Goal: Task Accomplishment & Management: Manage account settings

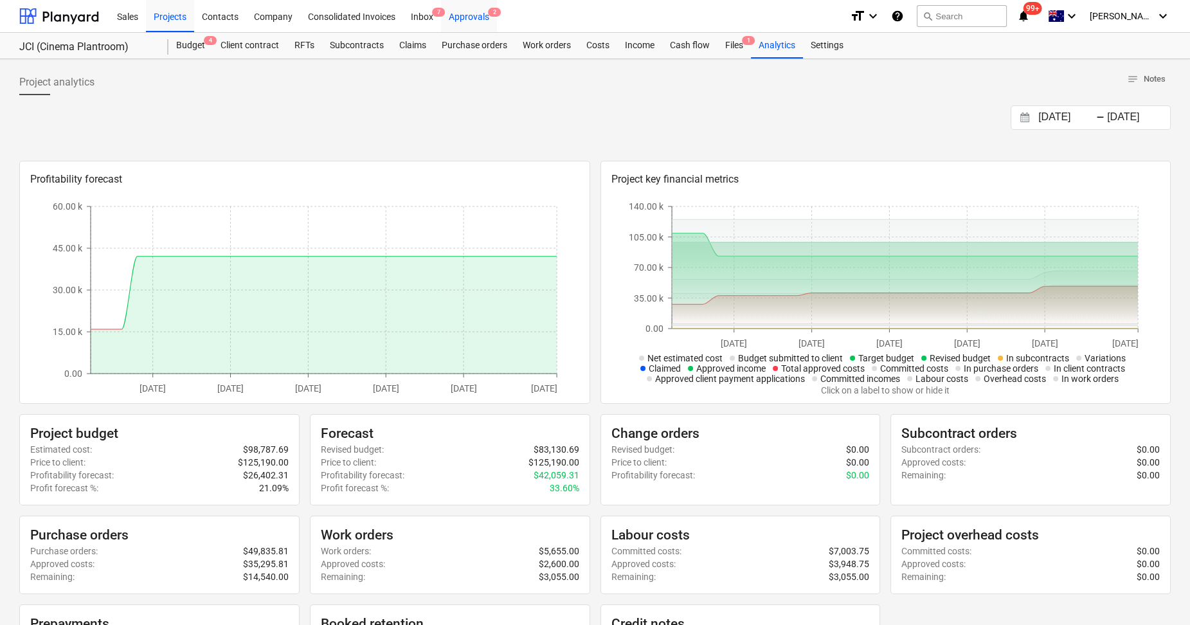
click at [469, 15] on div "Approvals 2" at bounding box center [469, 15] width 56 height 33
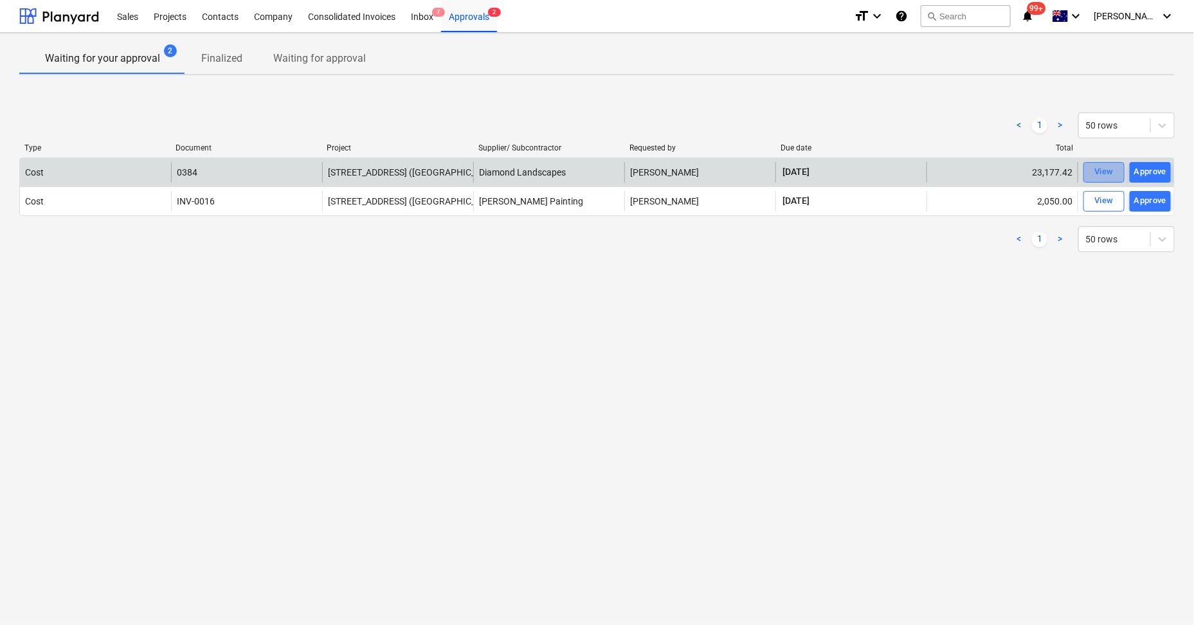
click at [1095, 168] on div "View" at bounding box center [1104, 172] width 19 height 15
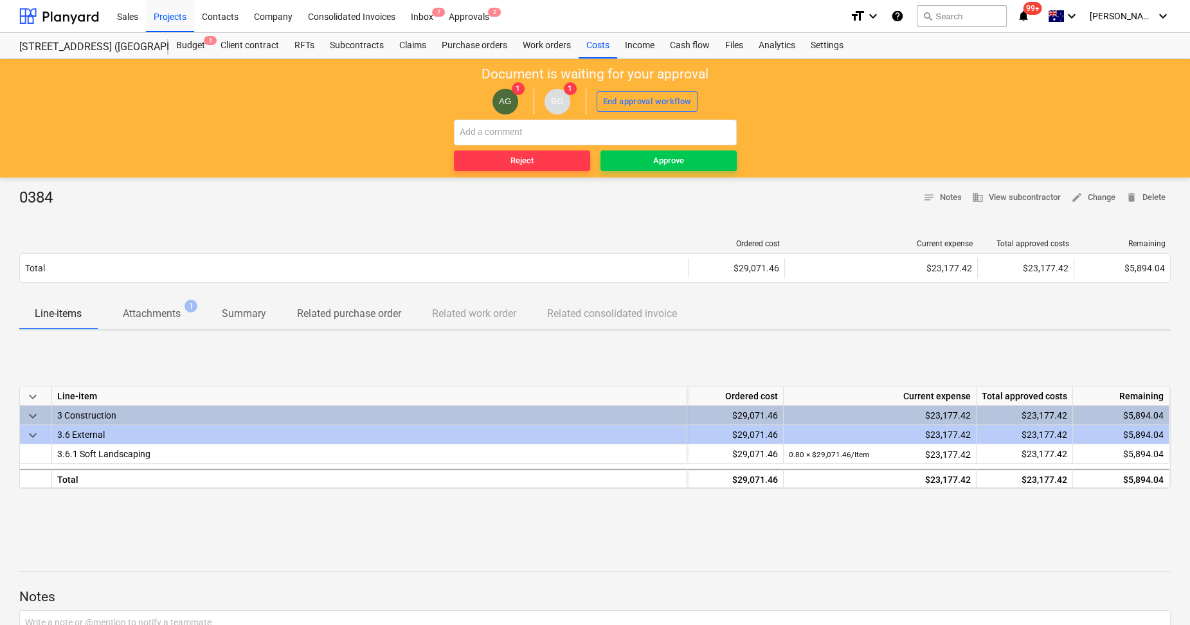
click at [158, 318] on p "Attachments" at bounding box center [152, 313] width 58 height 15
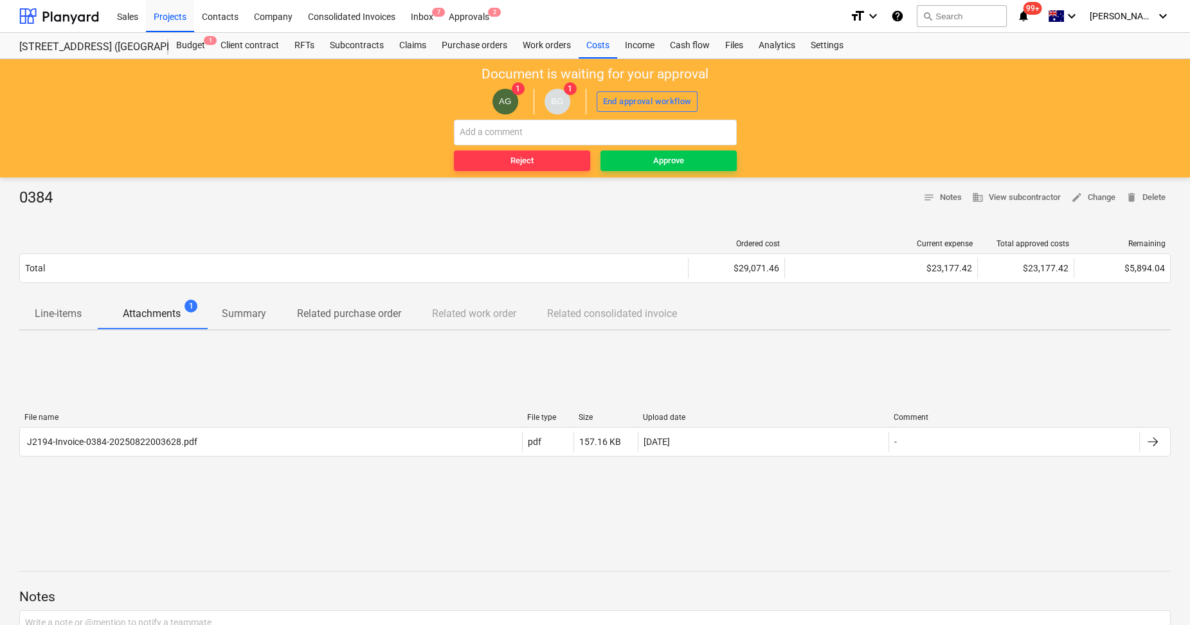
drag, startPoint x: 690, startPoint y: 155, endPoint x: 389, endPoint y: 399, distance: 387.3
click at [419, 412] on main "Document is waiting for your approval AG 1 BG 1 End approval workflow Reject Ap…" at bounding box center [595, 398] width 1190 height 678
click at [61, 304] on span "Line-items" at bounding box center [58, 313] width 78 height 23
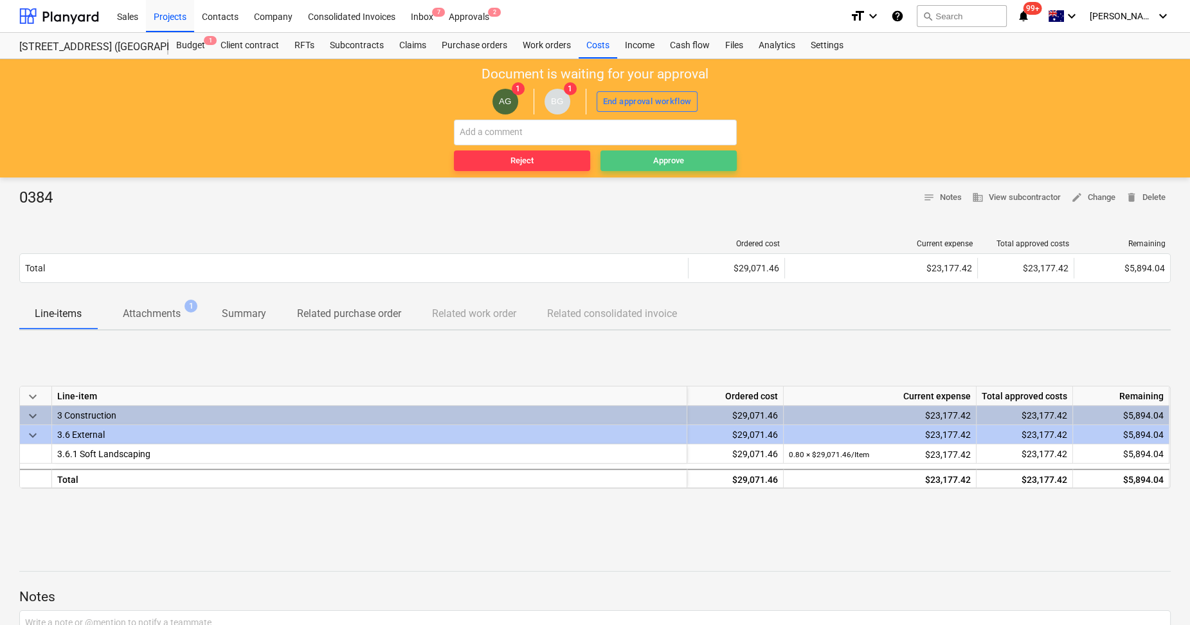
click at [666, 160] on div "Approve" at bounding box center [668, 161] width 31 height 15
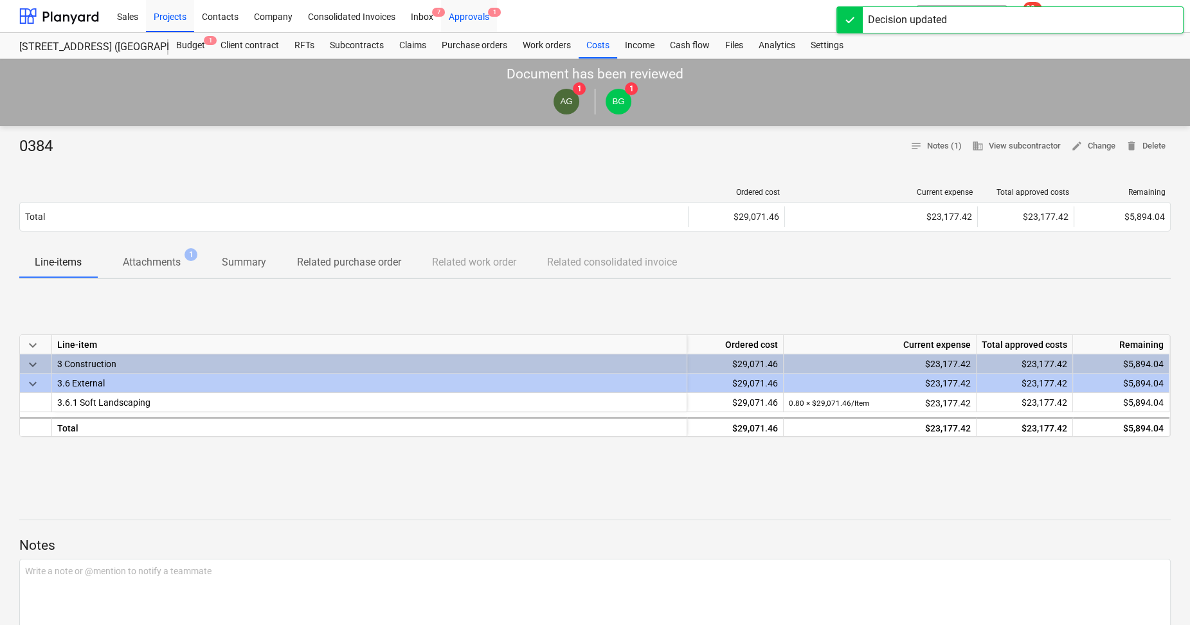
click at [480, 10] on div "Approvals 1" at bounding box center [469, 15] width 56 height 33
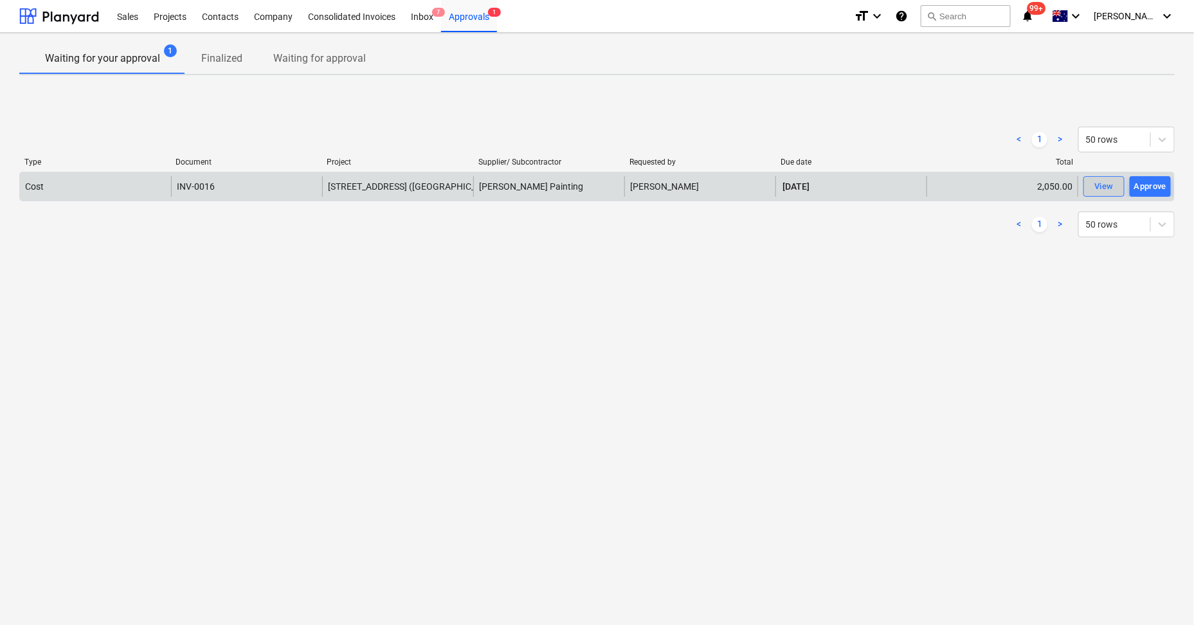
click at [1117, 187] on span "View" at bounding box center [1104, 186] width 28 height 15
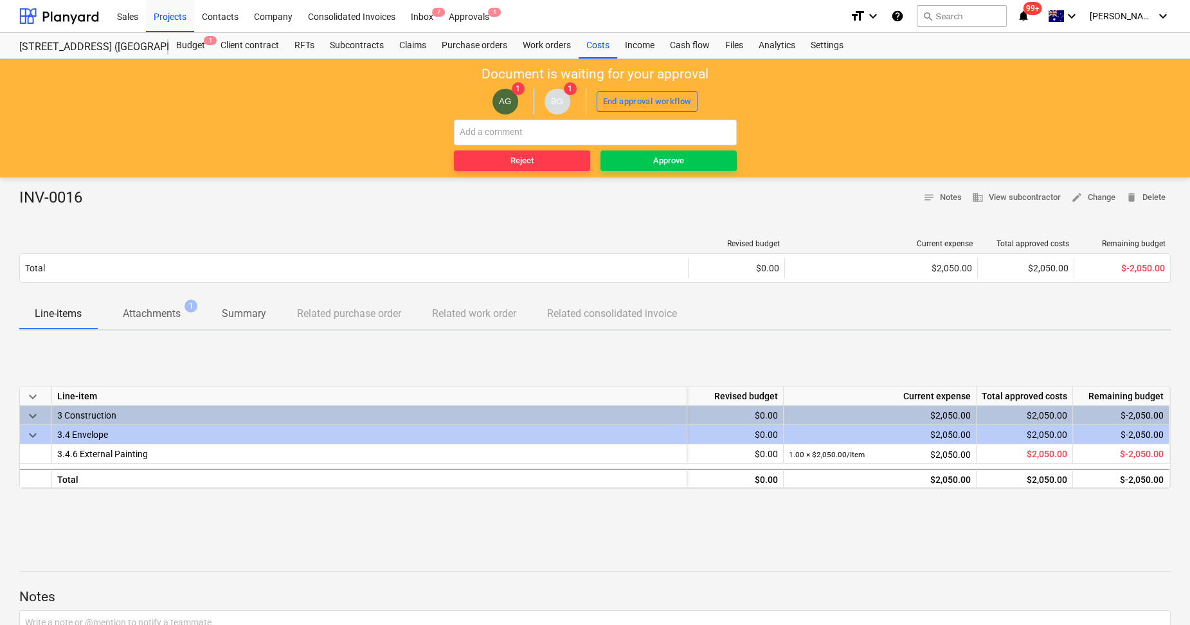
click at [141, 312] on p "Attachments" at bounding box center [152, 313] width 58 height 15
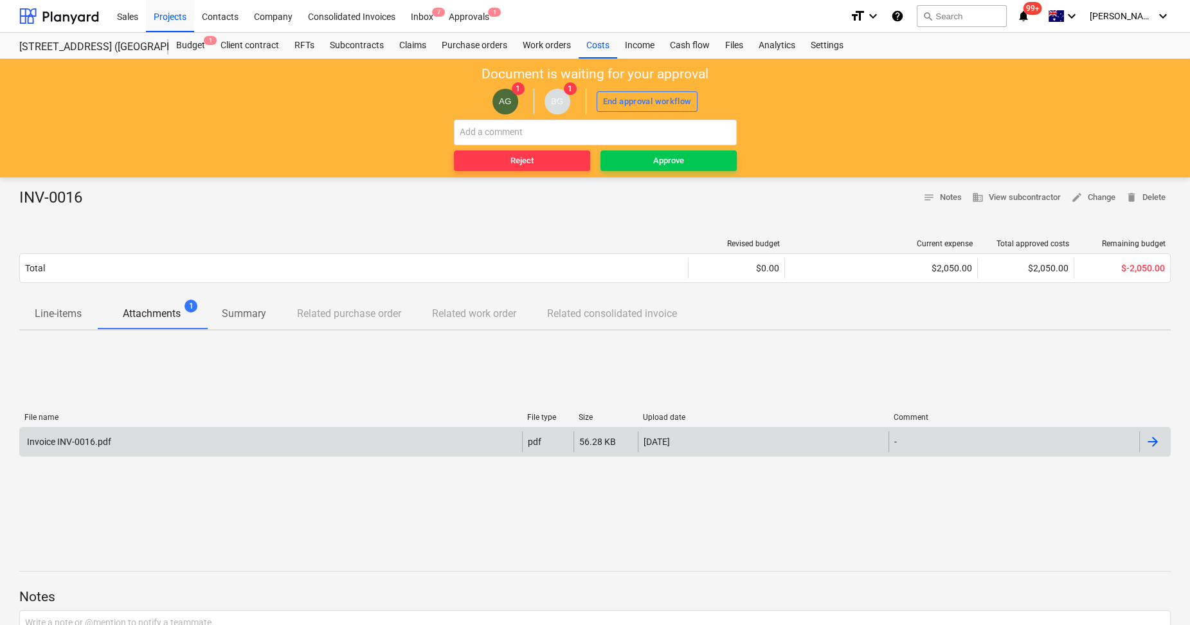
click at [149, 444] on div "Invoice INV-0016.pdf" at bounding box center [271, 442] width 502 height 21
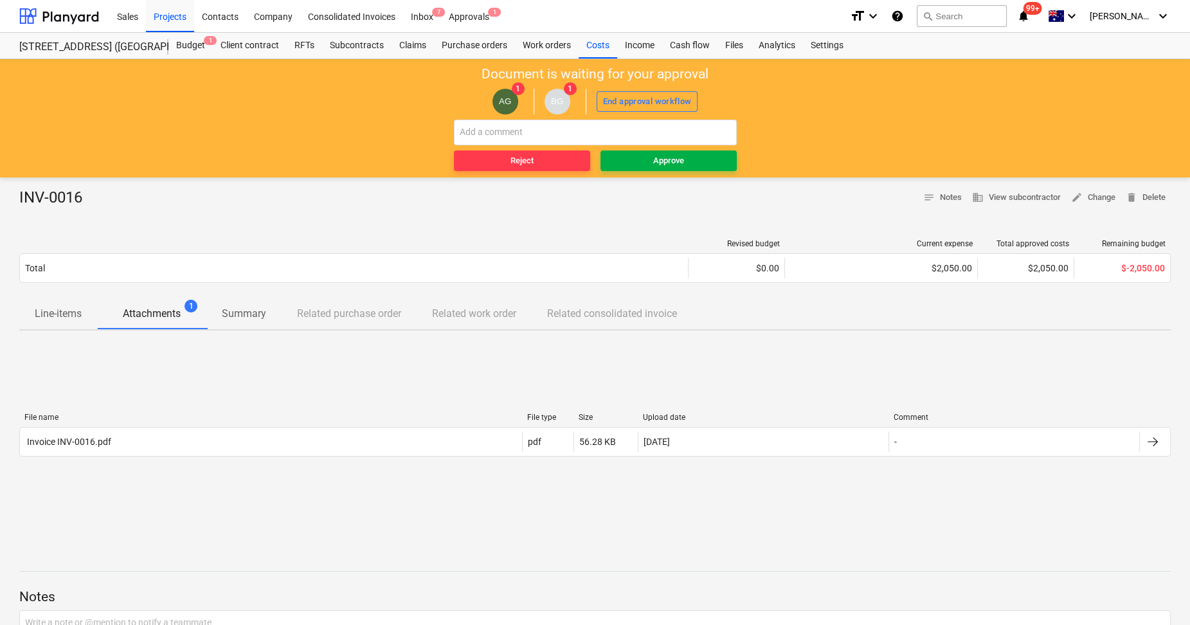
click at [632, 158] on span "Approve" at bounding box center [669, 161] width 126 height 15
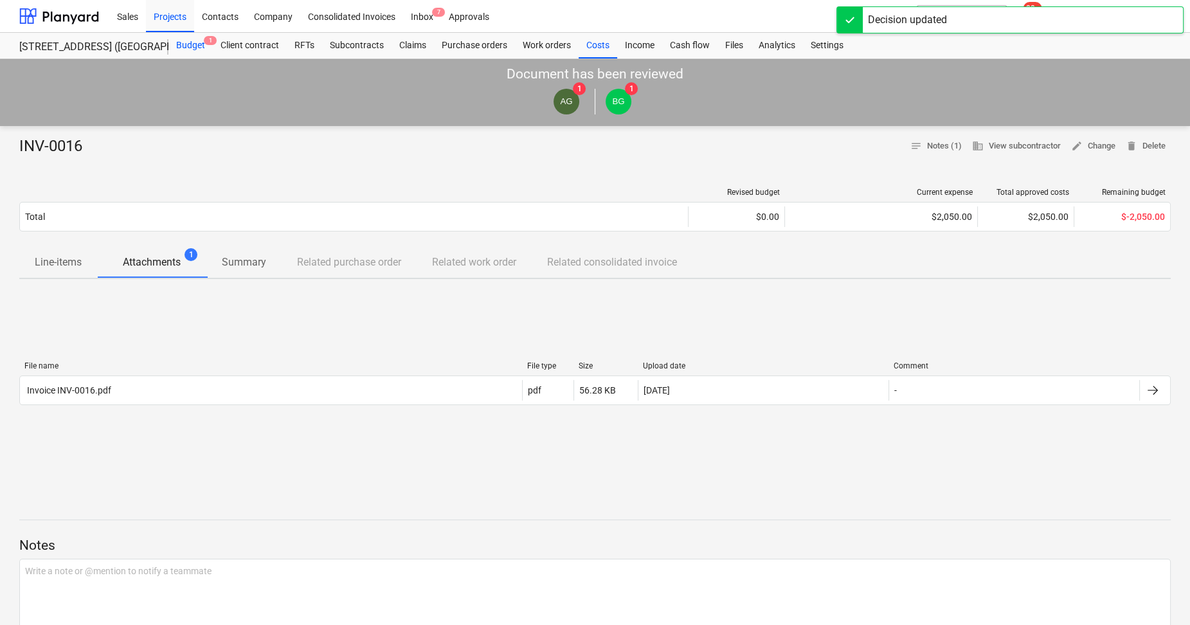
click at [193, 48] on div "Budget 1" at bounding box center [190, 46] width 44 height 26
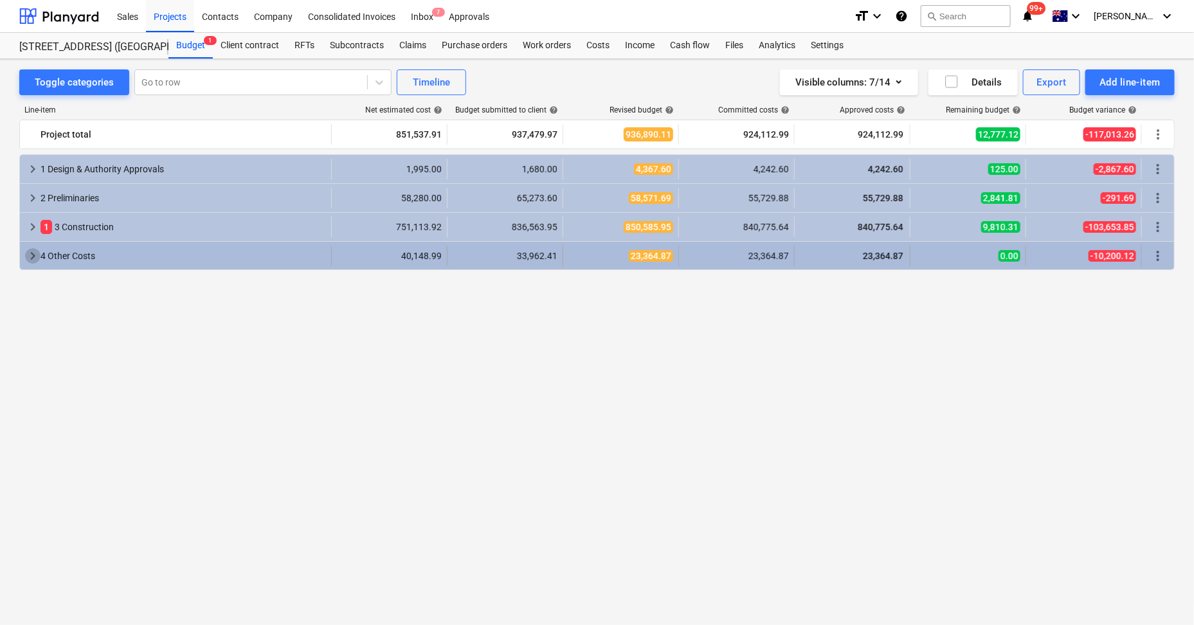
click at [26, 253] on span "keyboard_arrow_right" at bounding box center [32, 255] width 15 height 15
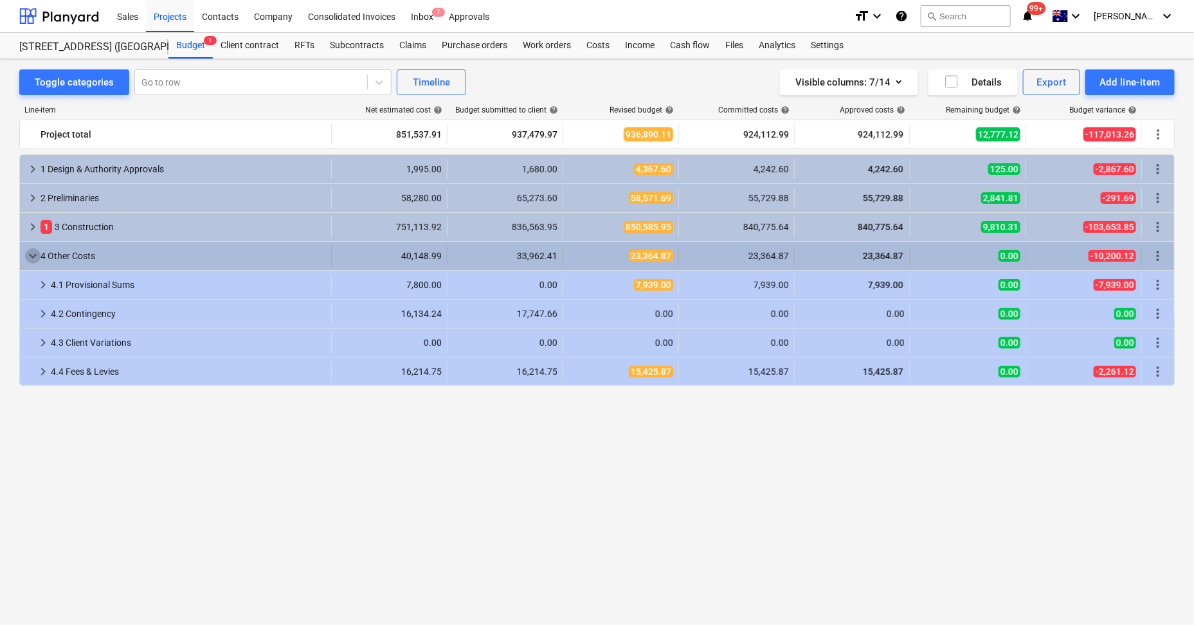
click at [29, 252] on span "keyboard_arrow_down" at bounding box center [32, 255] width 15 height 15
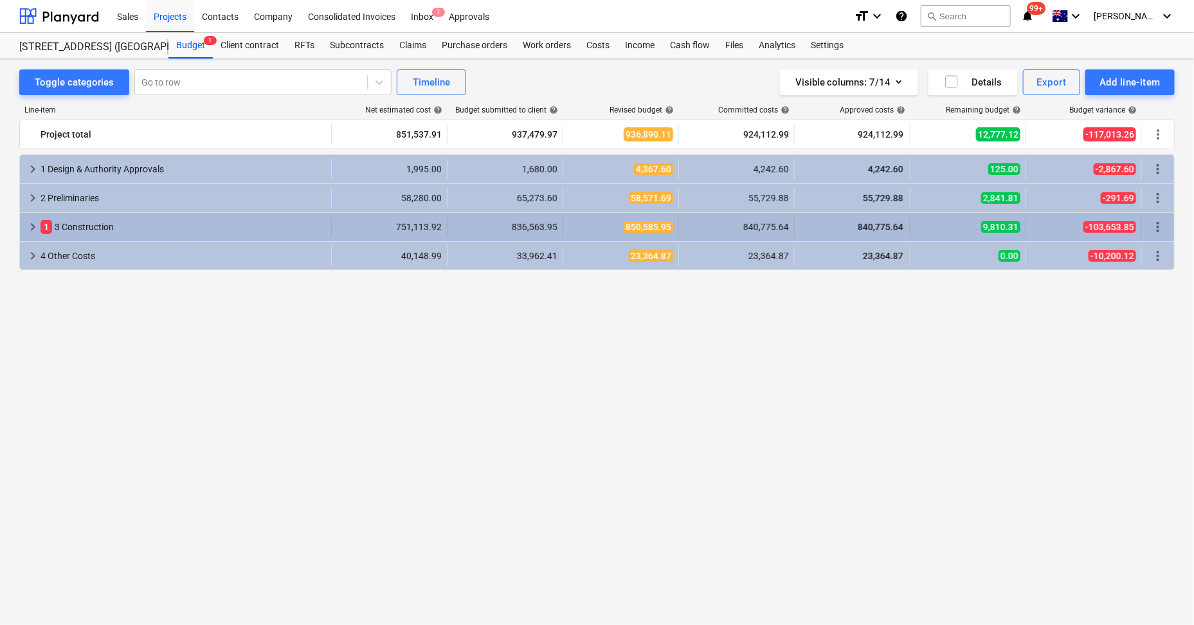
click at [23, 228] on div "keyboard_arrow_right 1 3 Construction" at bounding box center [176, 227] width 312 height 21
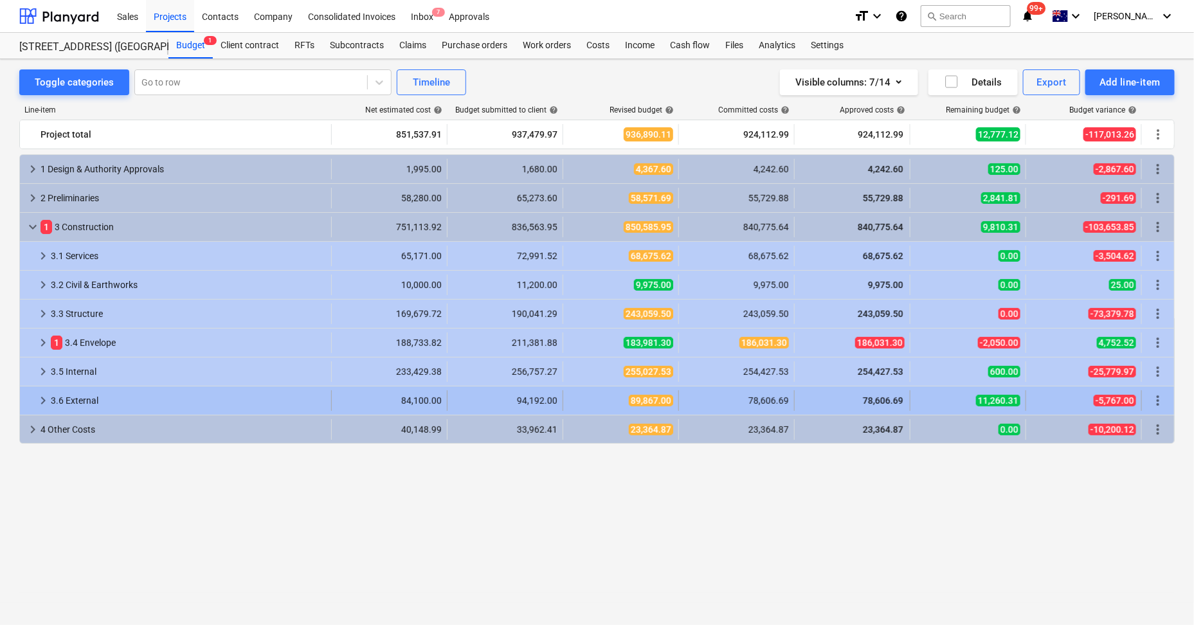
click at [39, 400] on span "keyboard_arrow_right" at bounding box center [42, 400] width 15 height 15
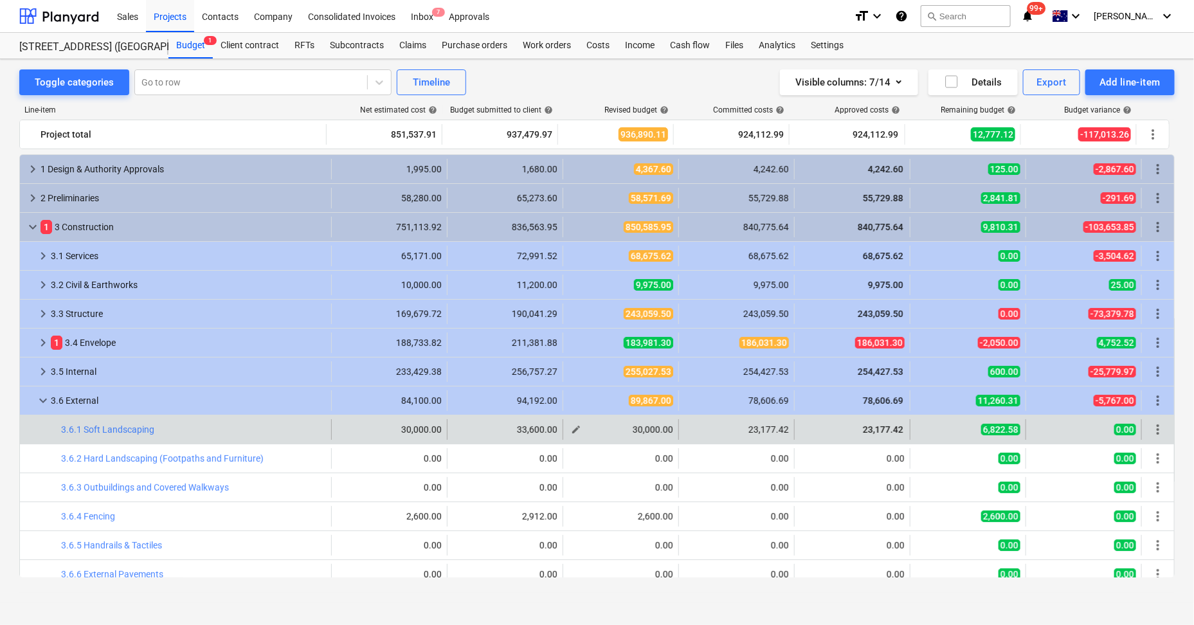
click at [574, 428] on span "edit" at bounding box center [576, 429] width 10 height 10
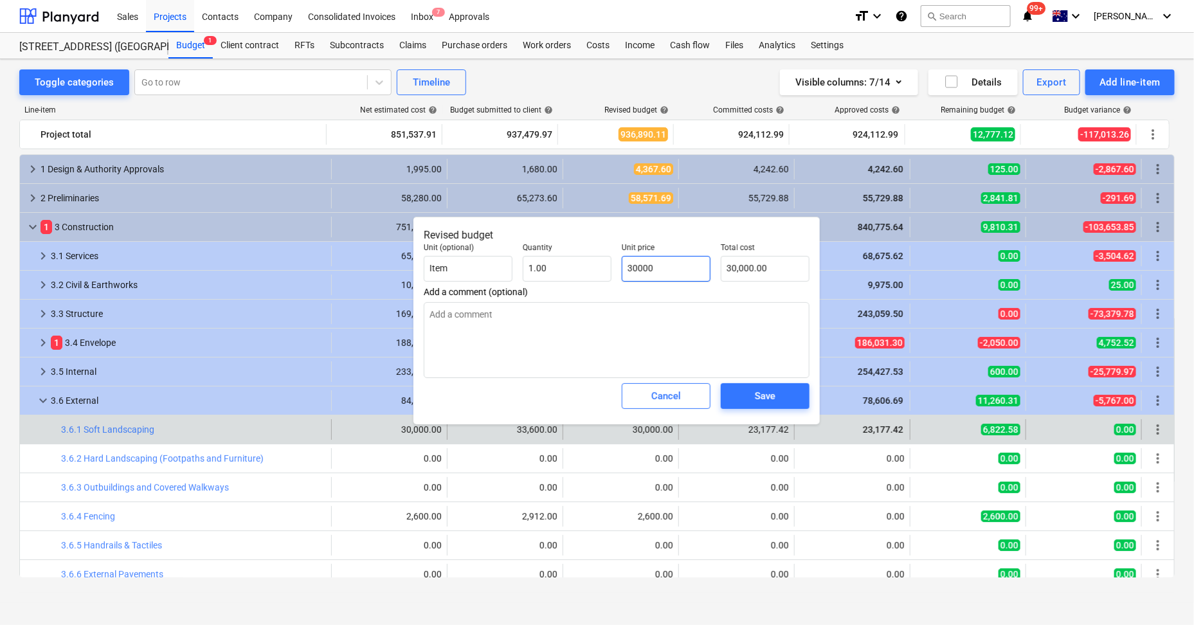
click at [656, 264] on input "30000" at bounding box center [666, 269] width 89 height 26
click at [657, 264] on input "30000" at bounding box center [666, 269] width 89 height 26
type input "2"
type textarea "x"
type input "2.00"
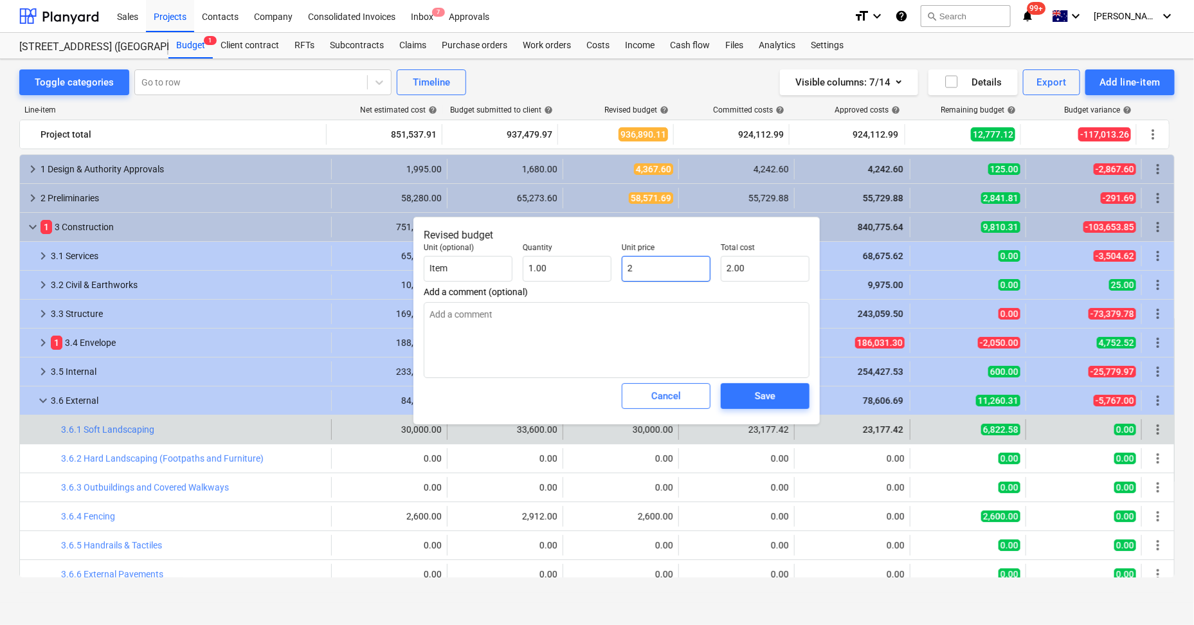
type input "23"
type textarea "x"
type input "23.00"
type input "231"
type textarea "x"
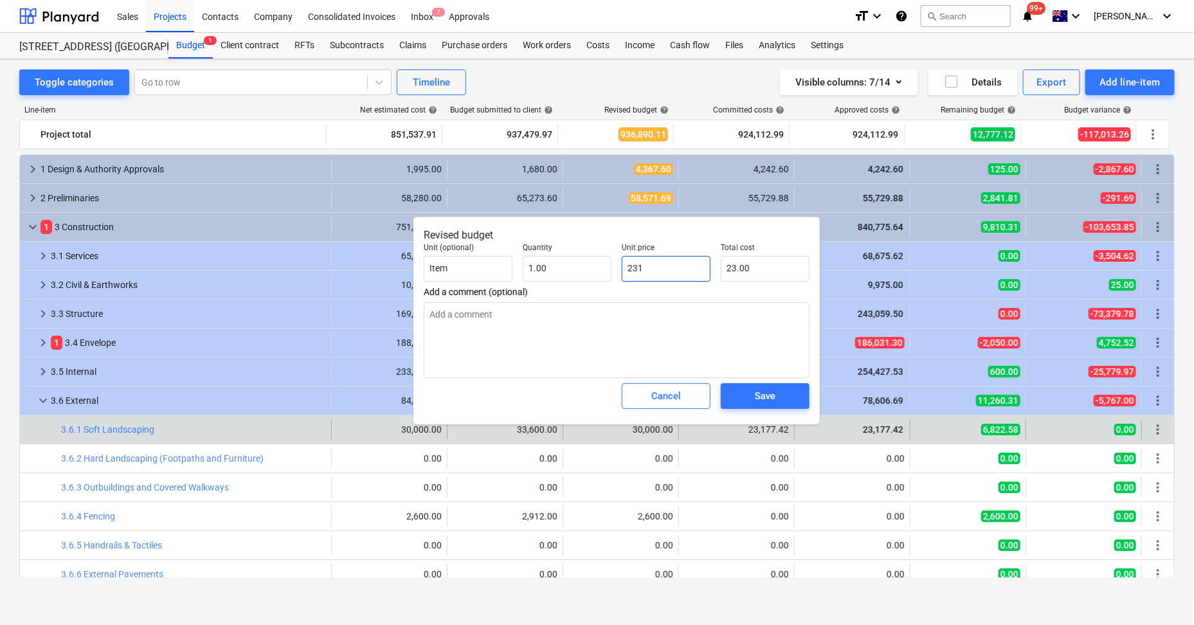
type input "231.00"
type input "2317"
type textarea "x"
type input "2,317.00"
type input "23177"
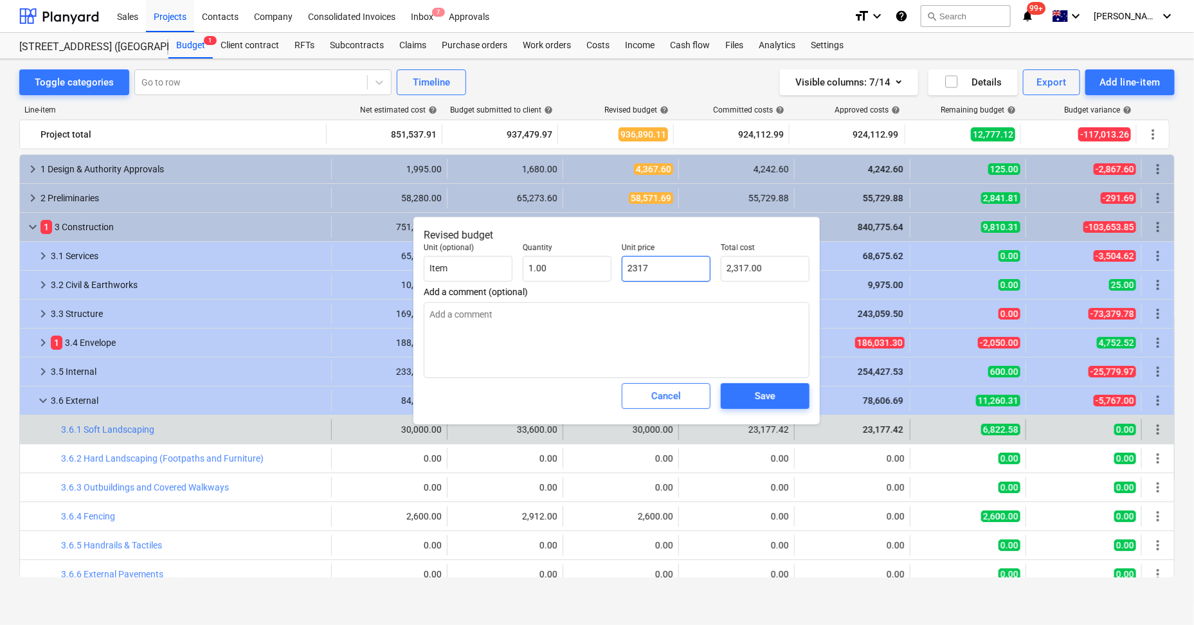
type textarea "x"
type input "23,177.00"
type input "23177."
type textarea "x"
type input "23177.4"
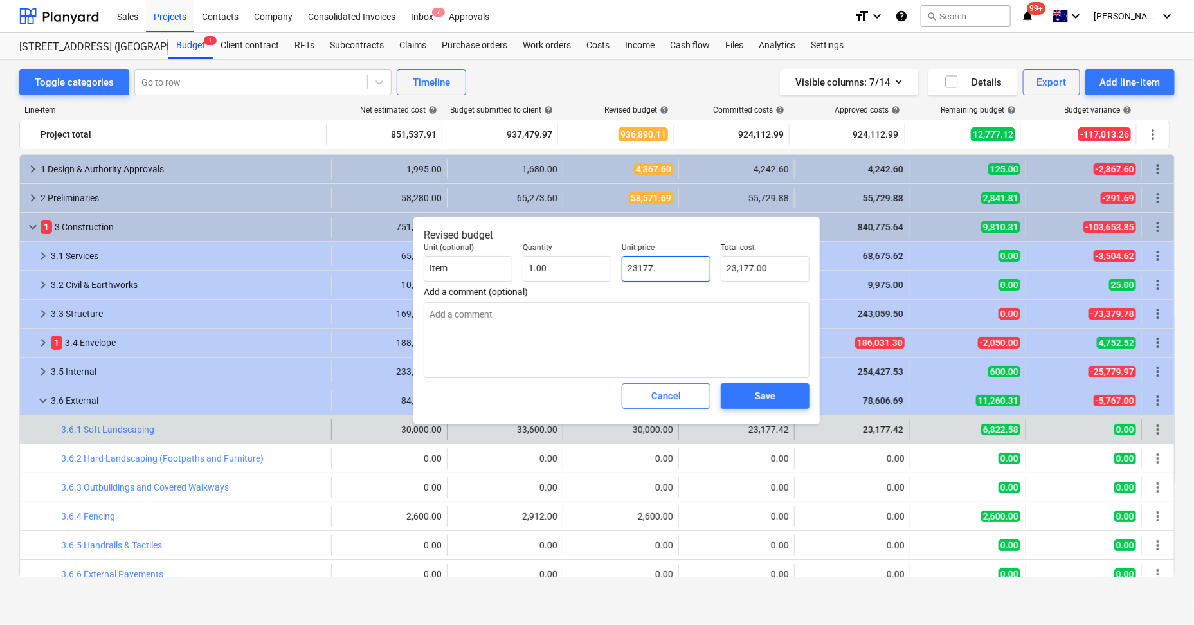
type textarea "x"
type input "23,177.40"
type input "23177.42"
type textarea "x"
type input "23,177.42"
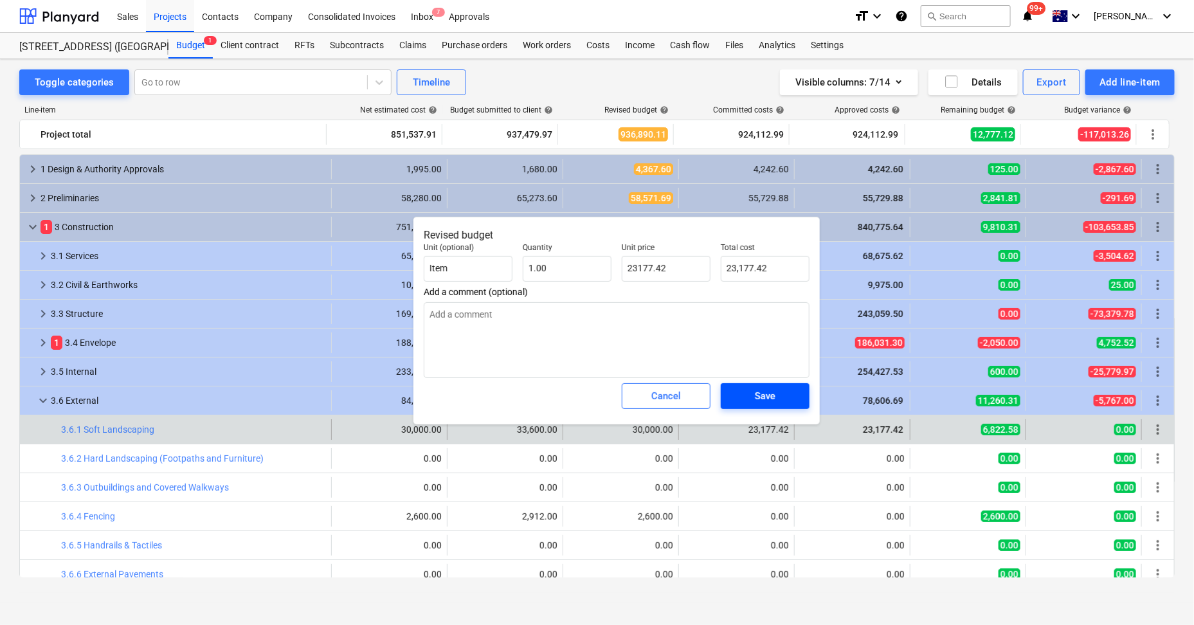
type input "23,177.42"
click at [767, 390] on div "Save" at bounding box center [765, 396] width 21 height 17
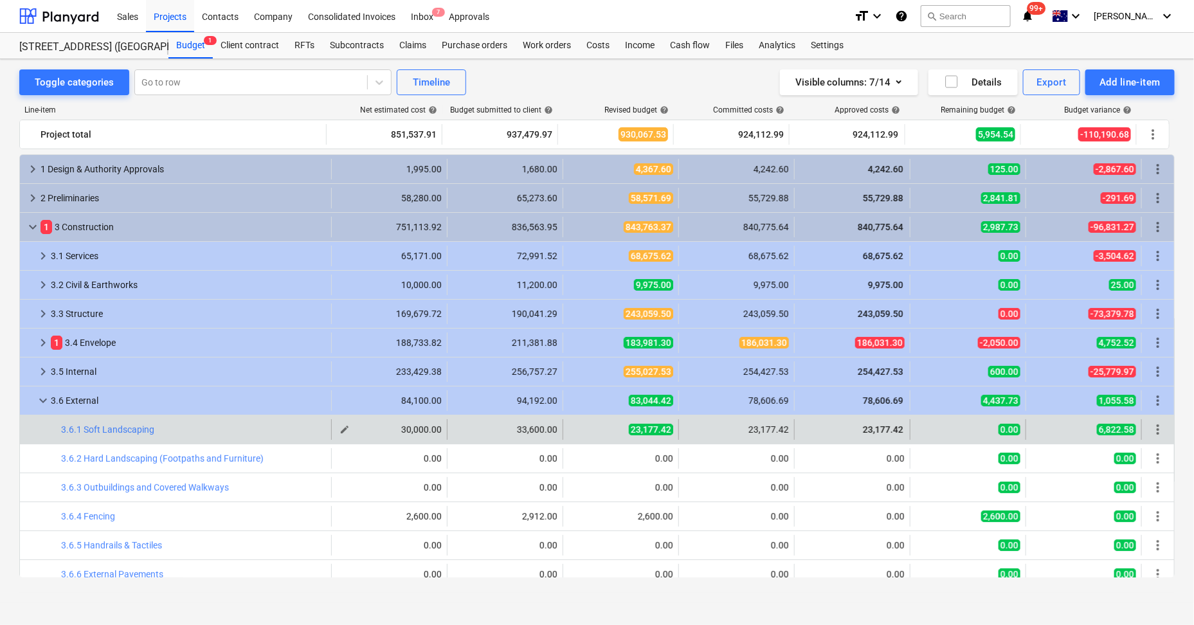
click at [348, 432] on div "edit" at bounding box center [344, 429] width 15 height 15
click at [344, 431] on span "edit" at bounding box center [345, 429] width 10 height 10
type textarea "x"
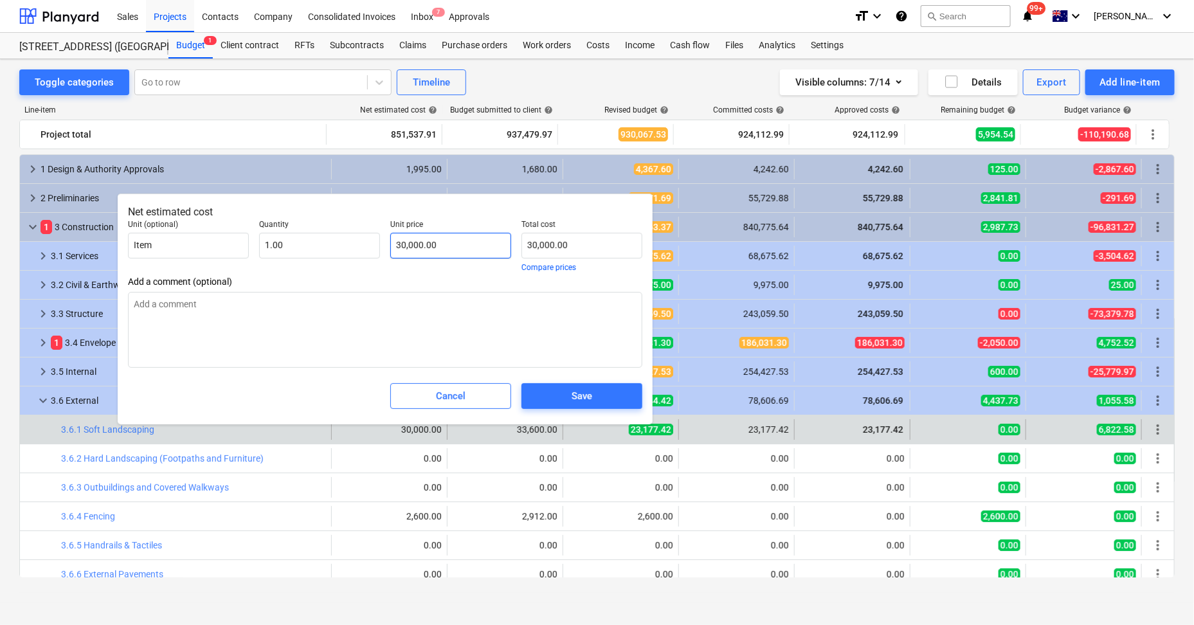
type input "30000"
click at [439, 237] on input "30000" at bounding box center [450, 246] width 121 height 26
click at [440, 240] on input "30000" at bounding box center [450, 246] width 121 height 26
click at [442, 239] on input "30000" at bounding box center [450, 246] width 121 height 26
type textarea "x"
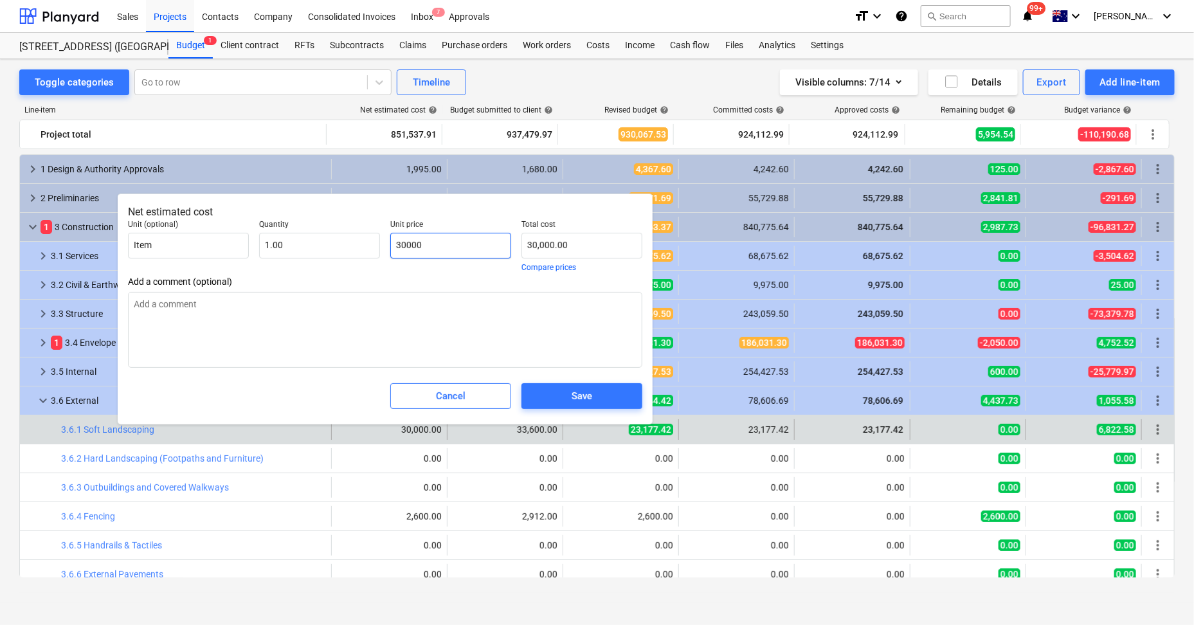
type input "2"
type input "2.00"
type textarea "x"
type input "23"
type input "23.00"
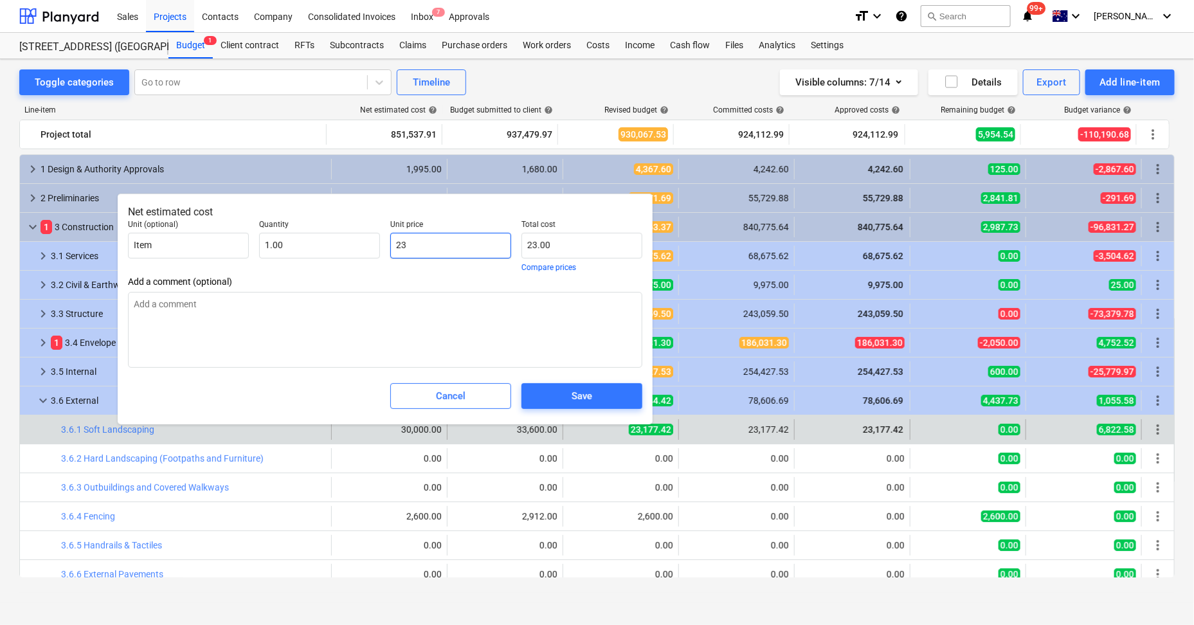
type textarea "x"
type input "231"
type input "231.00"
type textarea "x"
type input "2317"
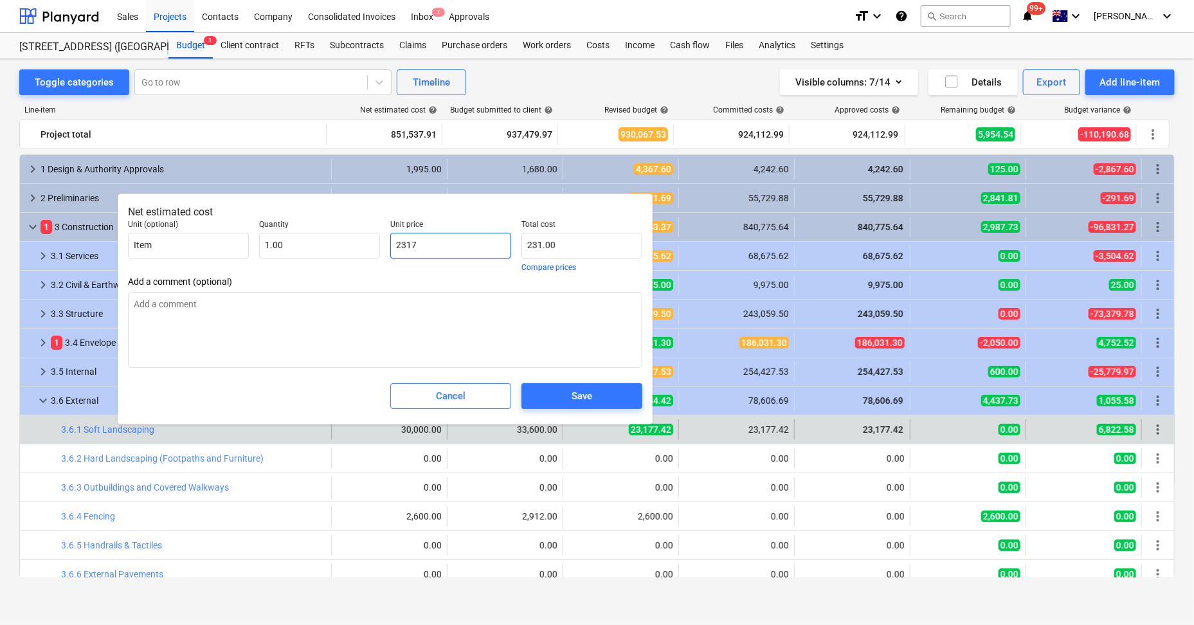
type input "2,317.00"
type textarea "x"
type input "23177"
type input "23,177.00"
type textarea "x"
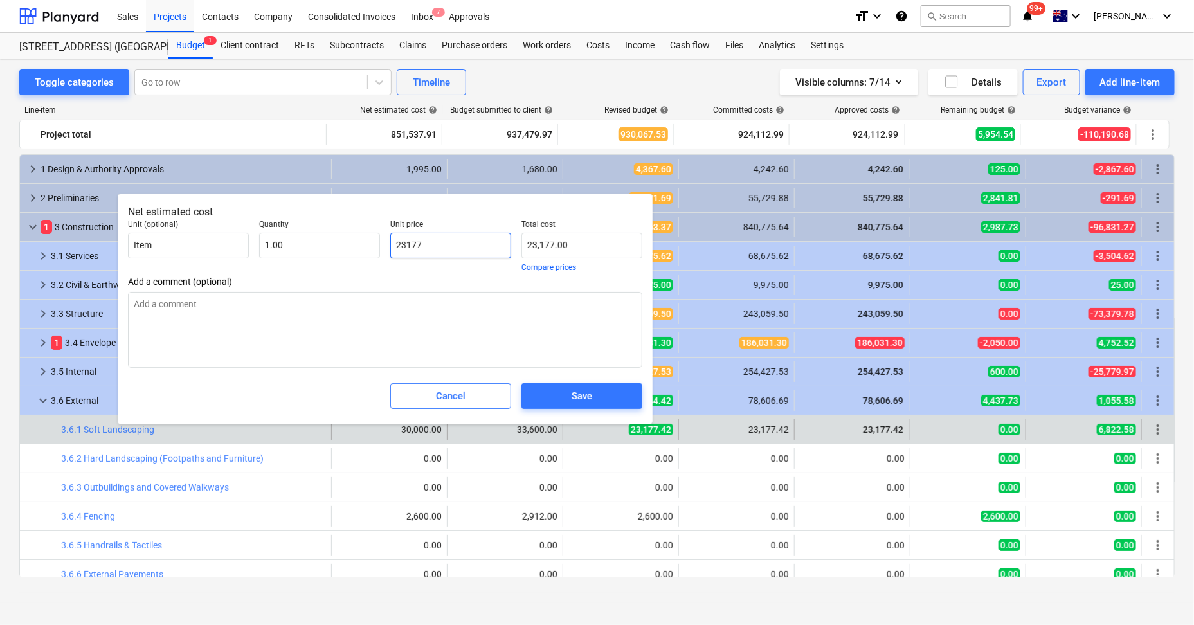
type input "23177."
type textarea "x"
type input "23177.4"
type input "23,177.40"
type textarea "x"
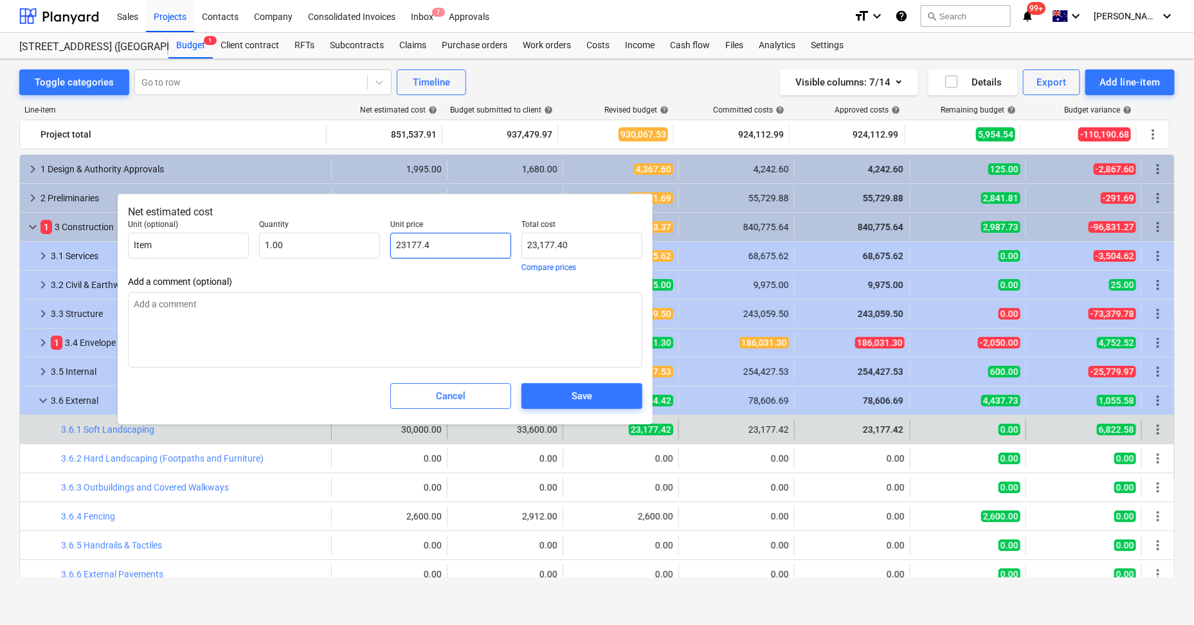
type input "23177.42"
type input "23,177.42"
type input "23177.42"
type textarea "x"
type input "23,177.42"
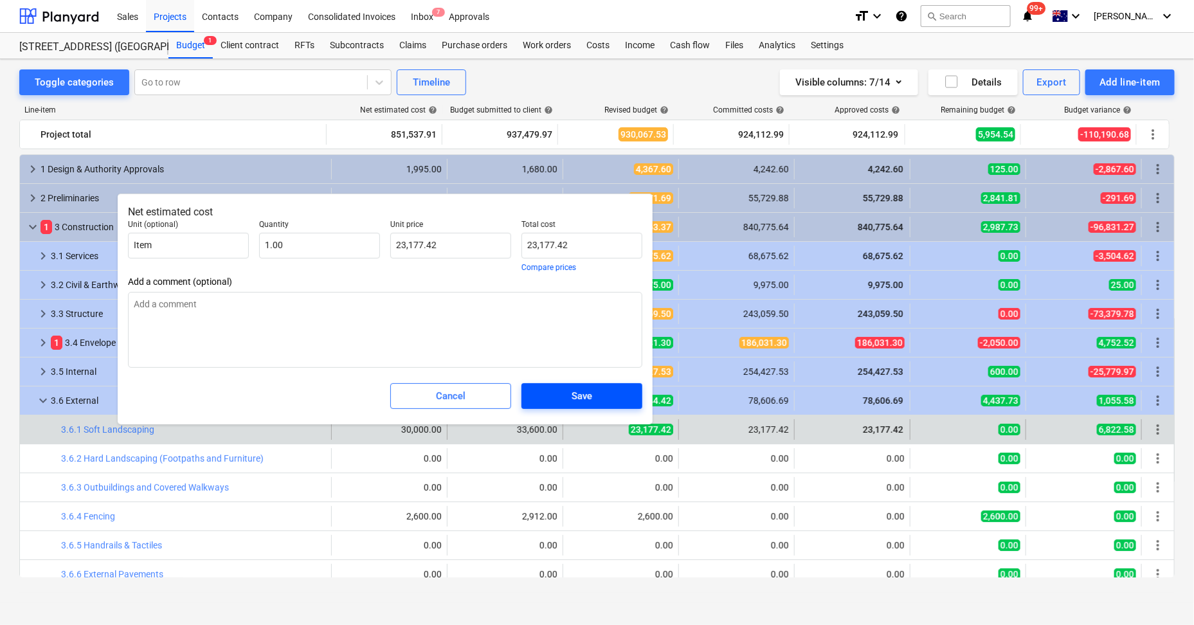
click at [569, 388] on span "Save" at bounding box center [582, 396] width 90 height 17
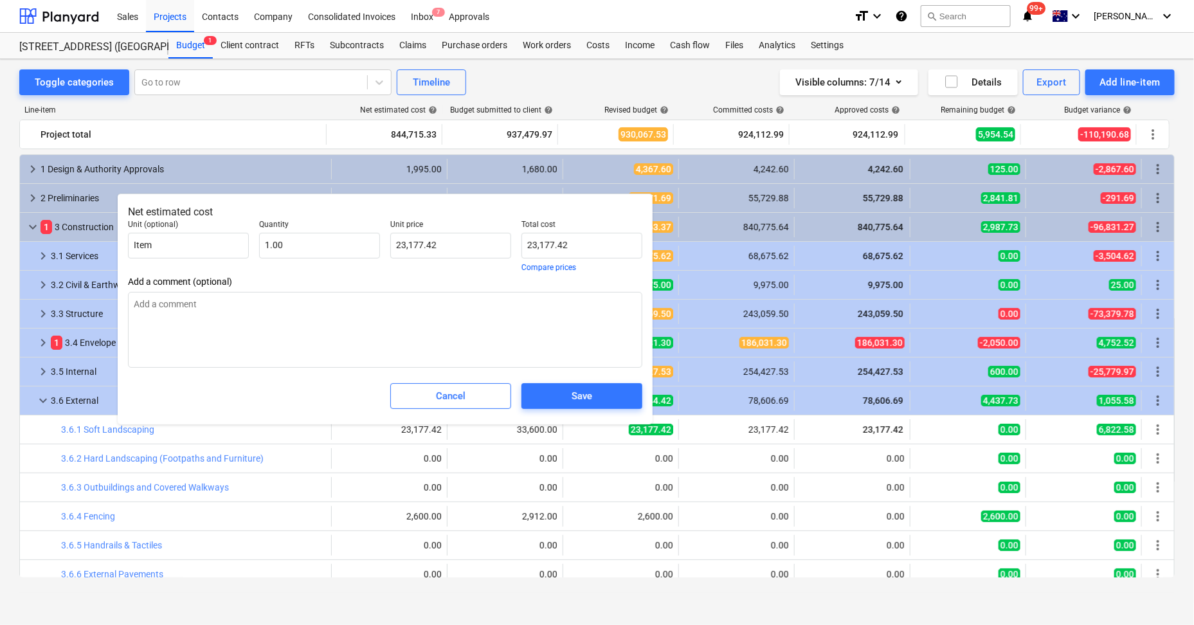
type textarea "x"
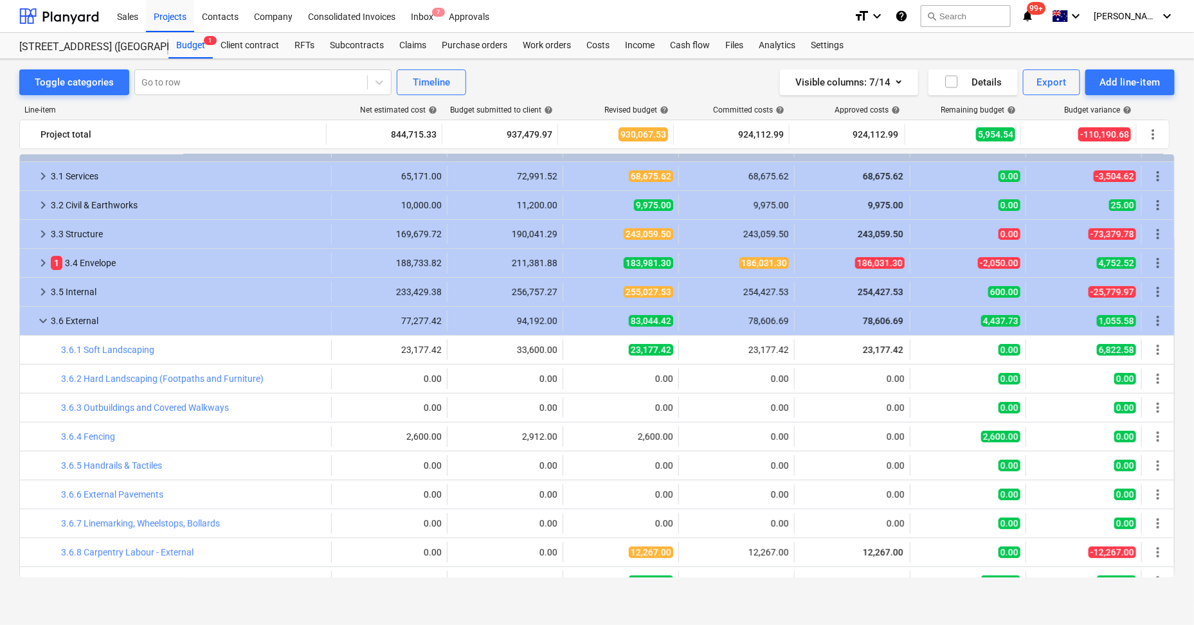
scroll to position [155, 0]
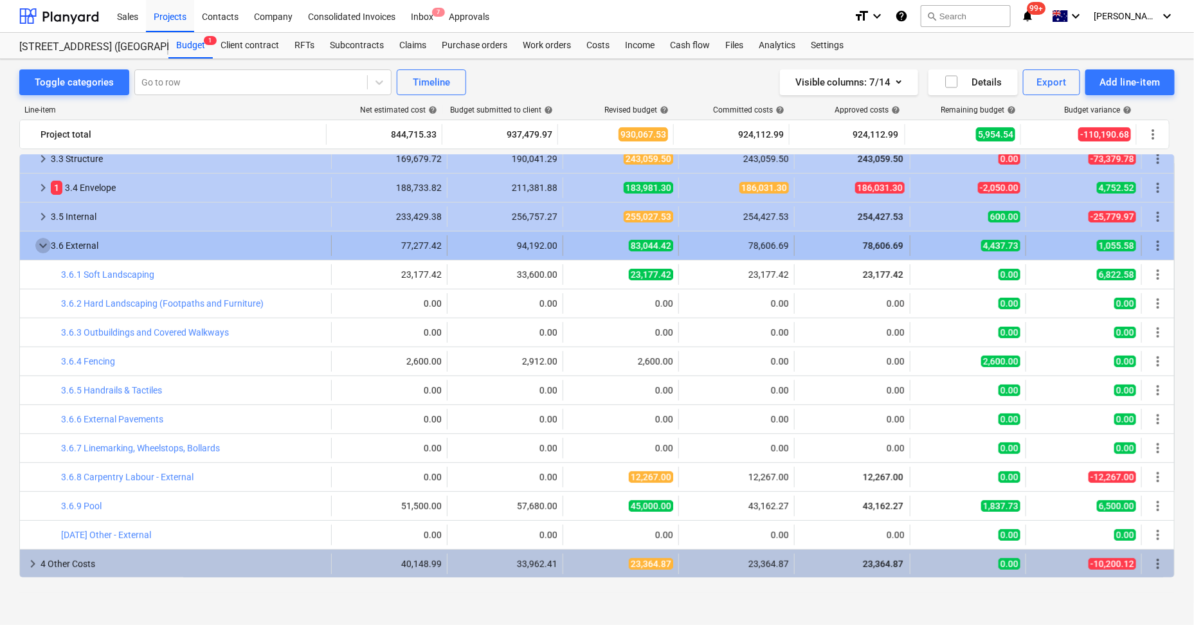
click at [42, 243] on span "keyboard_arrow_down" at bounding box center [42, 245] width 15 height 15
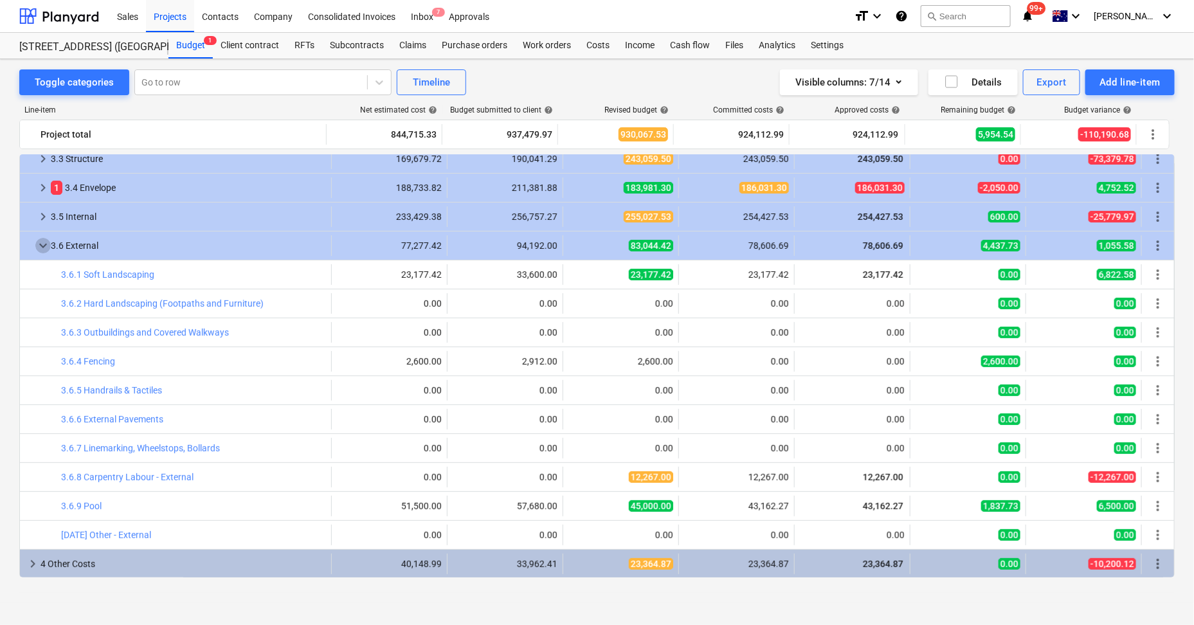
scroll to position [0, 0]
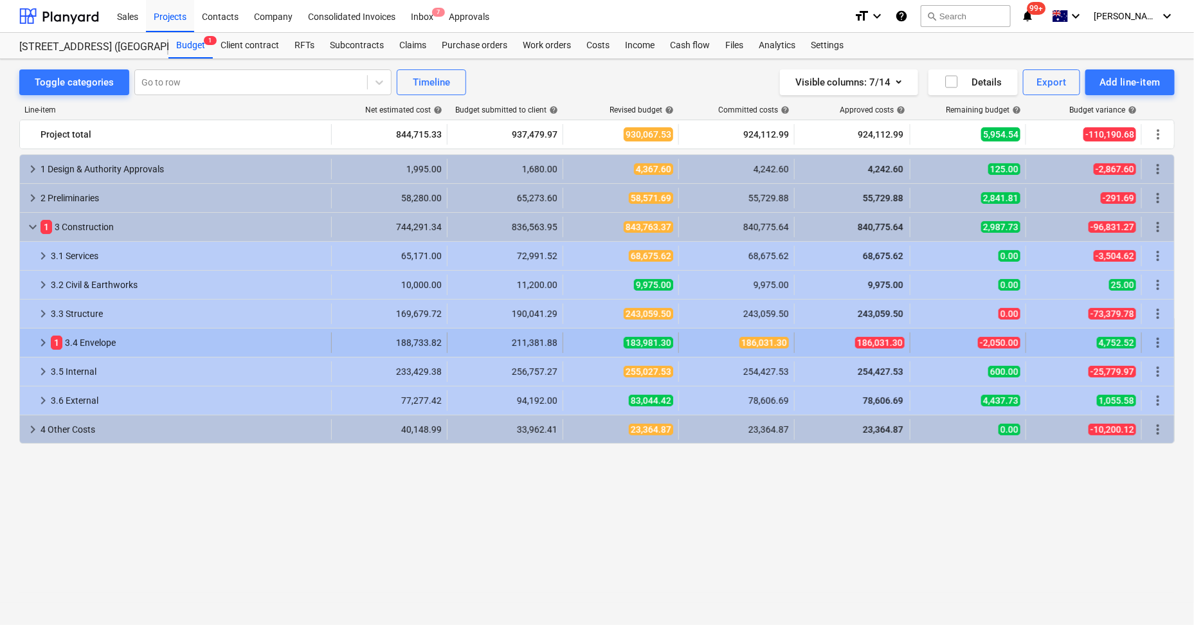
click at [42, 338] on span "keyboard_arrow_right" at bounding box center [42, 342] width 15 height 15
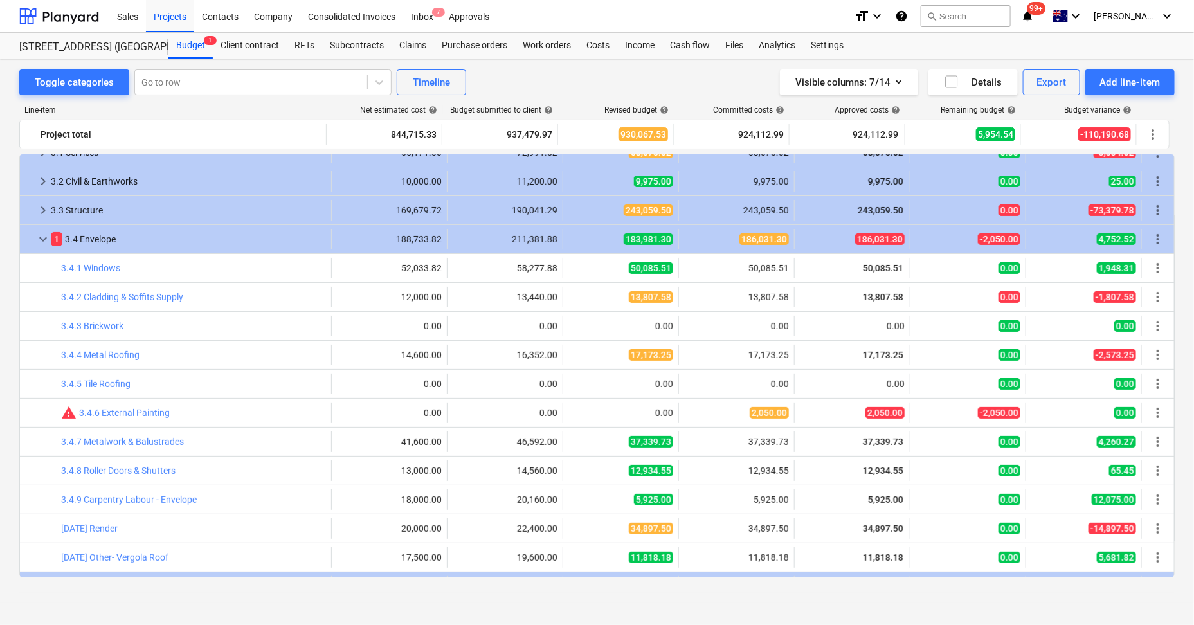
scroll to position [184, 0]
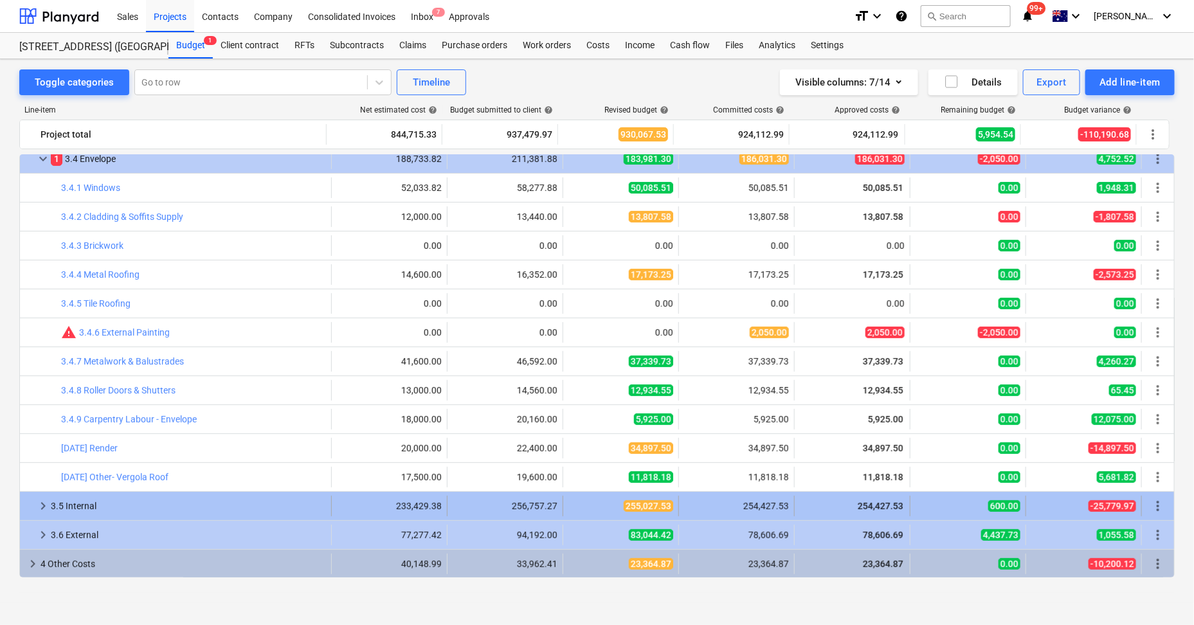
click at [46, 505] on span "keyboard_arrow_right" at bounding box center [42, 505] width 15 height 15
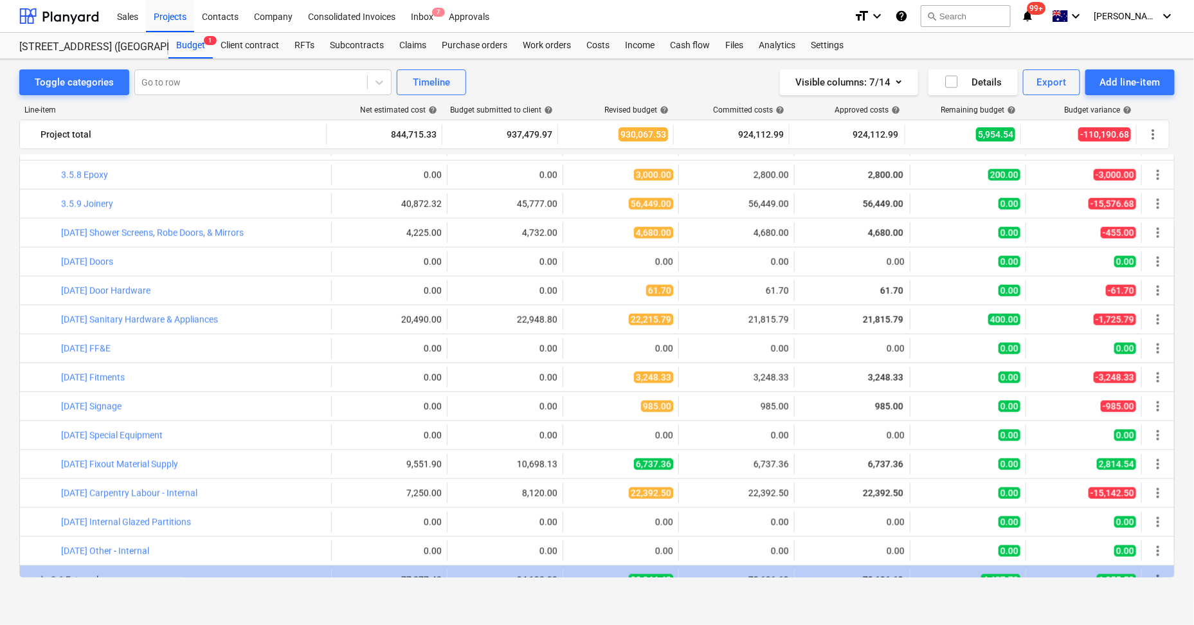
scroll to position [792, 0]
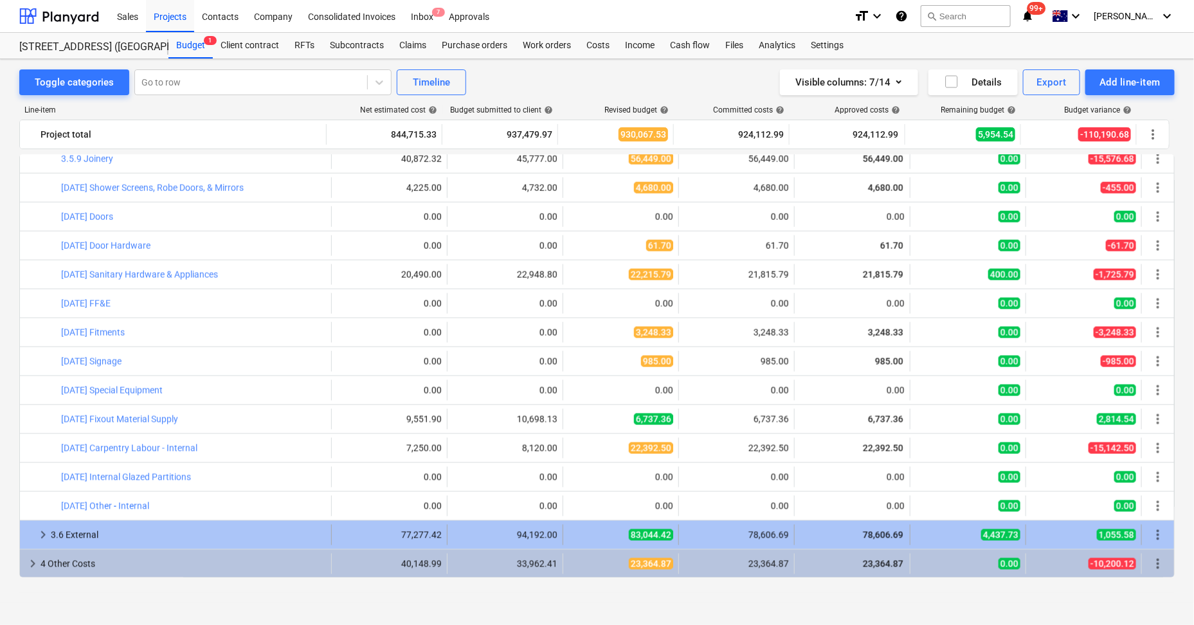
click at [44, 536] on span "keyboard_arrow_right" at bounding box center [42, 534] width 15 height 15
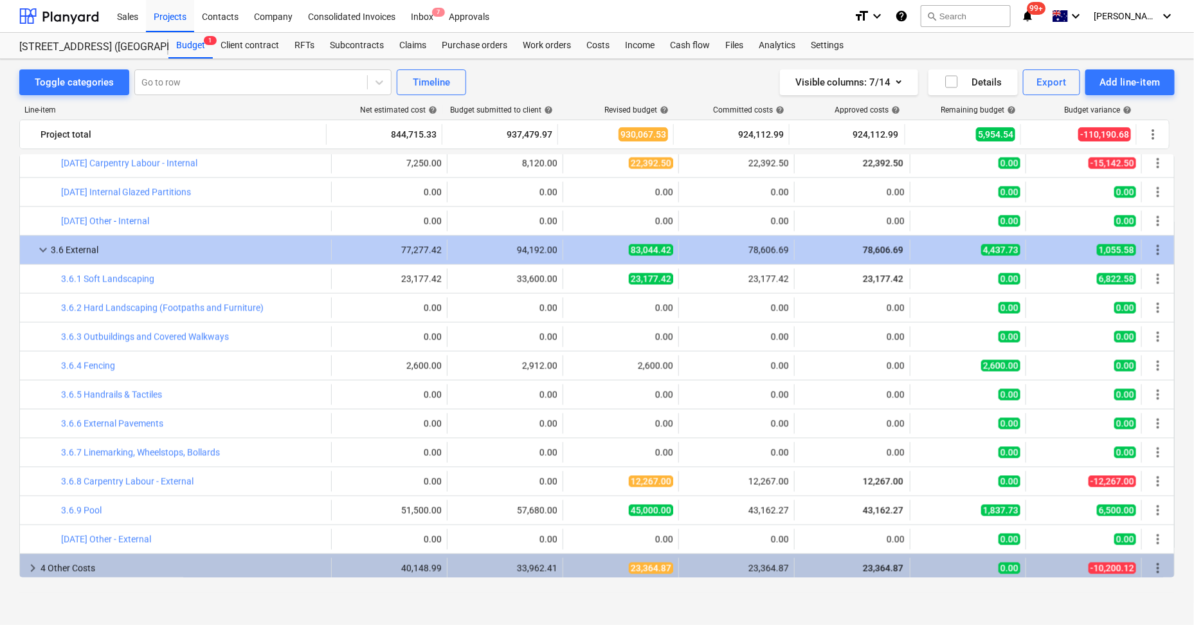
scroll to position [1081, 0]
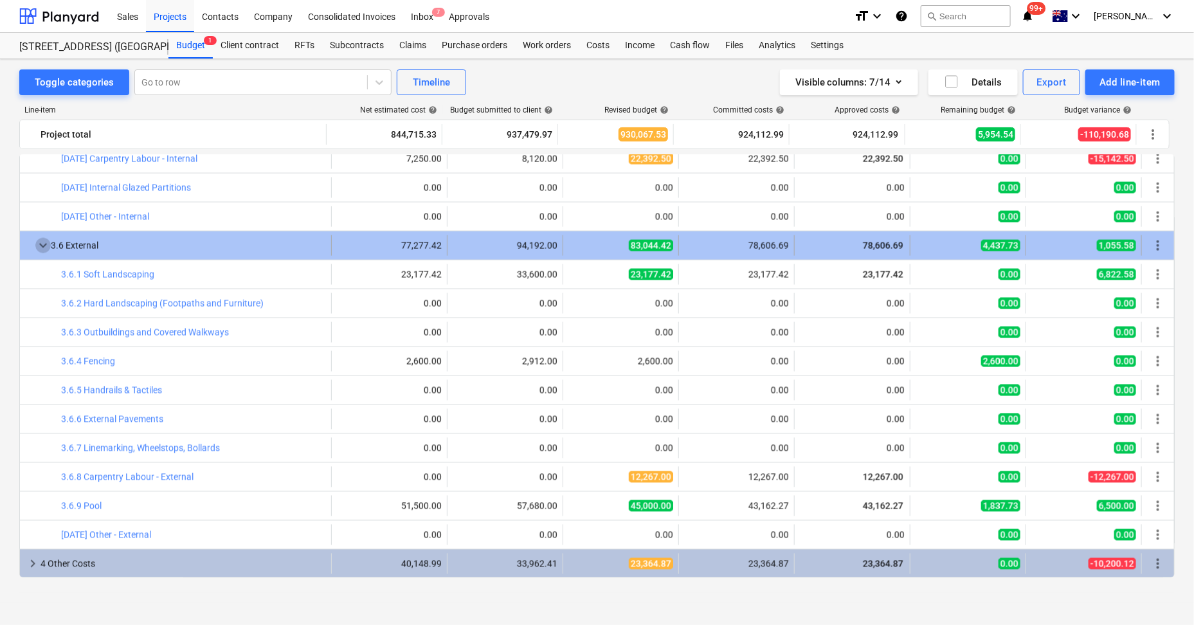
click at [44, 246] on span "keyboard_arrow_down" at bounding box center [42, 245] width 15 height 15
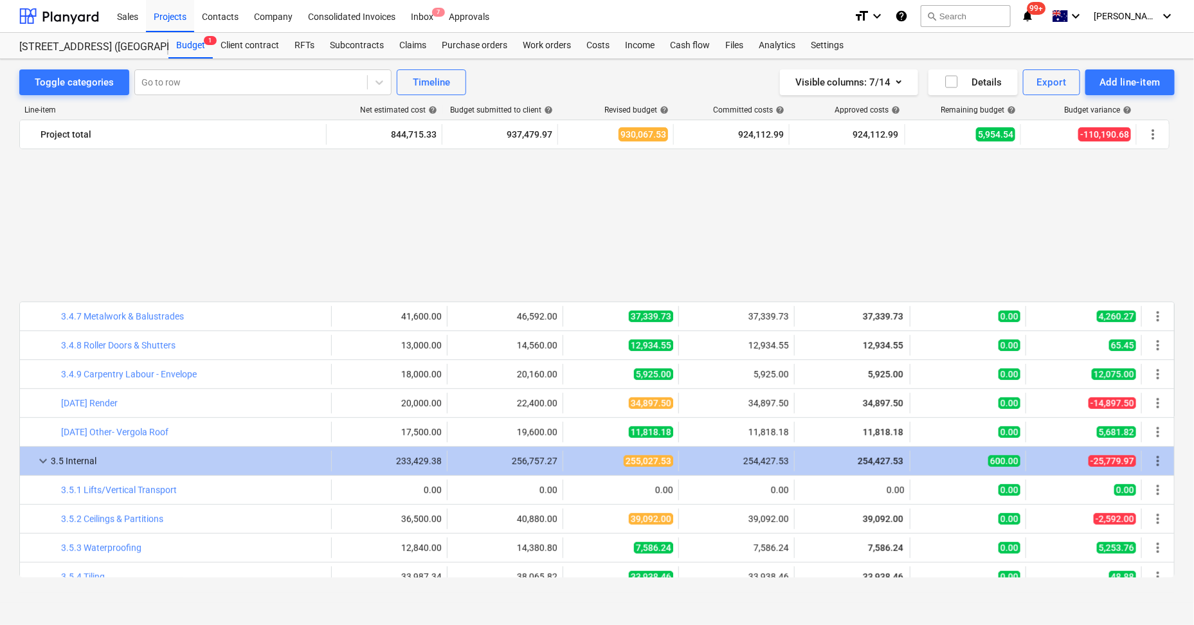
scroll to position [470, 0]
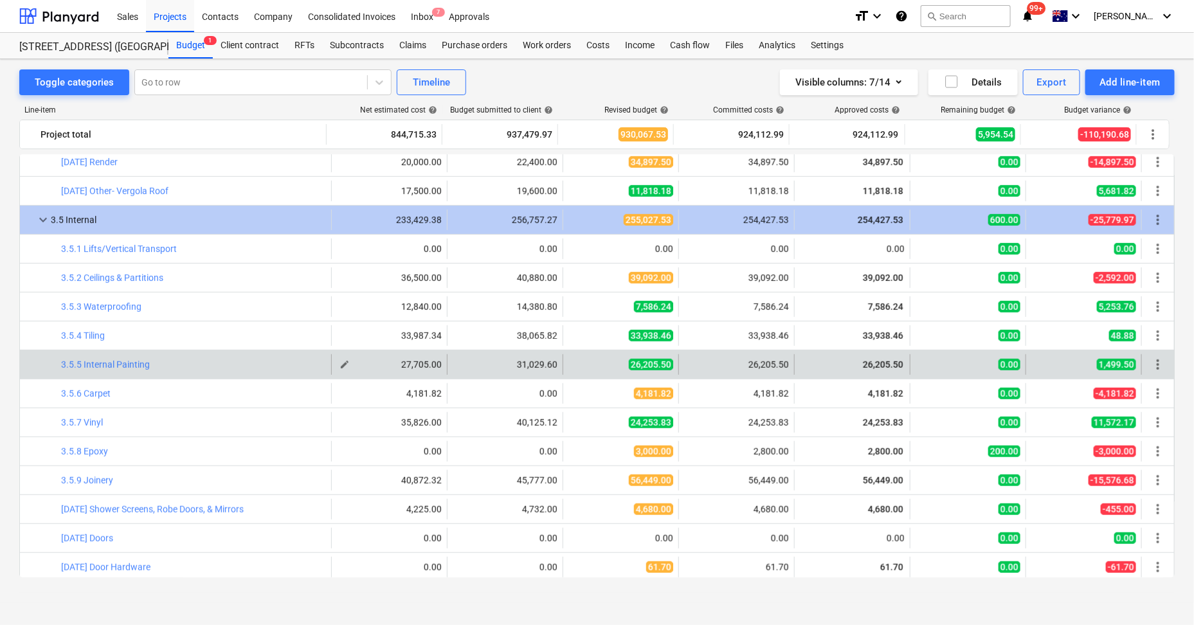
click at [342, 361] on span "edit" at bounding box center [345, 364] width 10 height 10
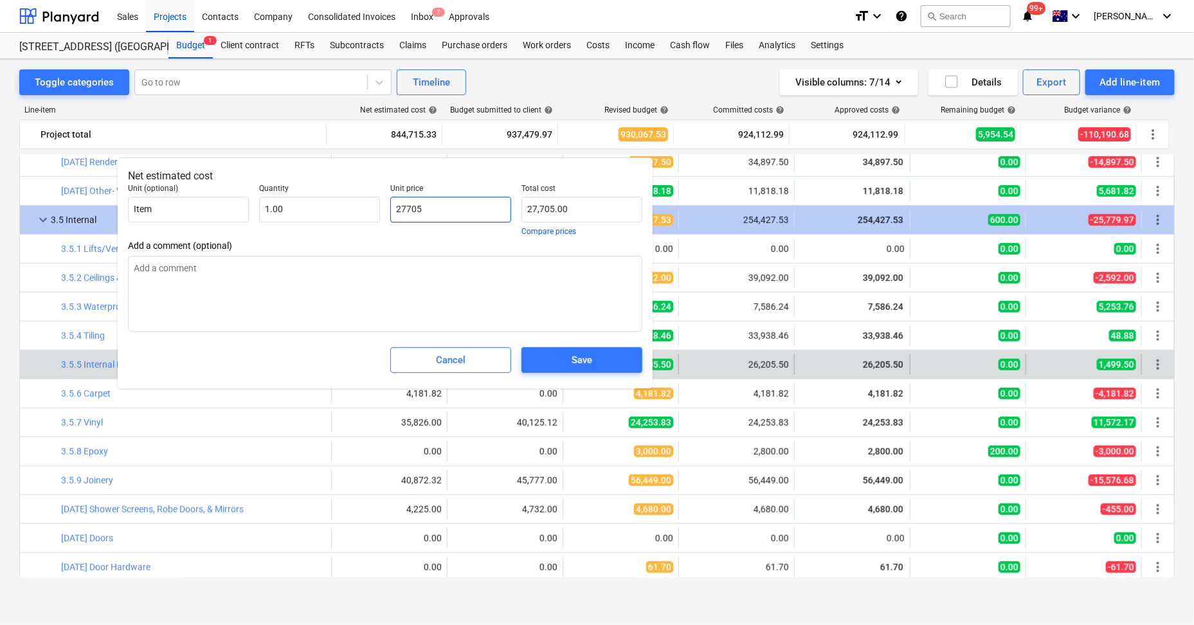
click at [415, 203] on input "27705" at bounding box center [450, 210] width 121 height 26
click at [416, 203] on input "27705" at bounding box center [450, 210] width 121 height 26
click at [414, 206] on input "27705" at bounding box center [450, 210] width 121 height 26
click at [408, 208] on input "27705" at bounding box center [450, 210] width 121 height 26
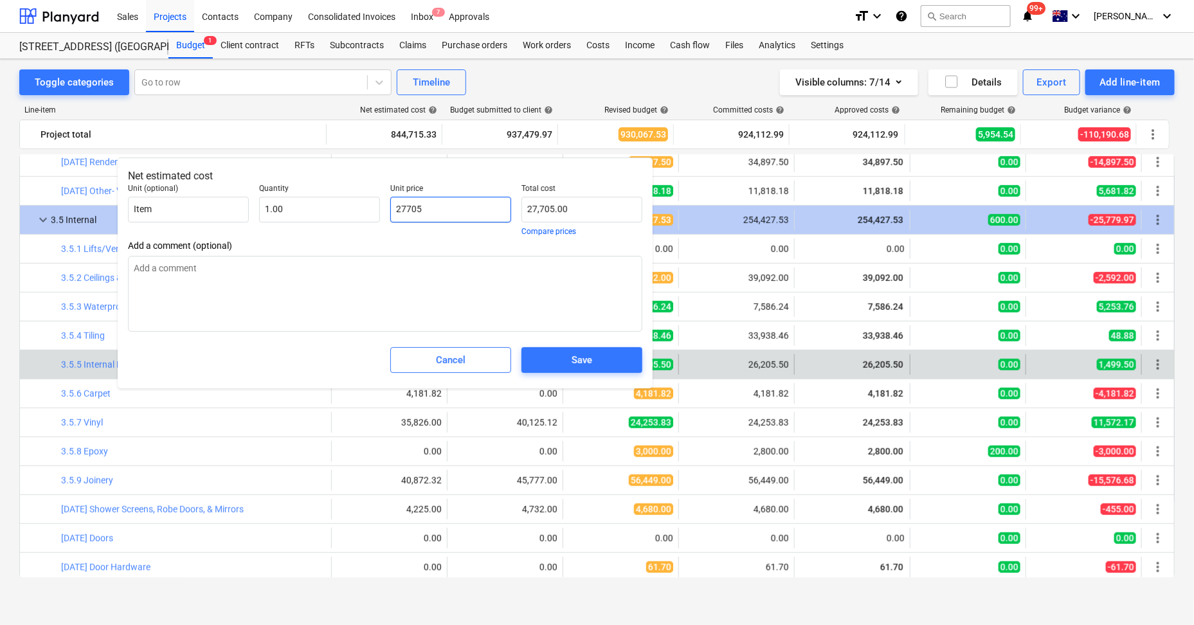
click at [389, 212] on div "Unit price 27705" at bounding box center [450, 210] width 131 height 62
drag, startPoint x: 448, startPoint y: 215, endPoint x: 383, endPoint y: 219, distance: 64.4
click at [365, 220] on div "Unit (optional) Item Quantity 1.00 Unit price 27705 Total cost 27,705.00 Compar…" at bounding box center [385, 210] width 525 height 62
type input "2"
type input "2.00"
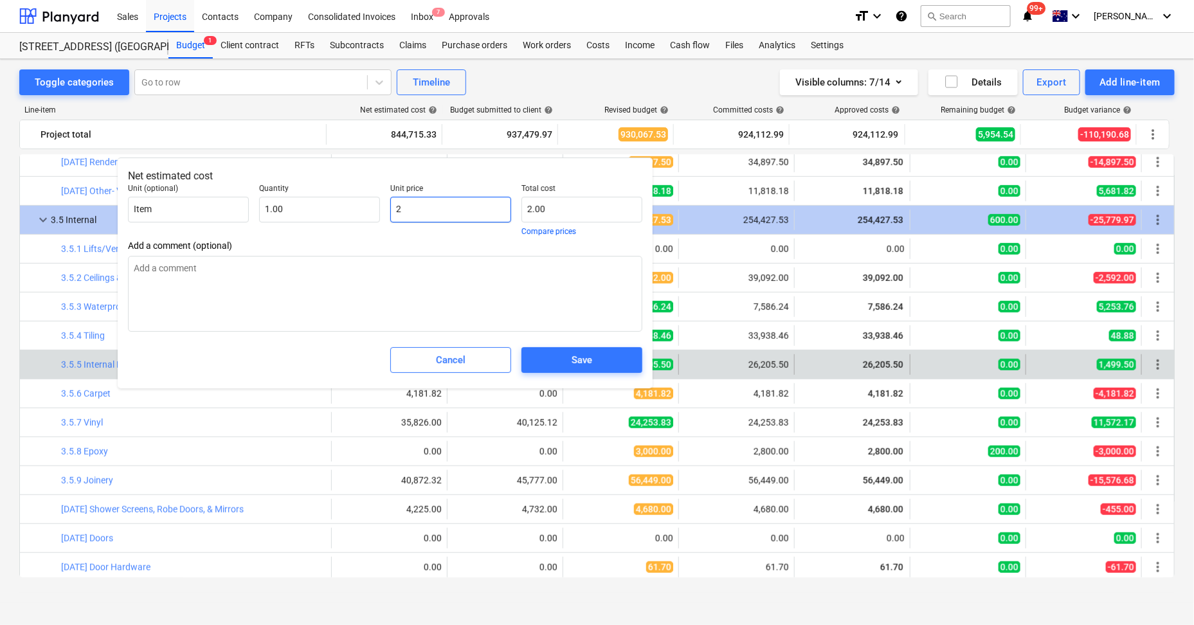
type input "26"
type input "26.00"
type input "262"
type input "262.00"
type input "2620"
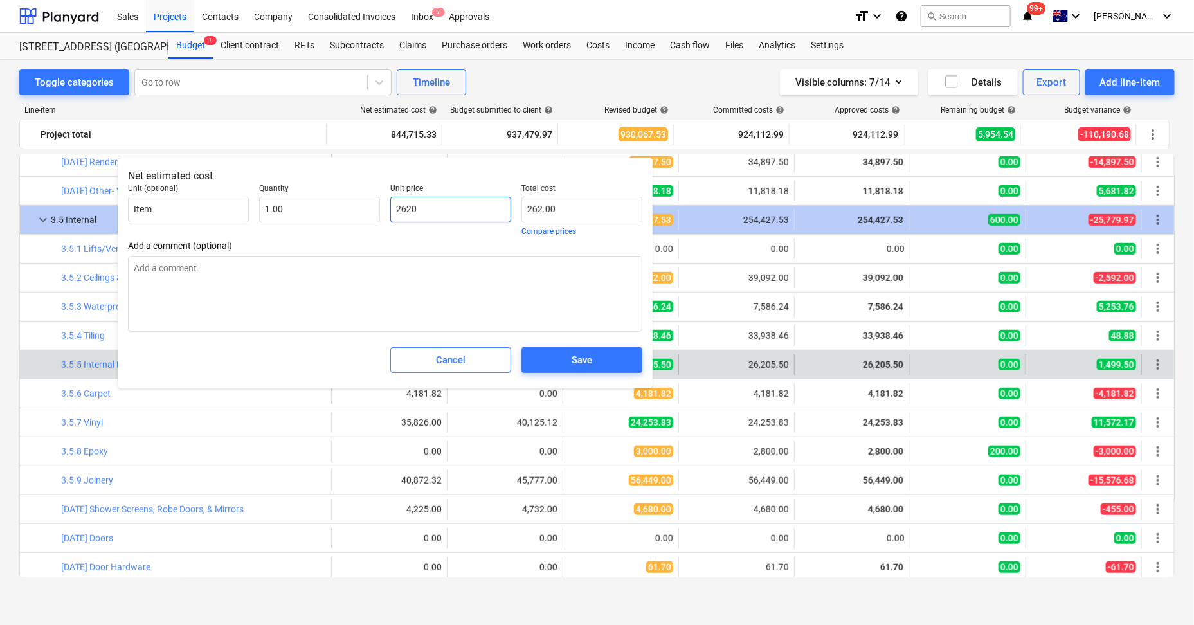
type input "2,620.00"
type input "26205"
type input "26,205.00"
type input "26205.5"
type input "26,205.50"
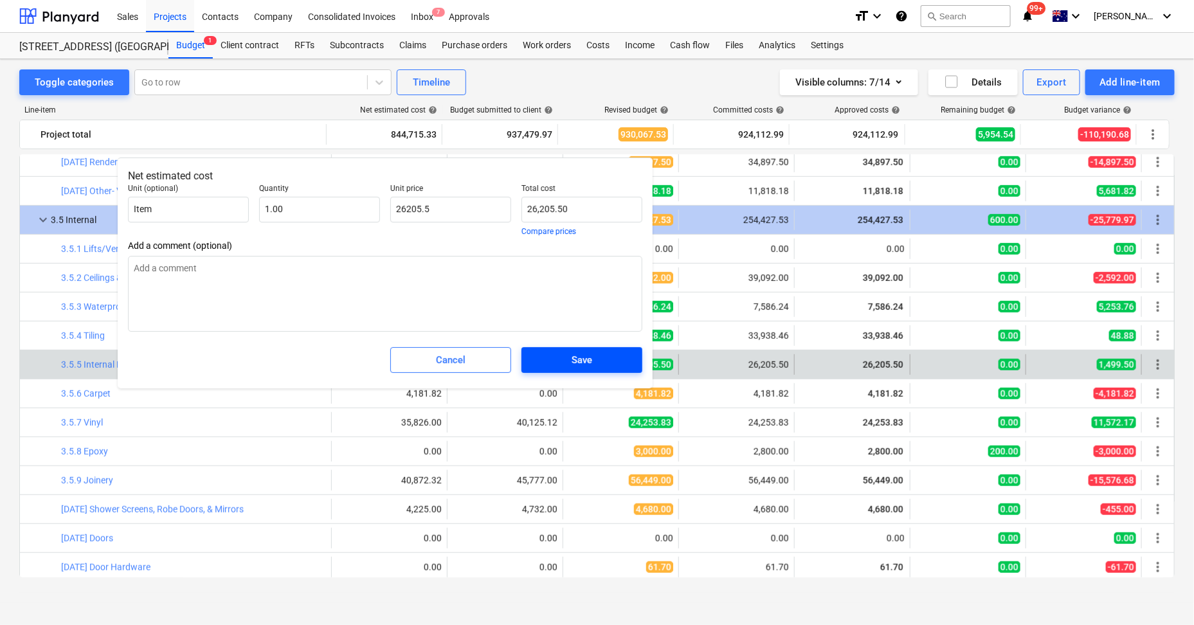
type input "26,205.50"
click at [593, 354] on span "Save" at bounding box center [582, 360] width 90 height 17
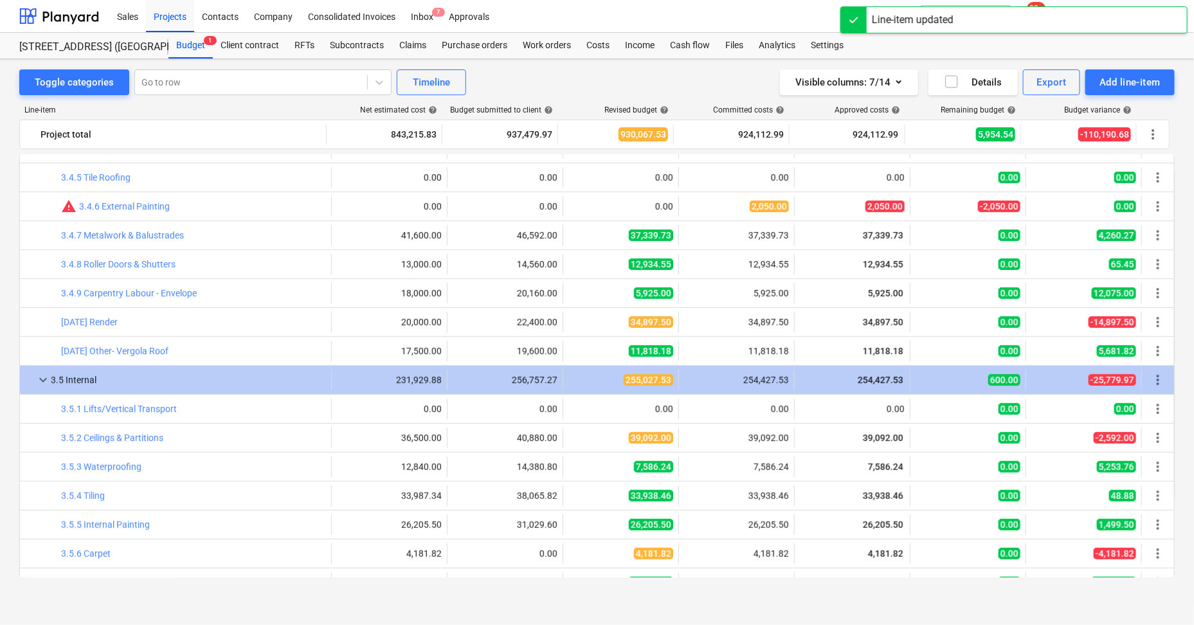
scroll to position [309, 0]
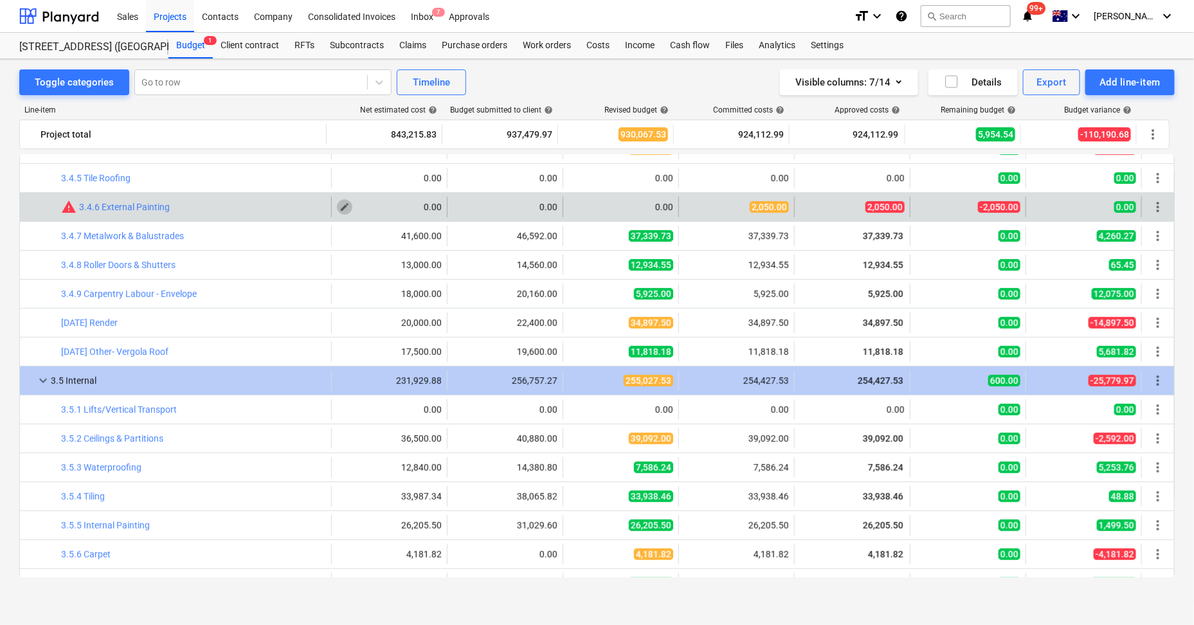
click at [342, 206] on span "edit" at bounding box center [345, 207] width 10 height 10
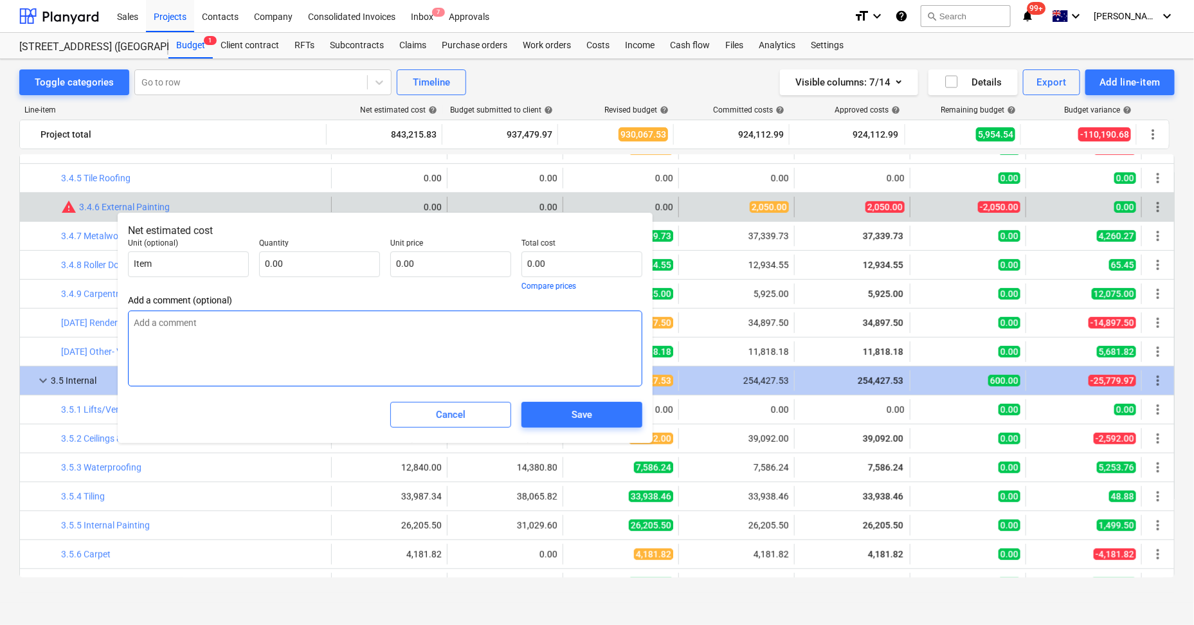
click at [217, 333] on textarea at bounding box center [385, 349] width 514 height 76
type textarea "painting to timber fence - variation"
click at [282, 259] on input "text" at bounding box center [319, 264] width 121 height 26
type input "1.00"
type input "2"
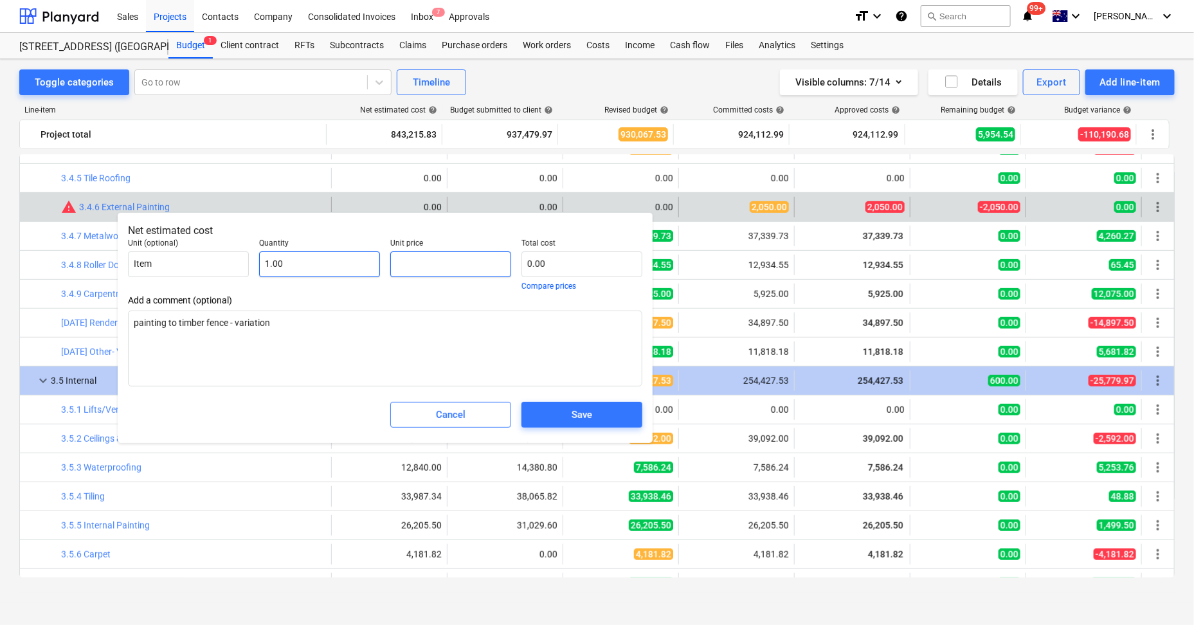
type input "2.00"
type input "20"
type input "20.00"
type input "205"
type input "205.00"
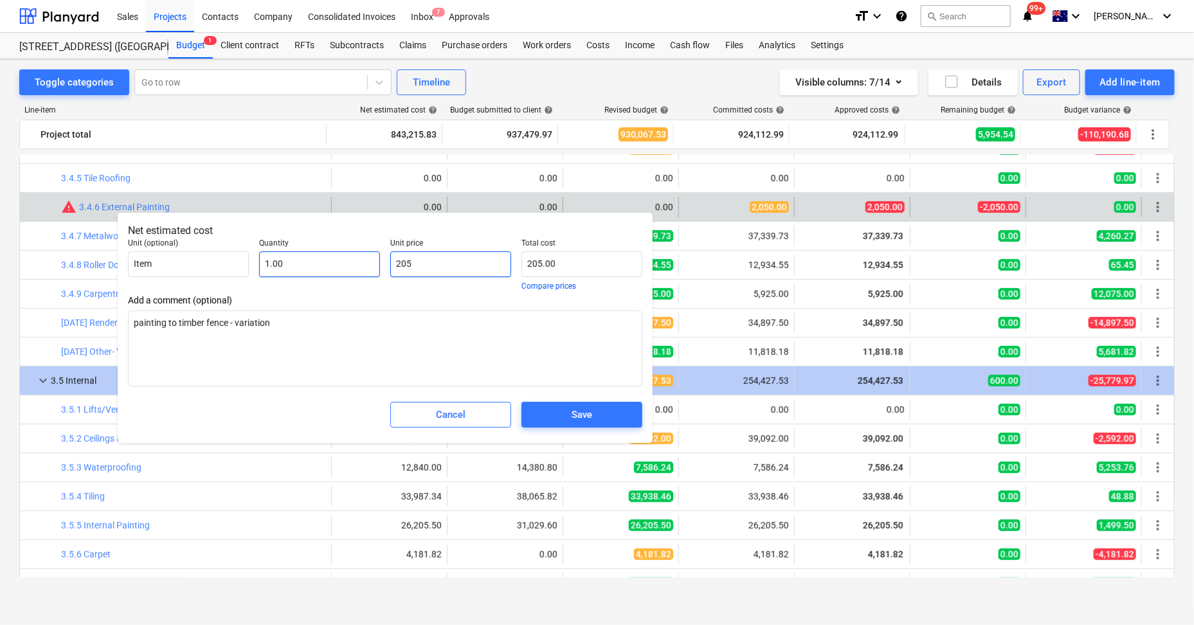
type input "2050"
type input "2,050.00"
click at [588, 414] on div "Save" at bounding box center [582, 414] width 21 height 17
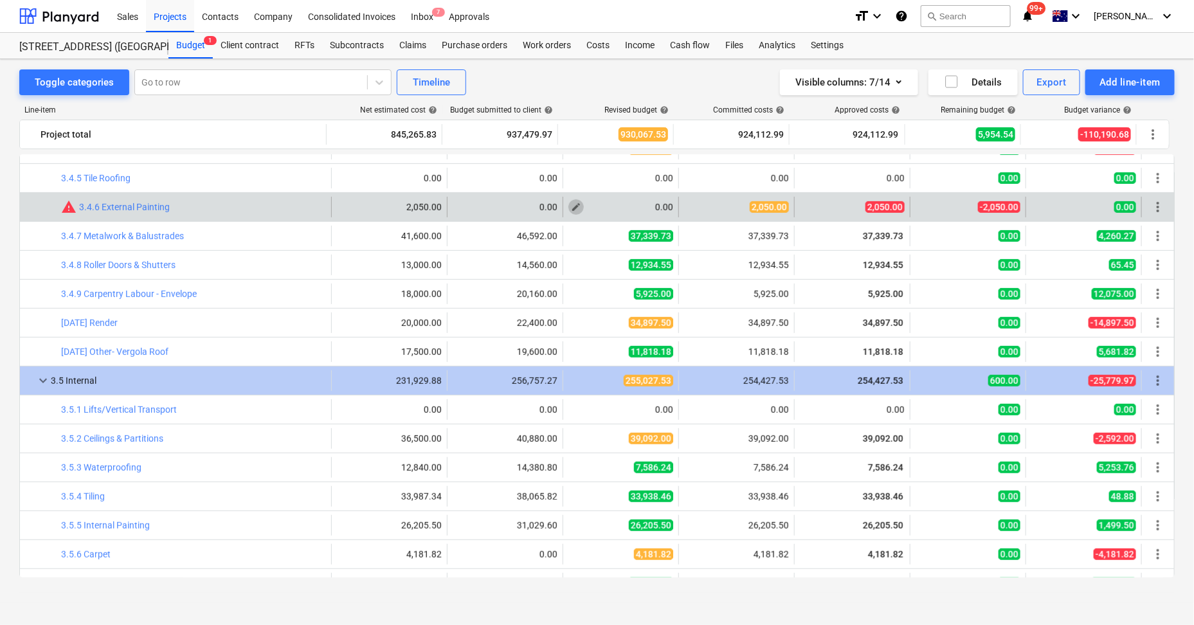
click at [576, 206] on span "edit" at bounding box center [576, 207] width 10 height 10
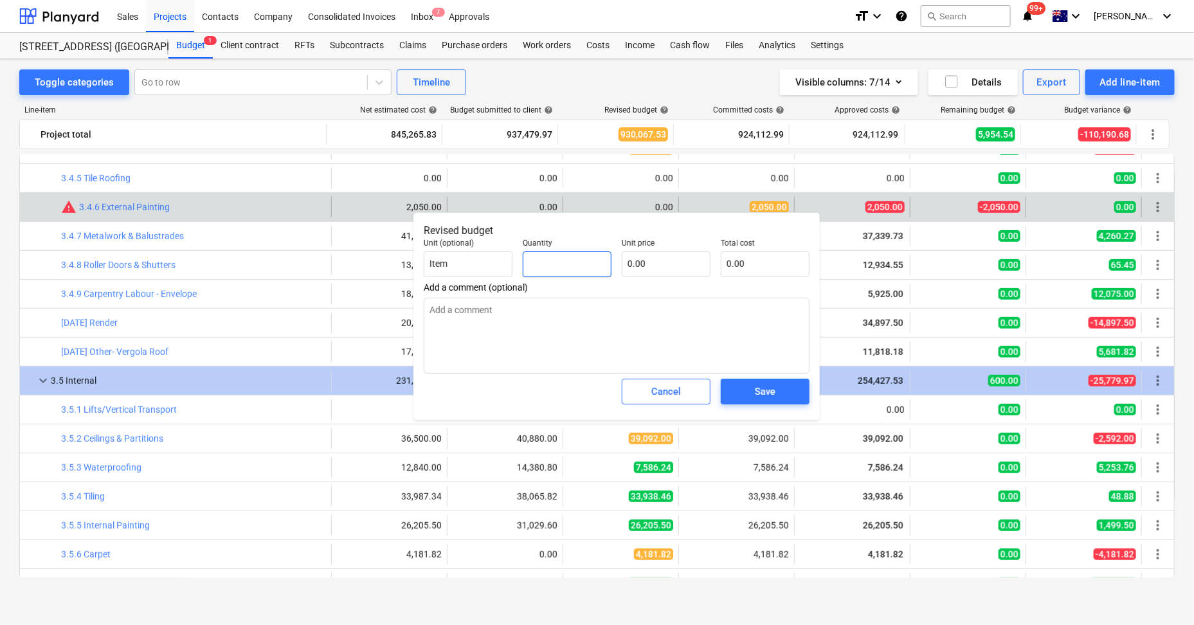
click at [553, 257] on input "text" at bounding box center [567, 264] width 89 height 26
type input "1.00"
type input "2"
type input "2.00"
type input "20"
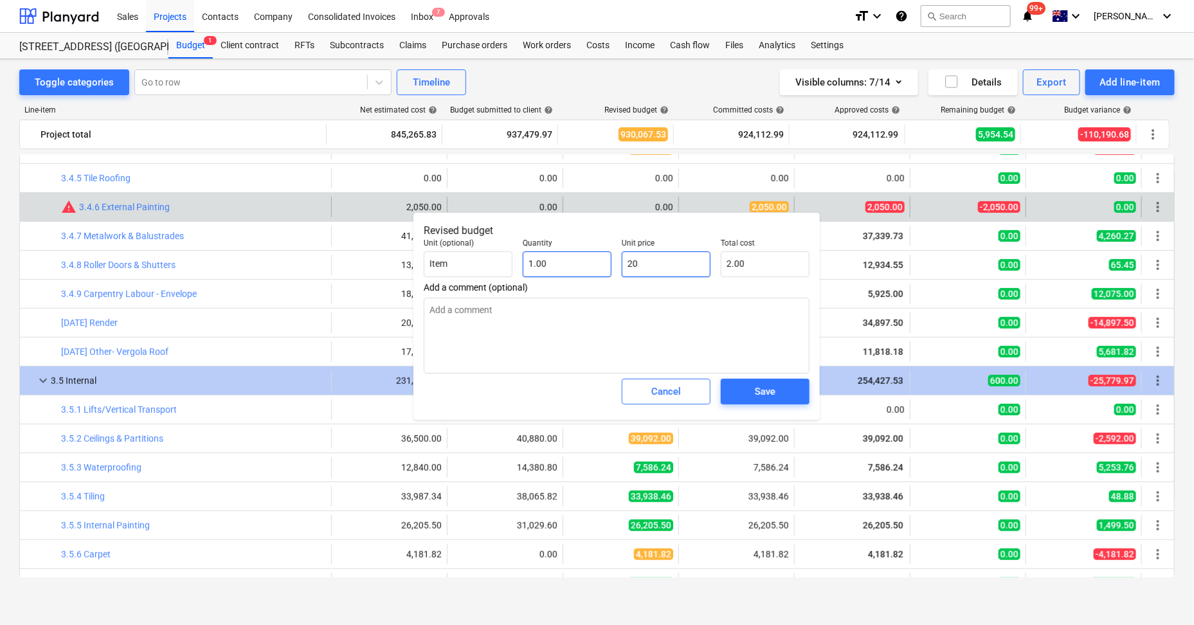
type input "20.00"
type input "205"
type input "205.00"
type input "2050"
type input "2,050.00"
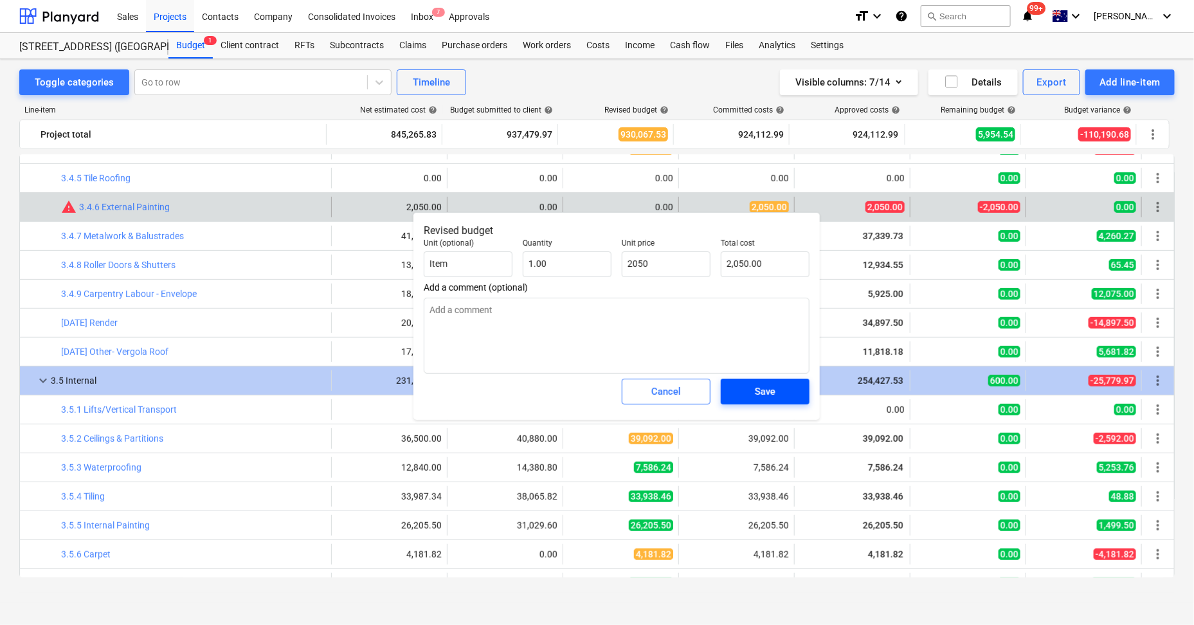
type input "2,050.00"
click at [736, 393] on span "Save" at bounding box center [765, 391] width 58 height 17
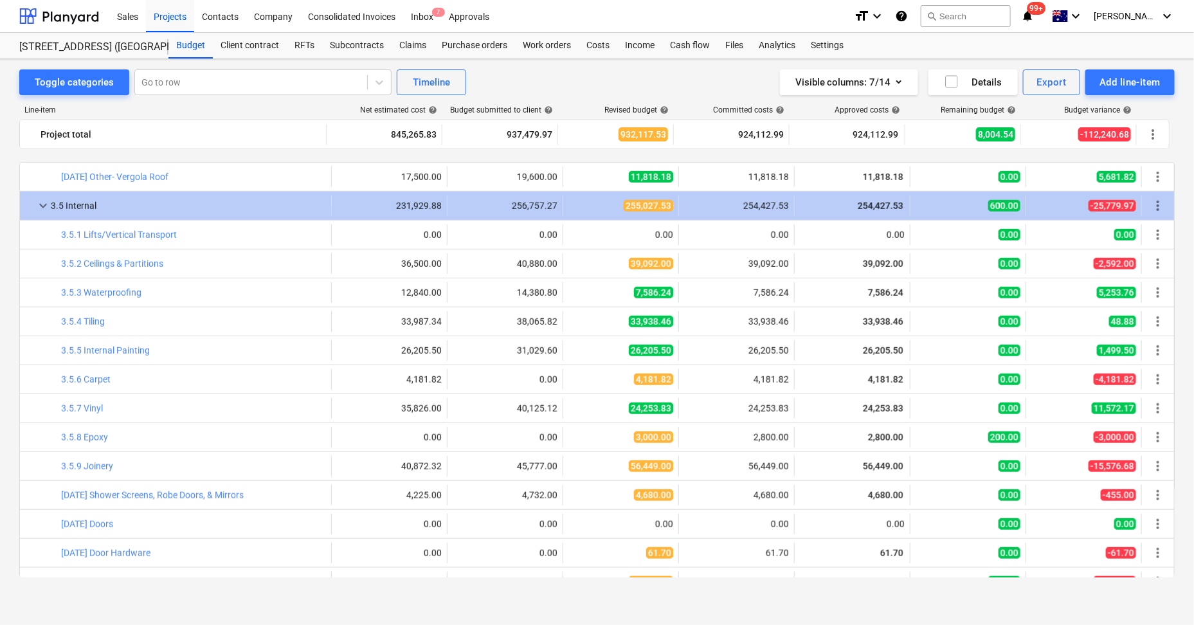
scroll to position [562, 0]
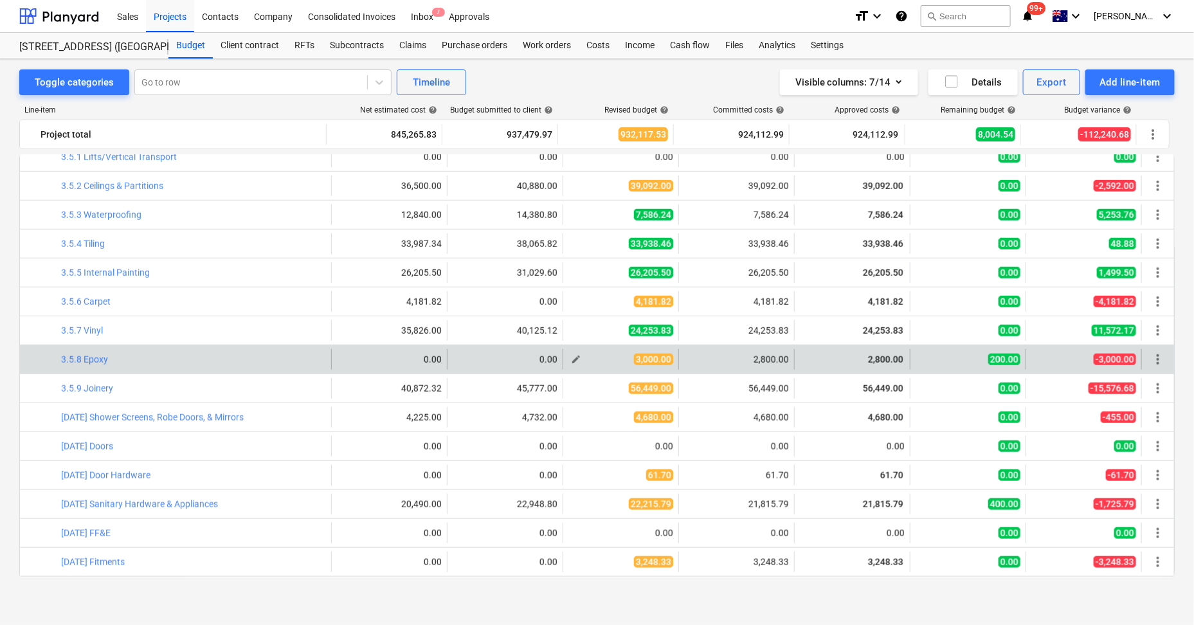
click at [571, 358] on span "edit" at bounding box center [576, 359] width 10 height 10
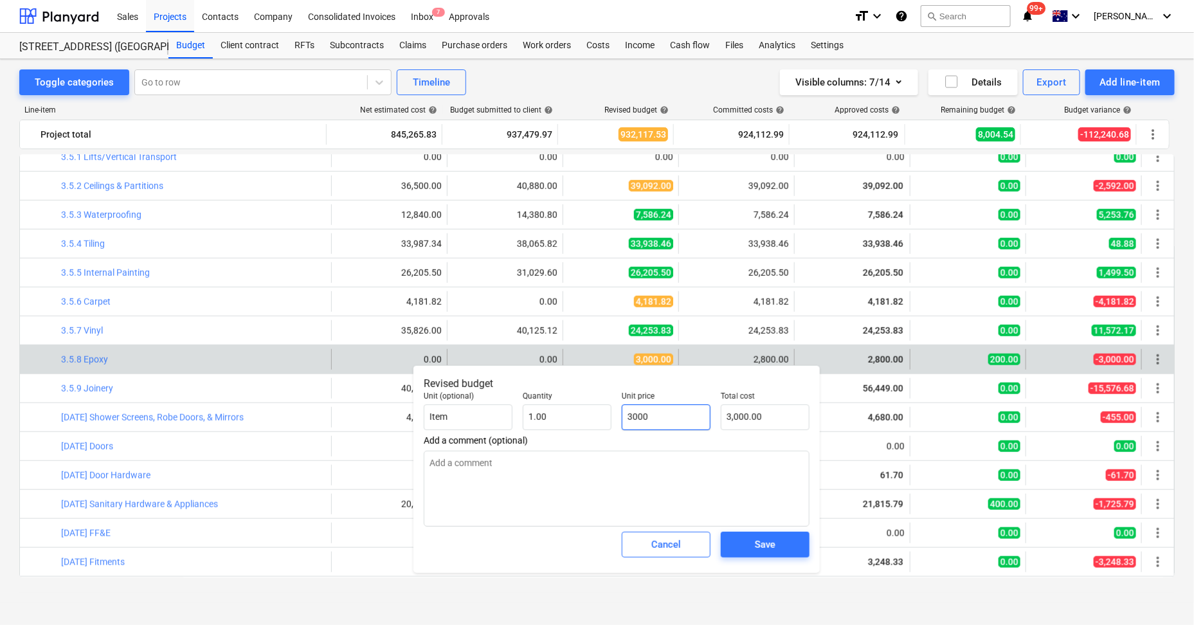
click at [648, 415] on input "3000" at bounding box center [666, 418] width 89 height 26
type input "2"
type input "2.00"
type input "28"
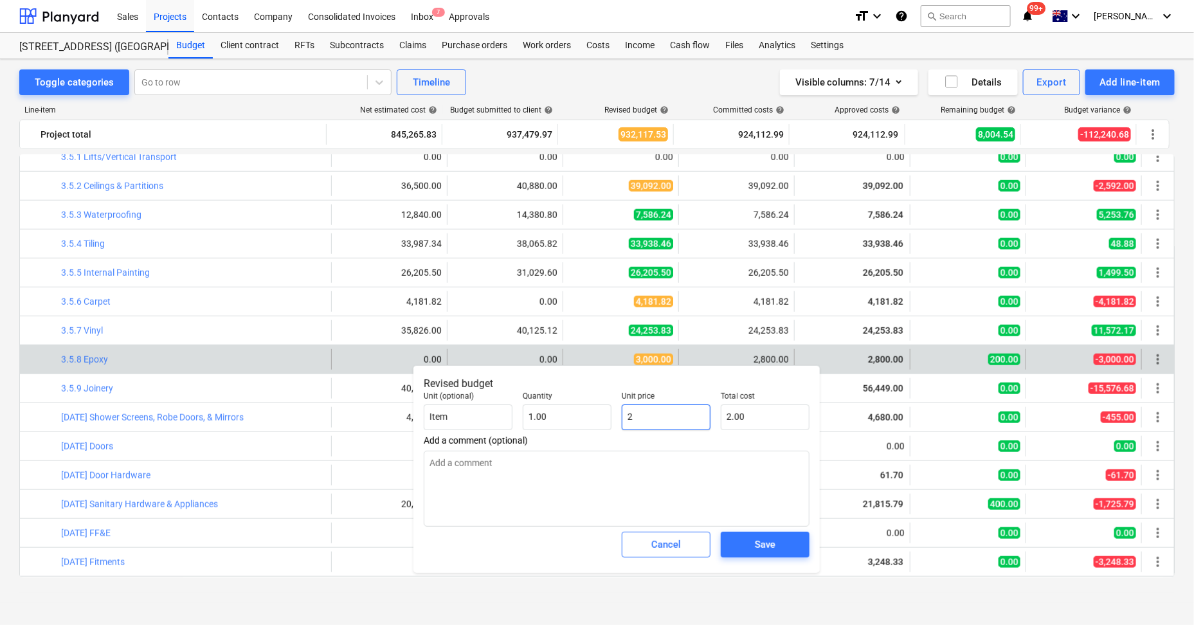
type input "28.00"
type input "280"
type input "280.00"
type input "2800"
type input "2,800.00"
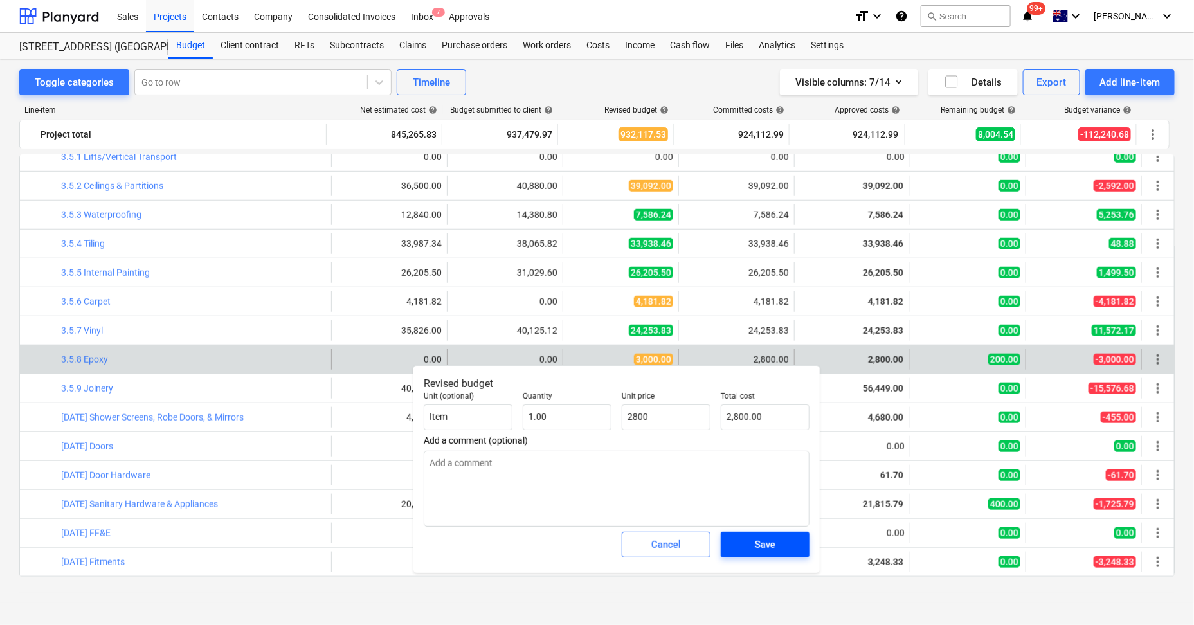
type input "2,800.00"
click at [756, 547] on div "Save" at bounding box center [765, 544] width 21 height 17
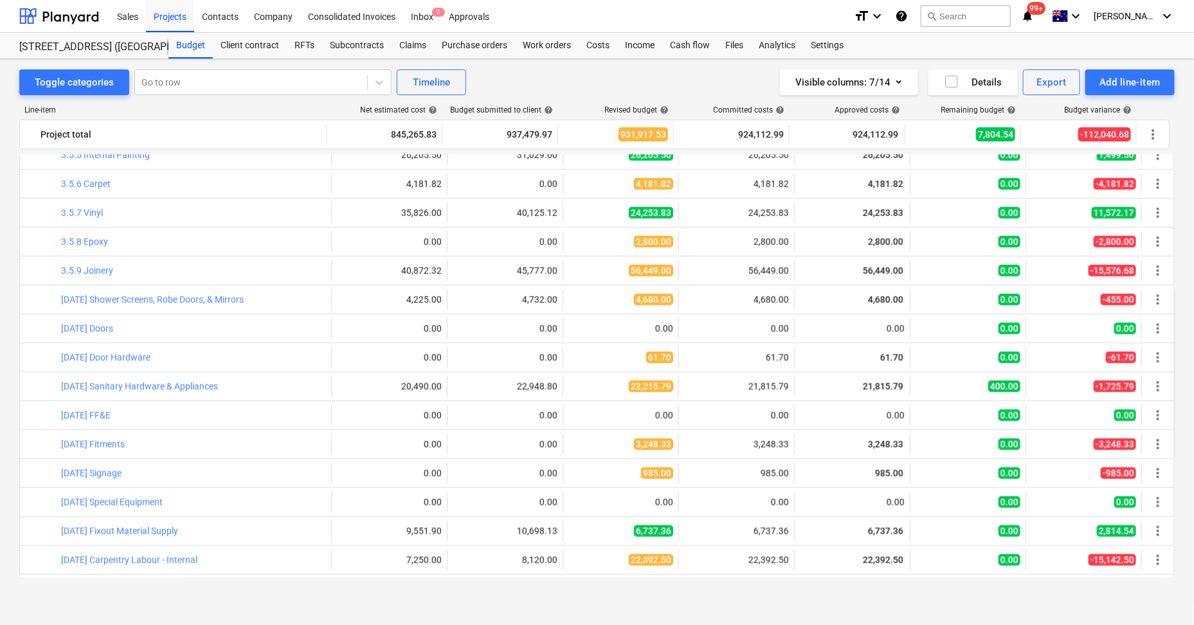
scroll to position [723, 0]
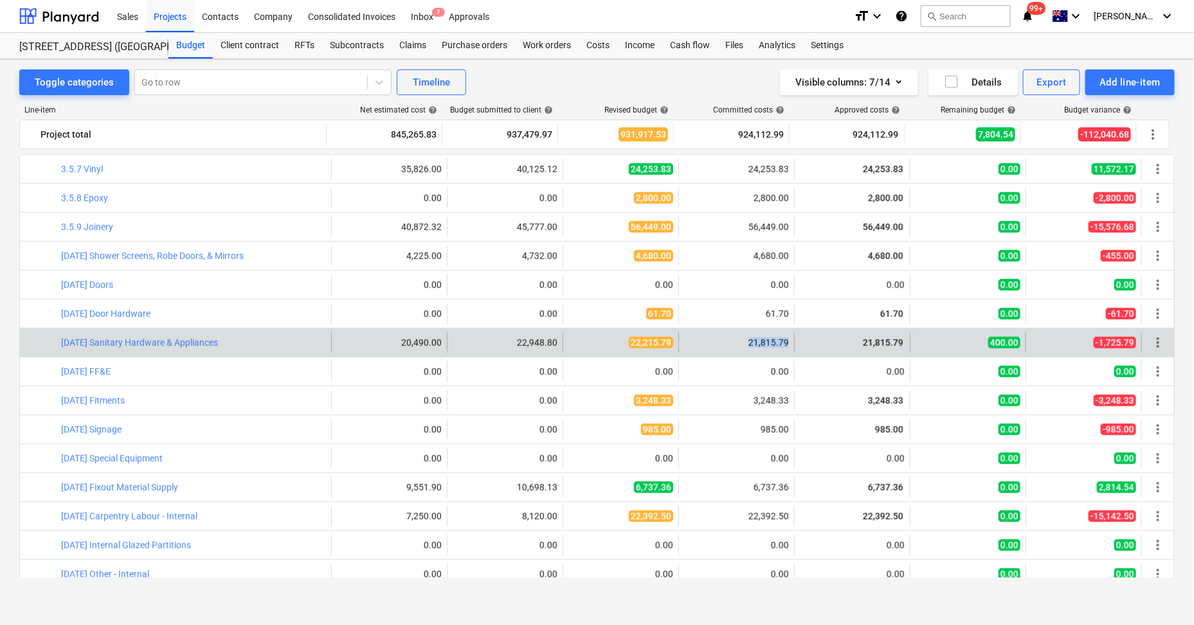
drag, startPoint x: 745, startPoint y: 341, endPoint x: 785, endPoint y: 339, distance: 39.9
click at [785, 339] on div "21,815.79" at bounding box center [737, 342] width 116 height 21
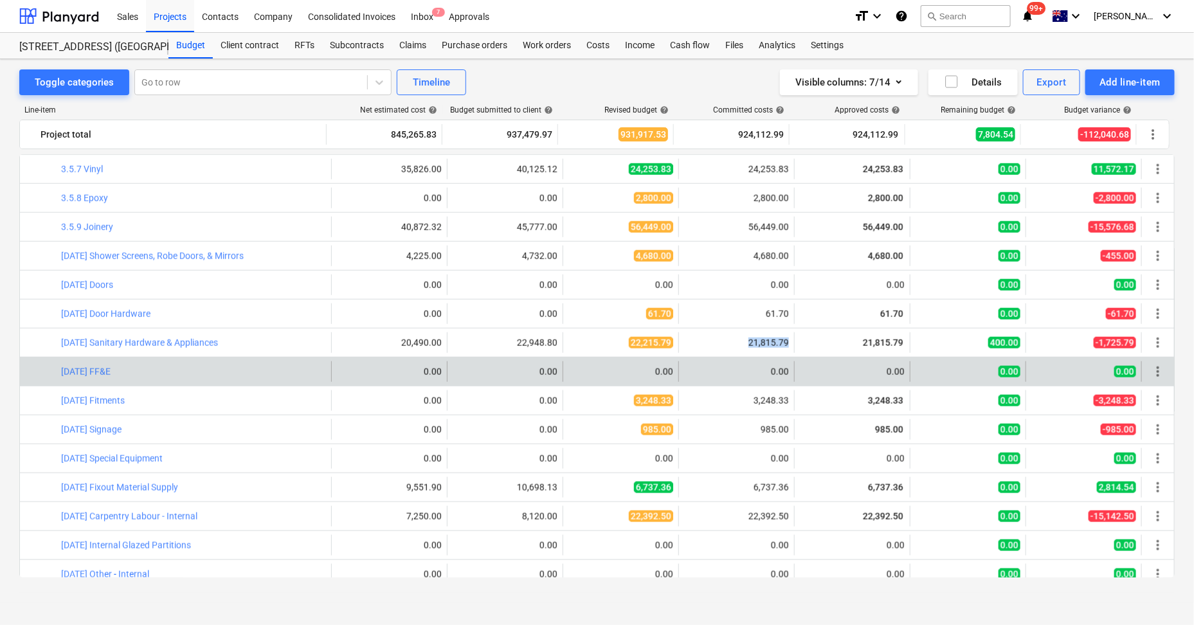
copy div "21,815.79"
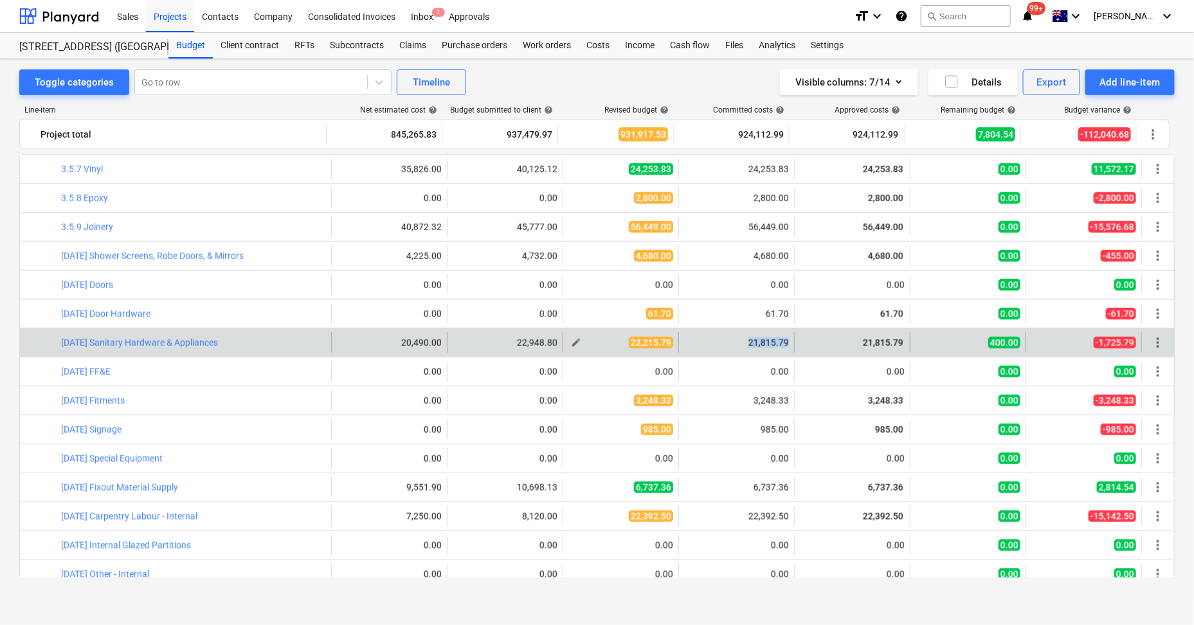
click at [572, 341] on span "edit" at bounding box center [576, 343] width 10 height 10
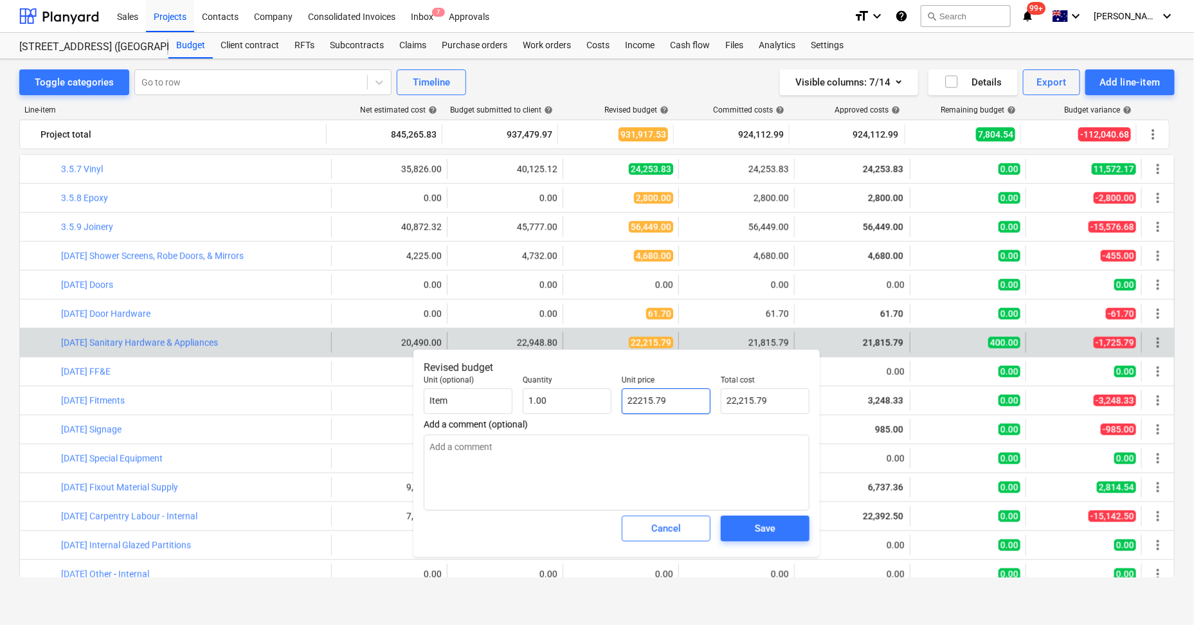
click at [648, 394] on input "22215.79" at bounding box center [666, 401] width 89 height 26
paste input "1,8"
type input "21,815.79"
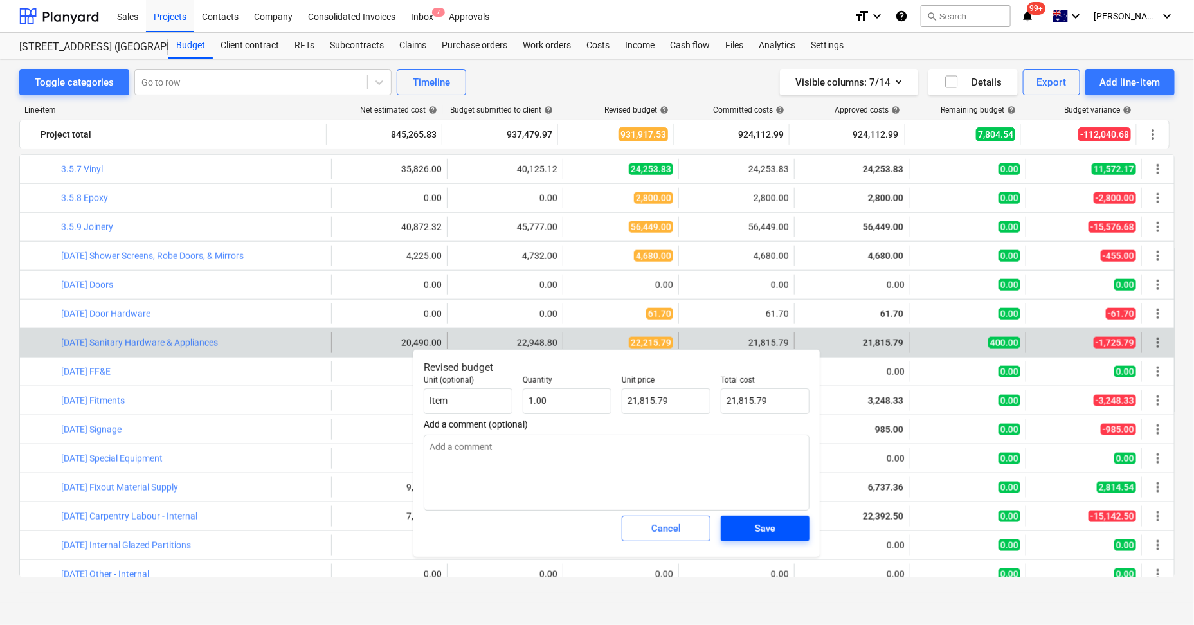
click at [759, 527] on div "Save" at bounding box center [765, 528] width 21 height 17
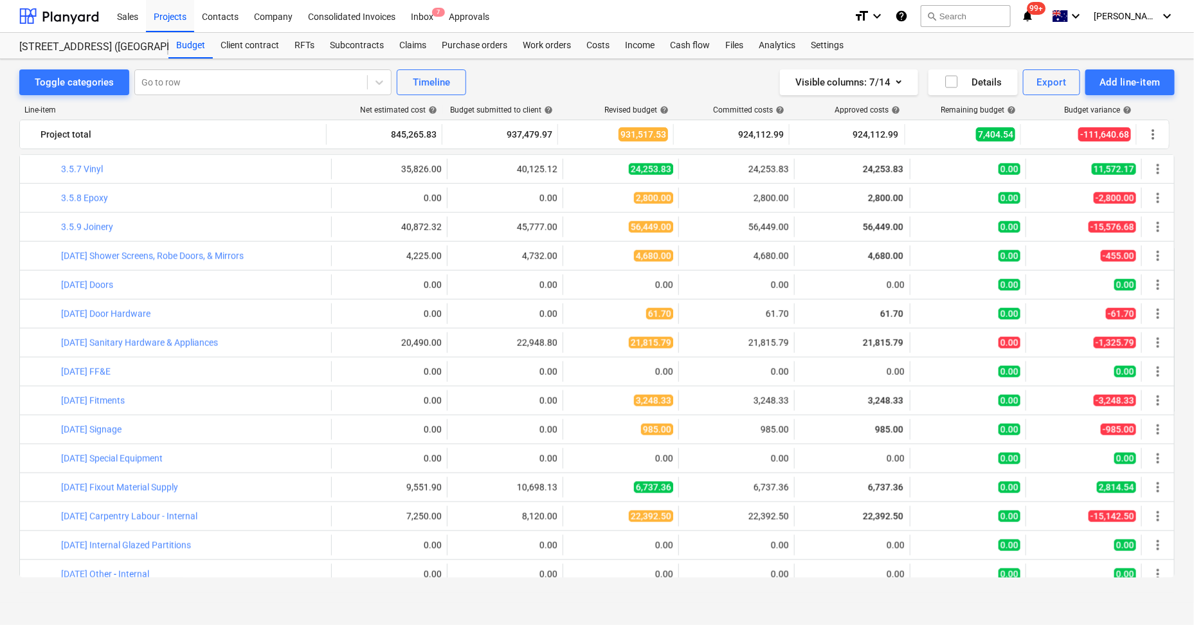
scroll to position [792, 0]
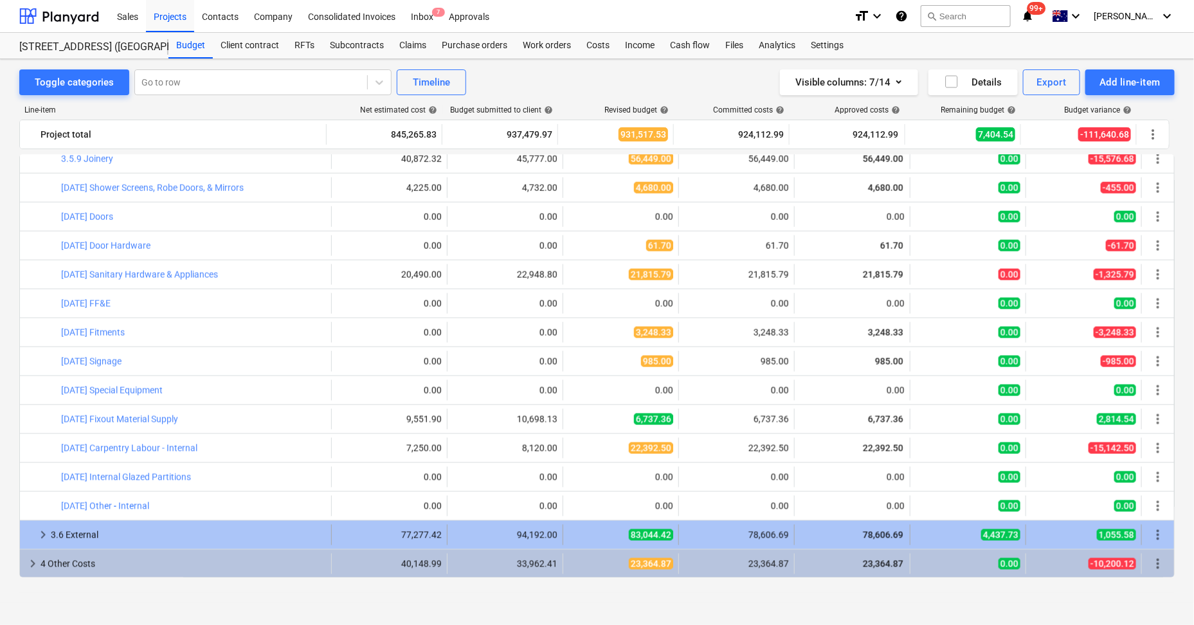
click at [41, 530] on span "keyboard_arrow_right" at bounding box center [42, 534] width 15 height 15
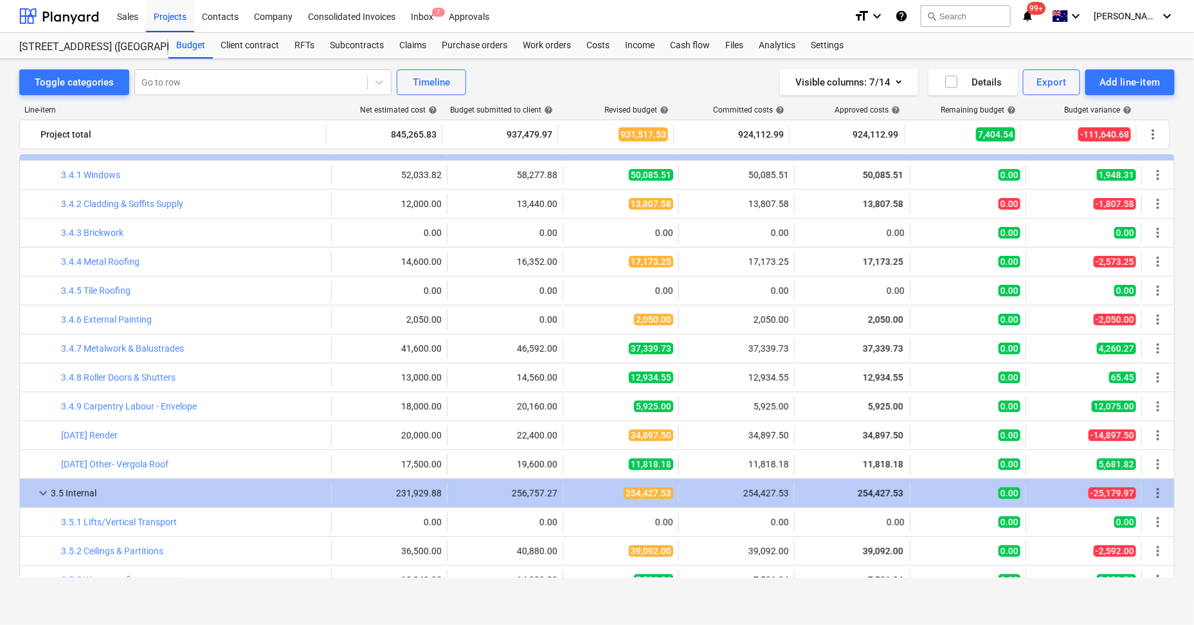
scroll to position [116, 0]
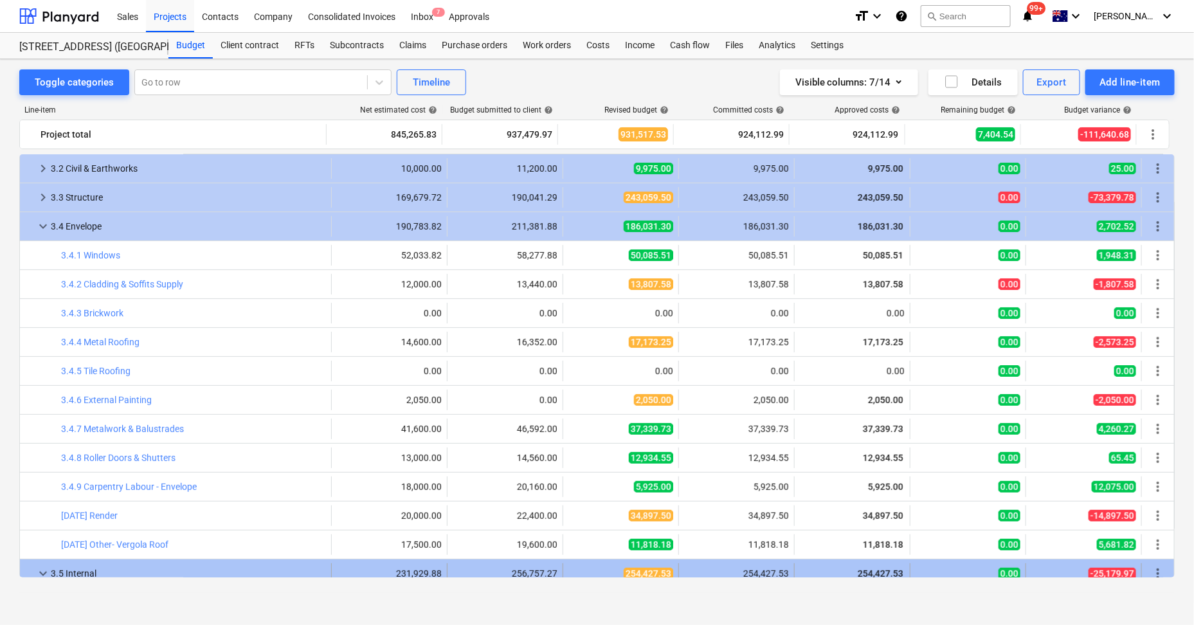
click at [42, 569] on span "keyboard_arrow_down" at bounding box center [42, 573] width 15 height 15
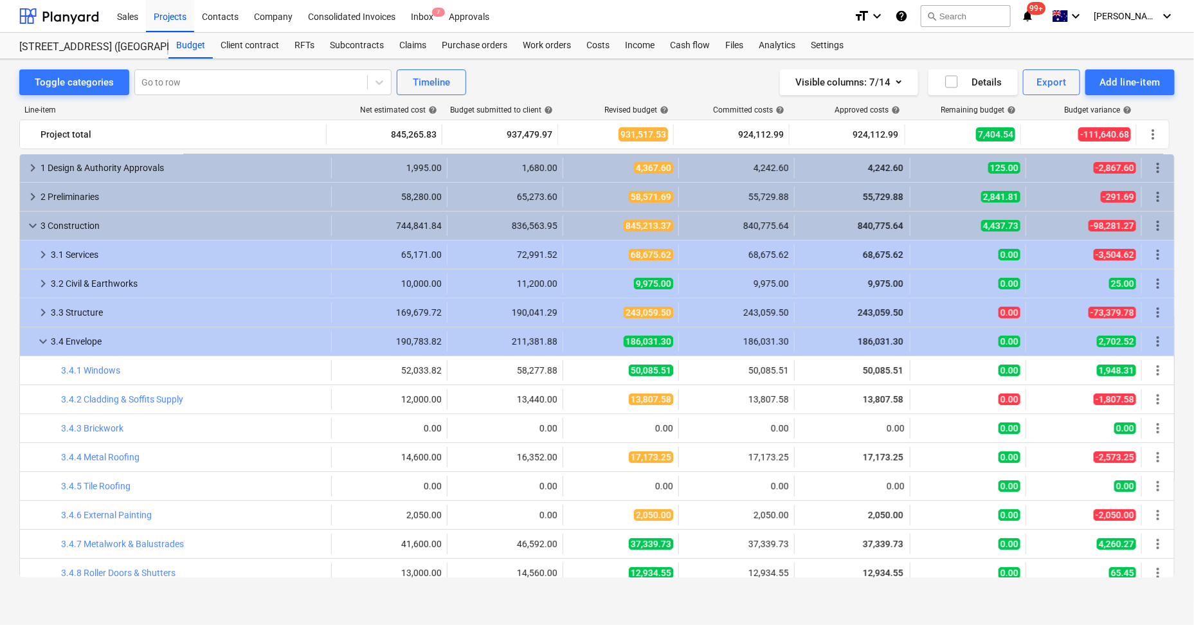
scroll to position [0, 0]
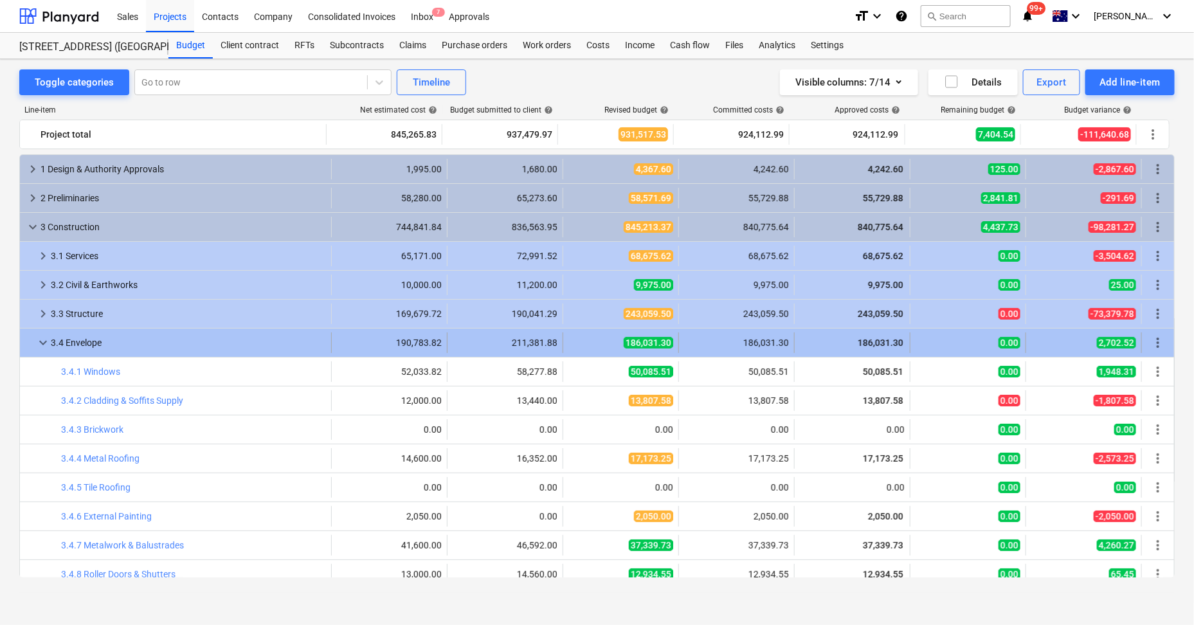
click at [44, 340] on span "keyboard_arrow_down" at bounding box center [42, 342] width 15 height 15
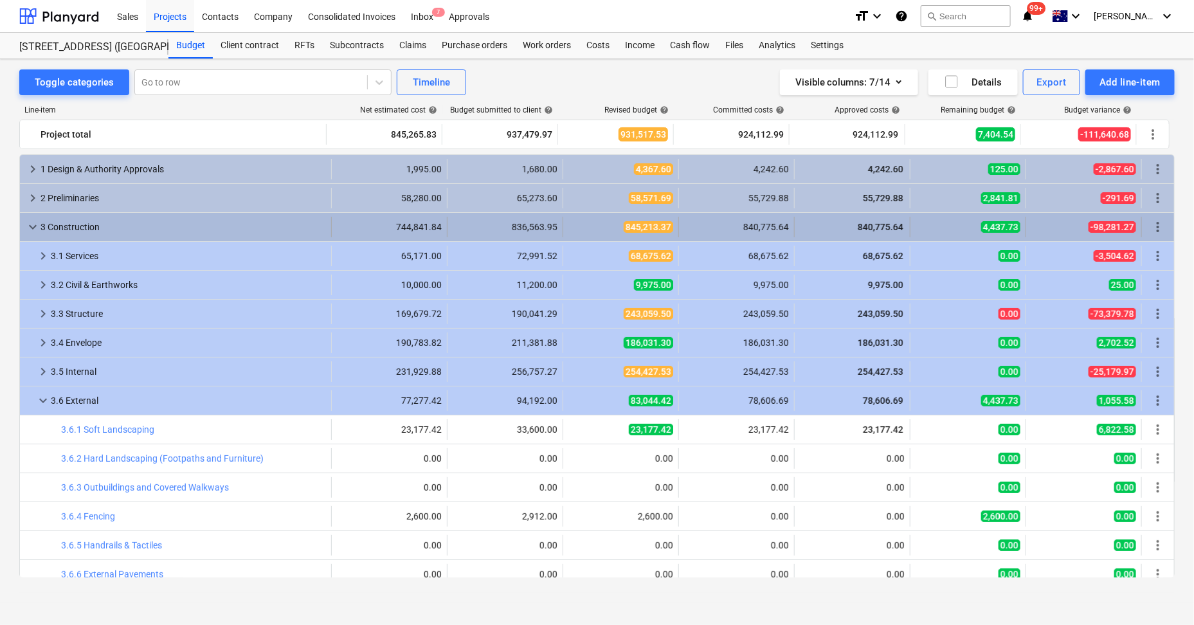
click at [32, 229] on span "keyboard_arrow_down" at bounding box center [32, 226] width 15 height 15
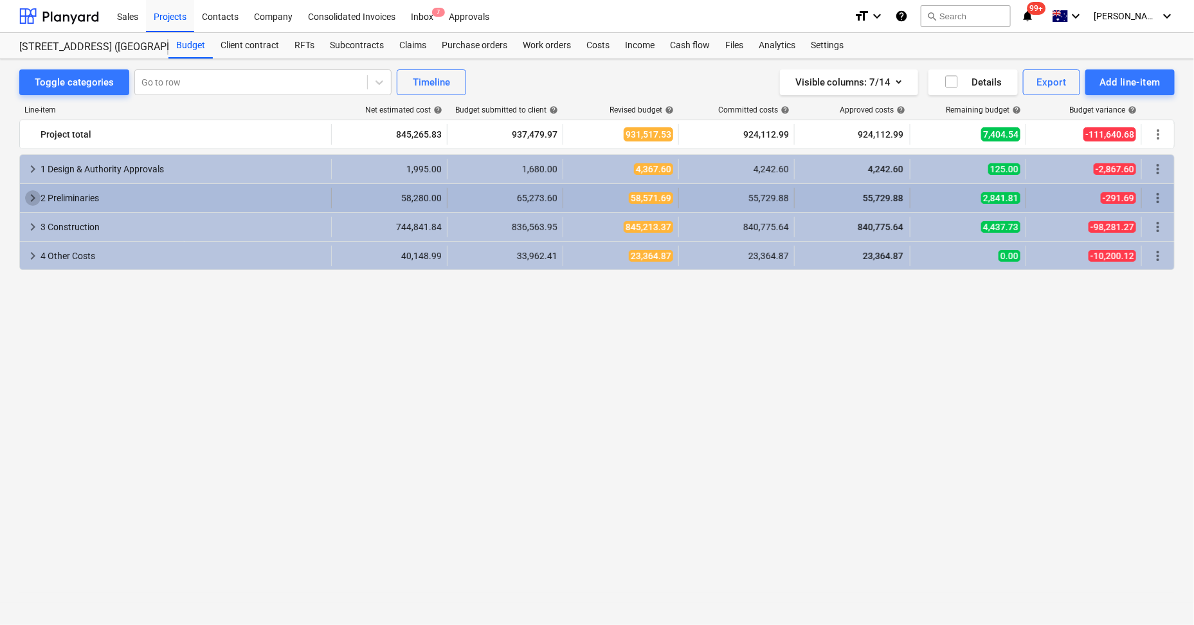
click at [35, 192] on span "keyboard_arrow_right" at bounding box center [32, 197] width 15 height 15
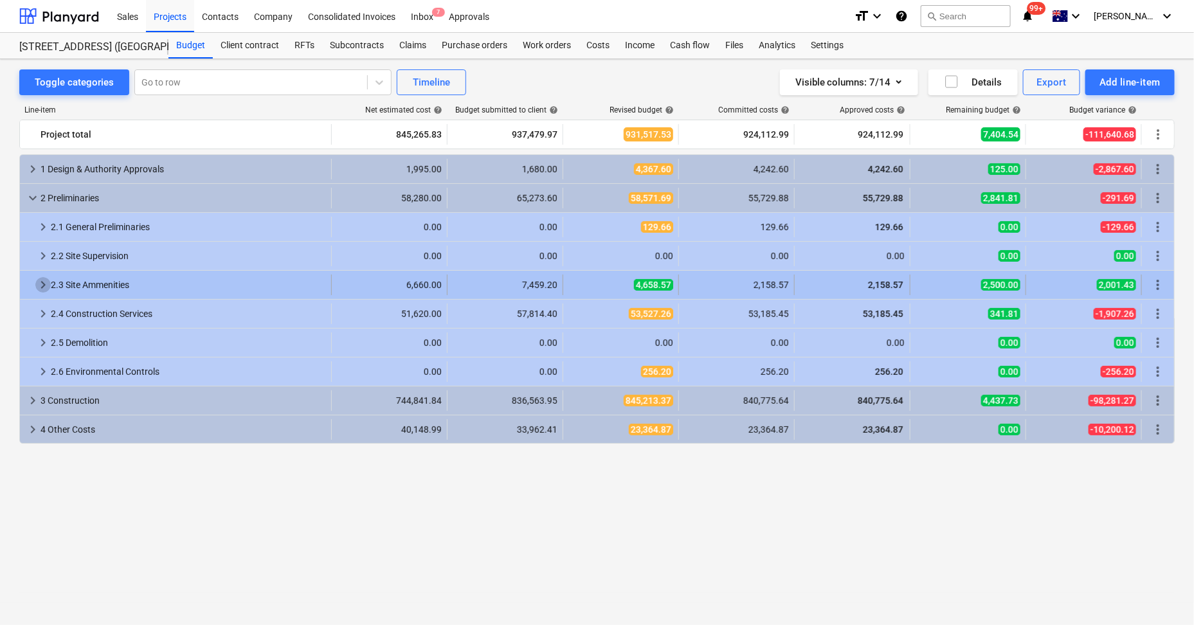
click at [42, 280] on span "keyboard_arrow_right" at bounding box center [42, 284] width 15 height 15
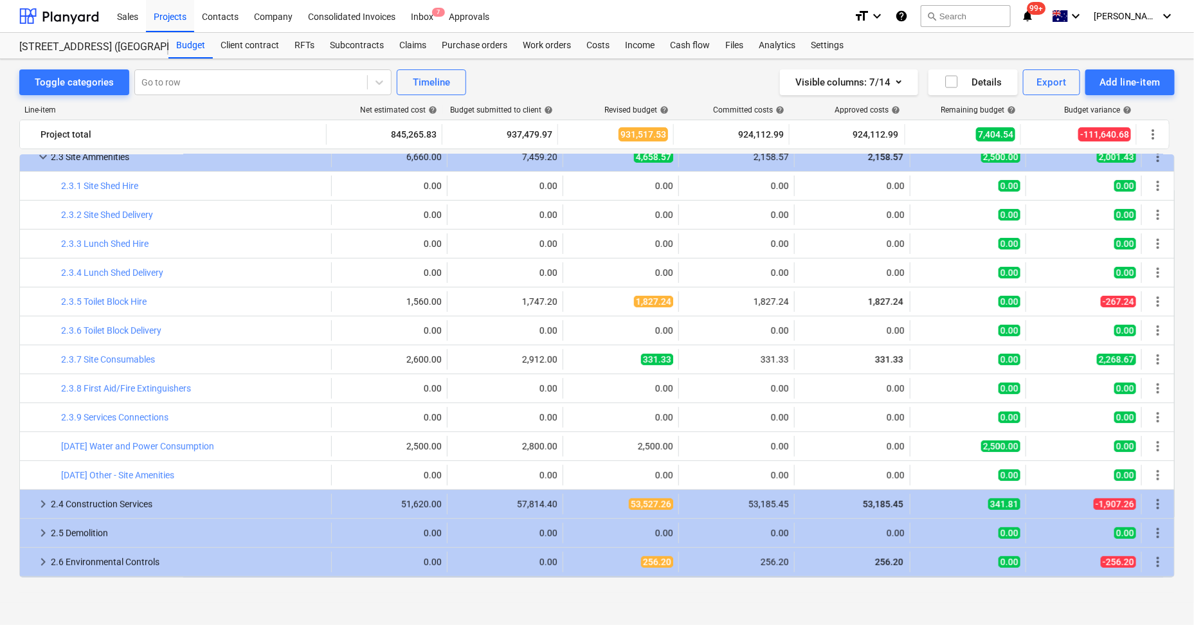
scroll to position [160, 0]
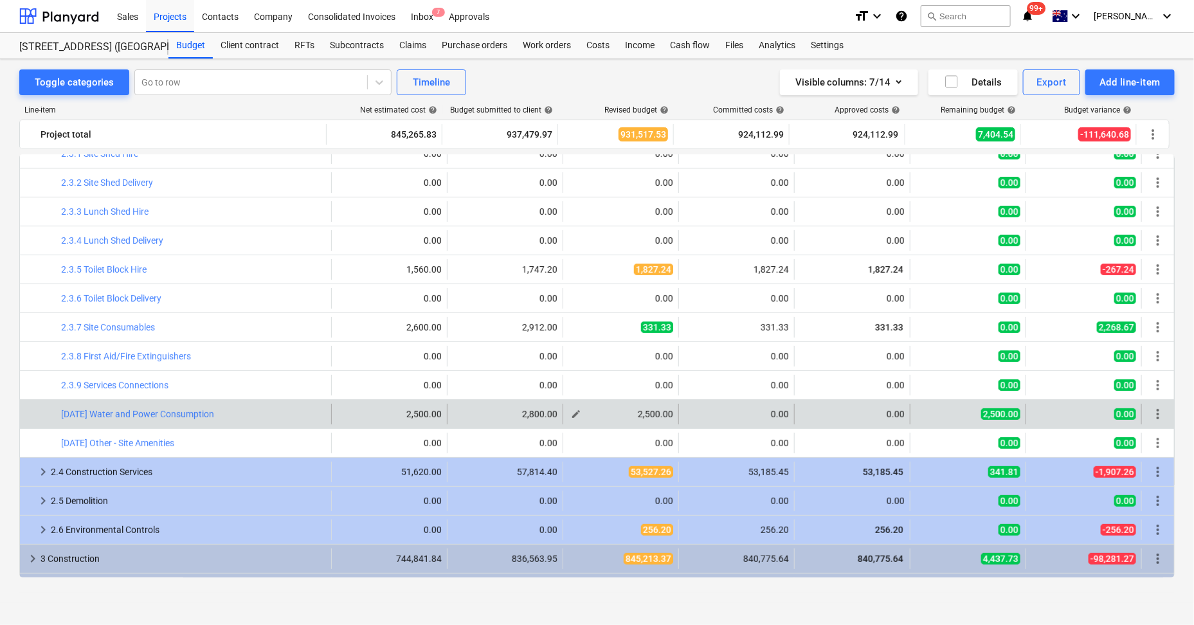
click at [579, 411] on button "edit" at bounding box center [576, 413] width 15 height 15
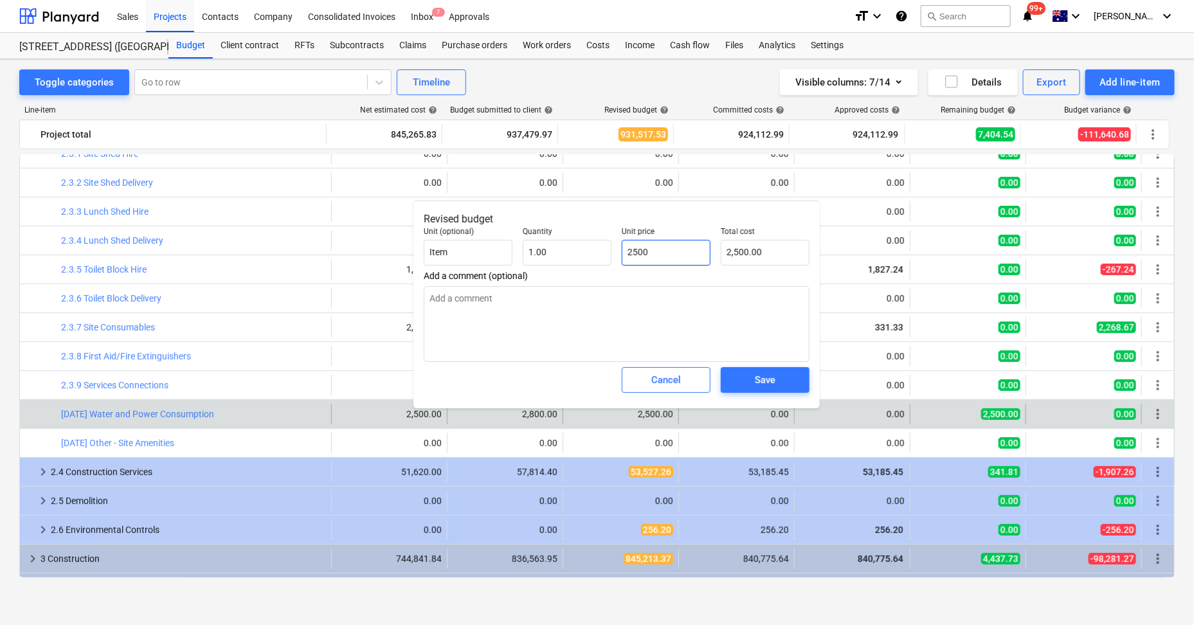
click at [651, 254] on input "2500" at bounding box center [666, 253] width 89 height 26
type input "0"
type input "0.00"
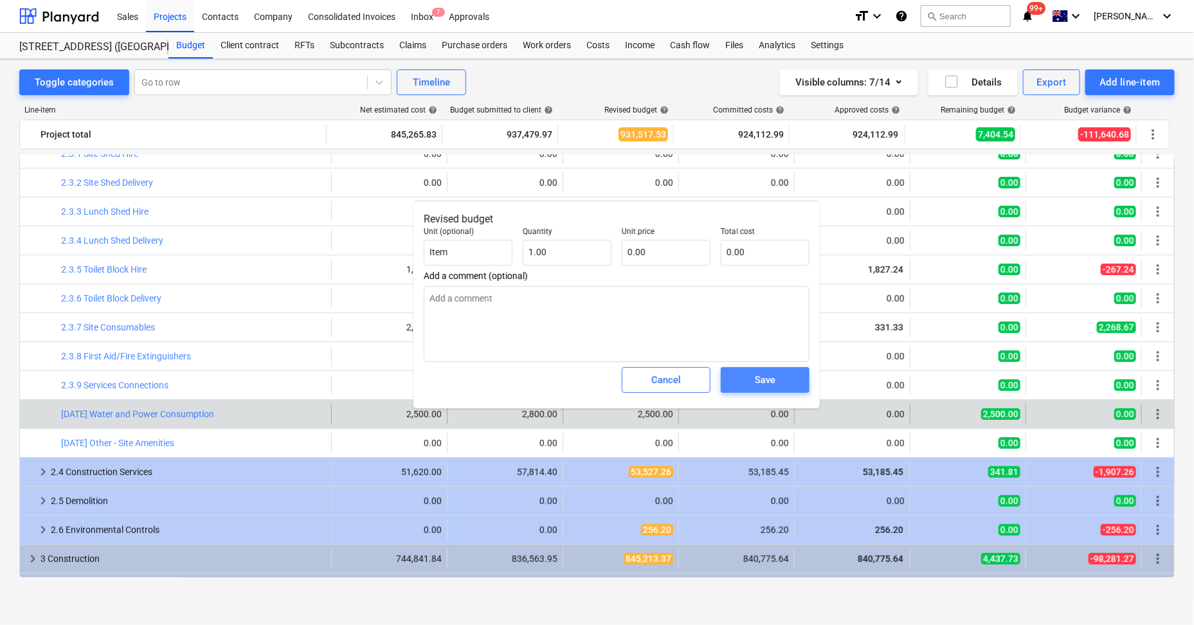
click at [747, 376] on span "Save" at bounding box center [765, 380] width 58 height 17
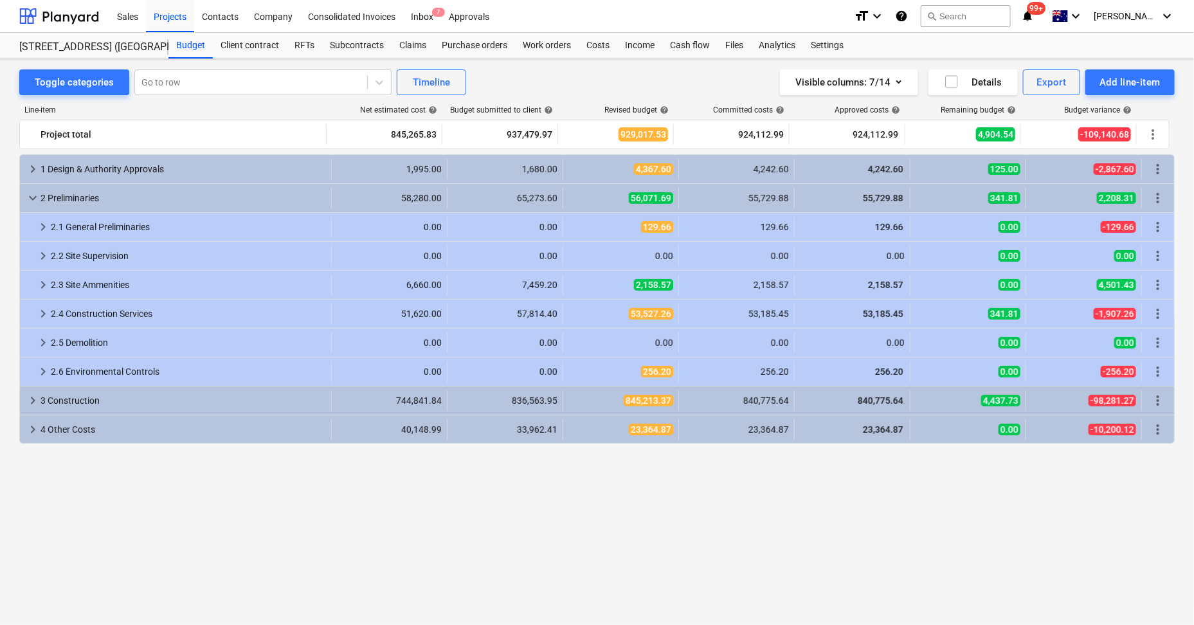
scroll to position [0, 0]
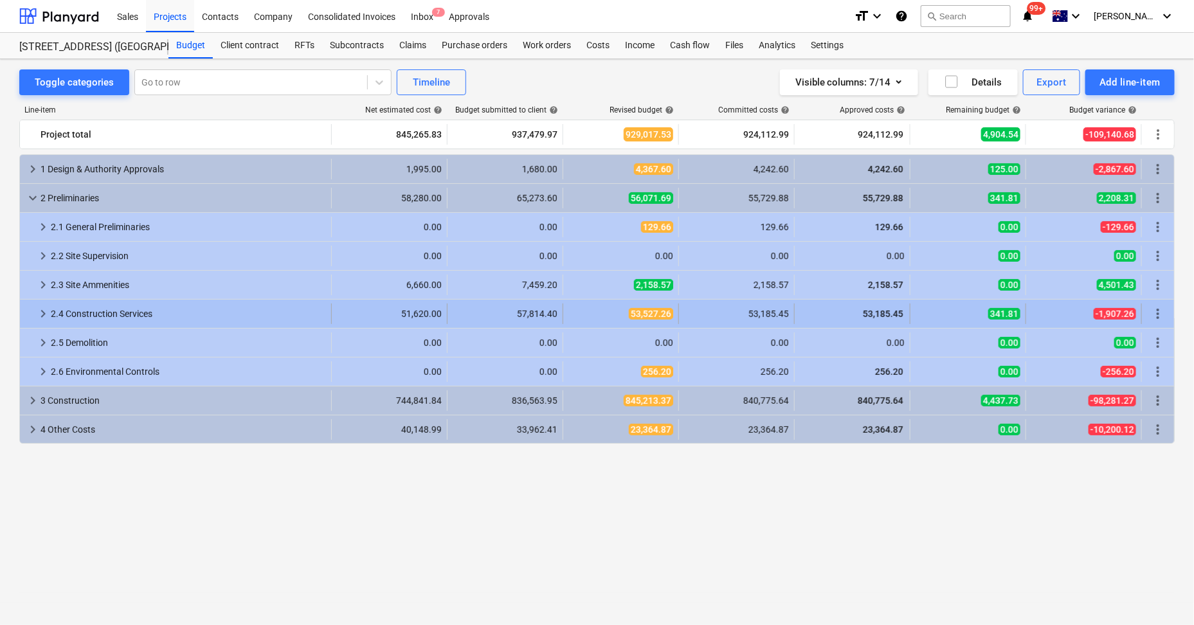
click at [42, 317] on span "keyboard_arrow_right" at bounding box center [42, 313] width 15 height 15
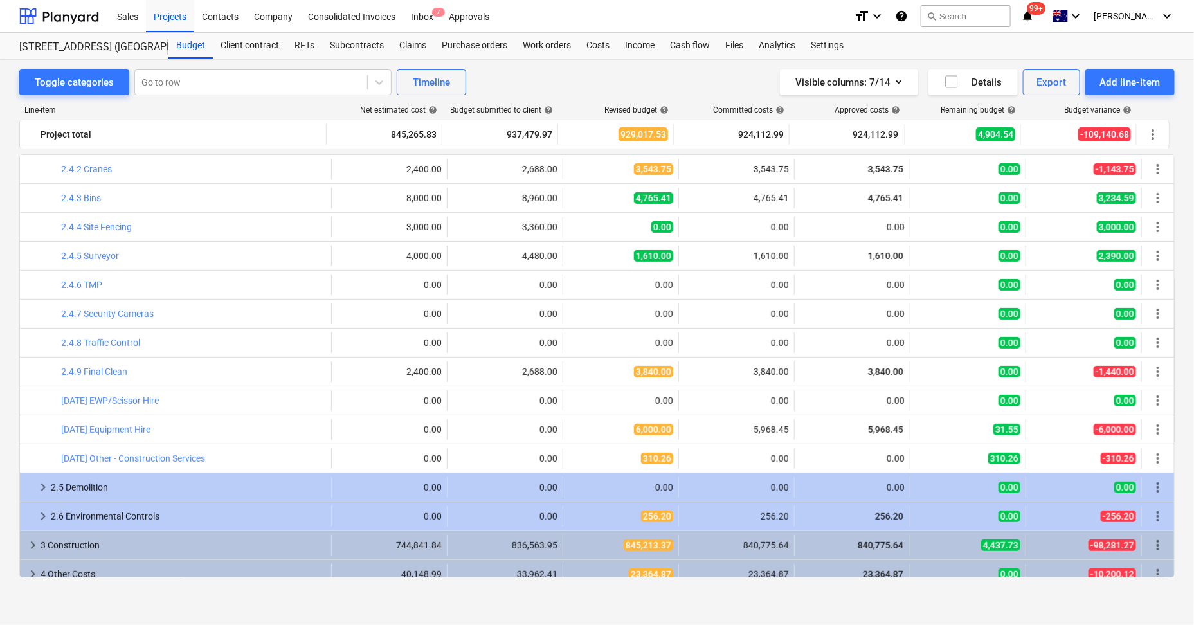
scroll to position [213, 0]
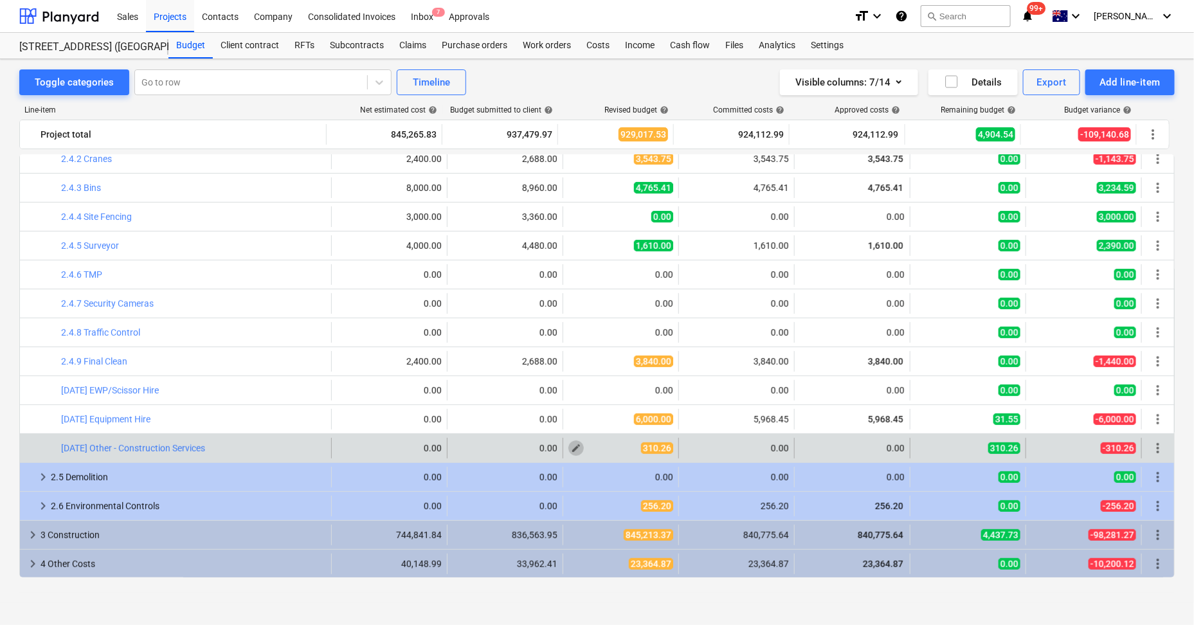
click at [574, 448] on span "edit" at bounding box center [576, 448] width 10 height 10
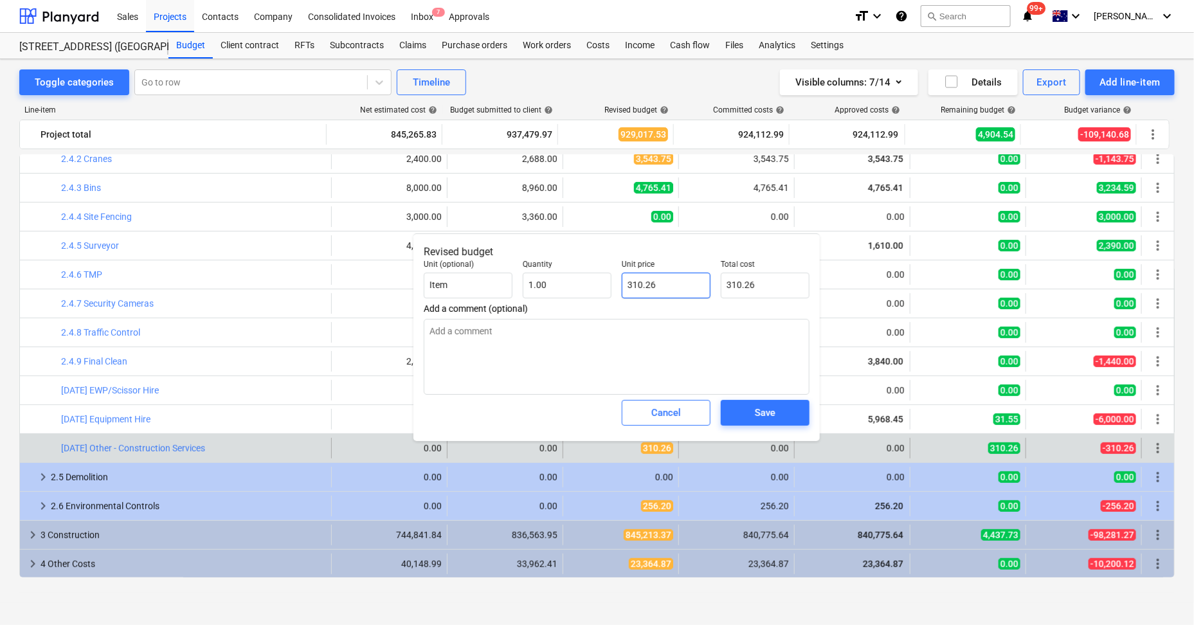
click at [651, 278] on input "310.26" at bounding box center [666, 286] width 89 height 26
click at [650, 280] on input "310.26" at bounding box center [666, 286] width 89 height 26
type input "0"
type input "0.00"
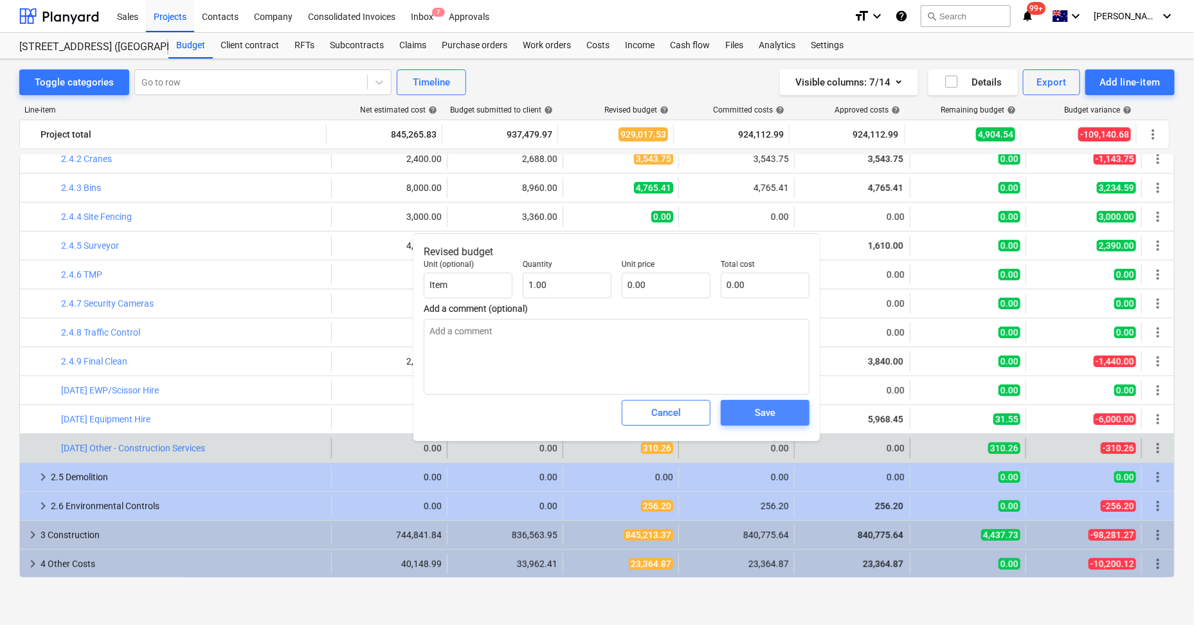
click at [763, 405] on div "Save" at bounding box center [765, 413] width 21 height 17
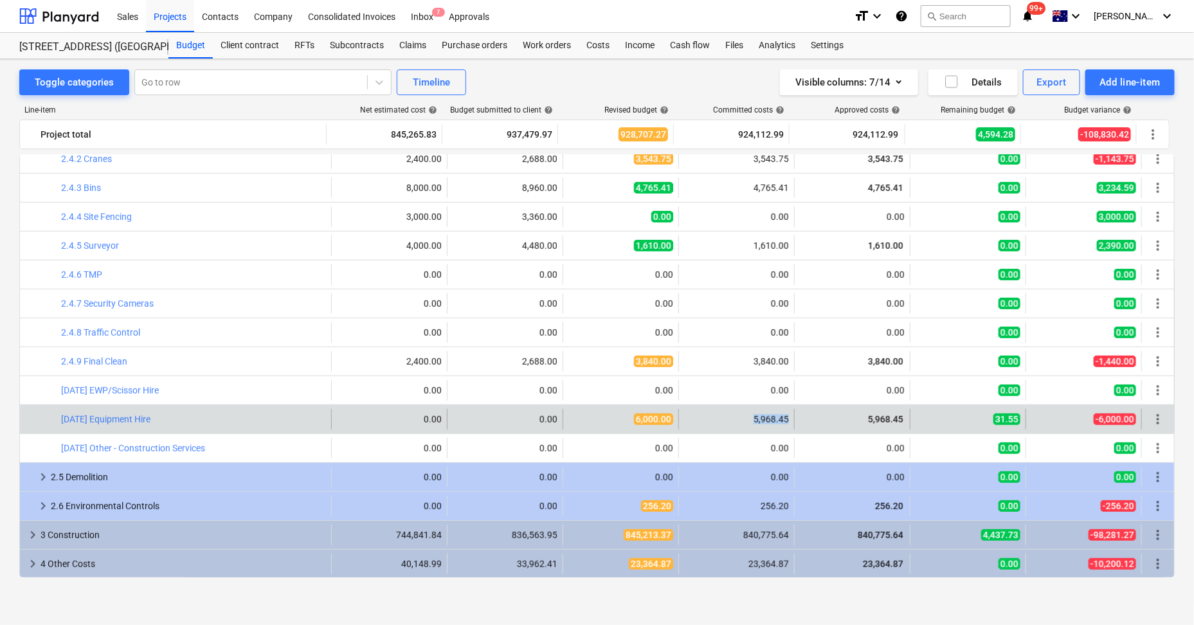
drag, startPoint x: 749, startPoint y: 421, endPoint x: 788, endPoint y: 419, distance: 38.6
click at [788, 419] on div "5,968.45" at bounding box center [737, 419] width 116 height 21
copy div "5,968.45"
click at [573, 420] on span "edit" at bounding box center [576, 419] width 10 height 10
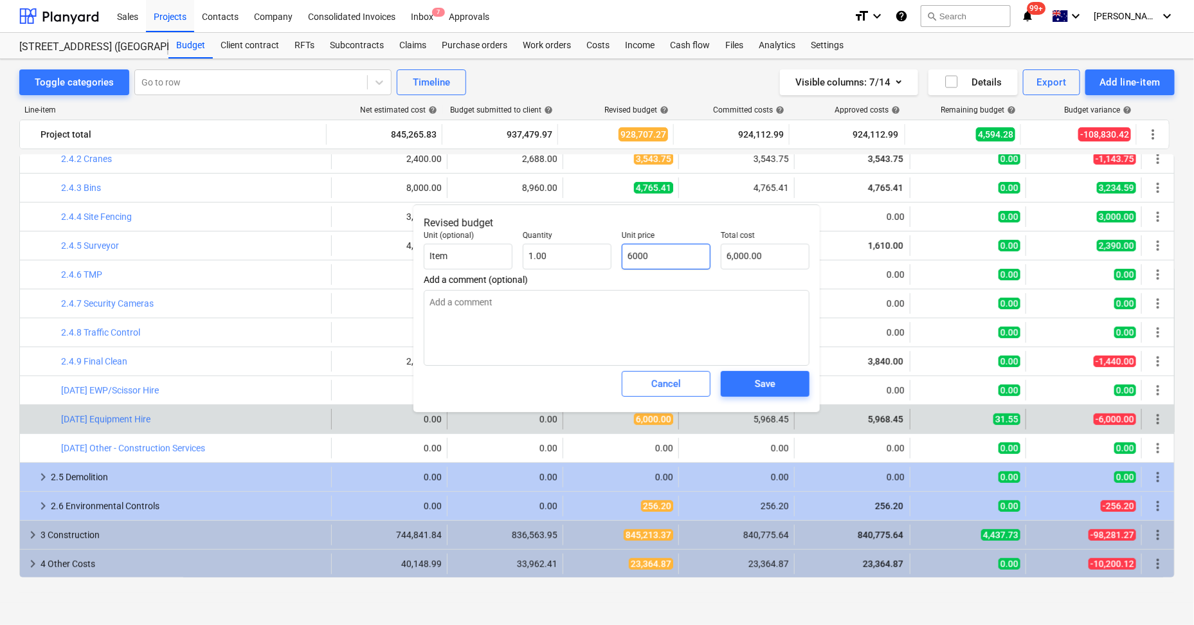
click at [678, 258] on input "6000" at bounding box center [666, 257] width 89 height 26
click at [676, 258] on input "6000" at bounding box center [666, 257] width 89 height 26
paste input "5,968.45"
type input "5,968.45"
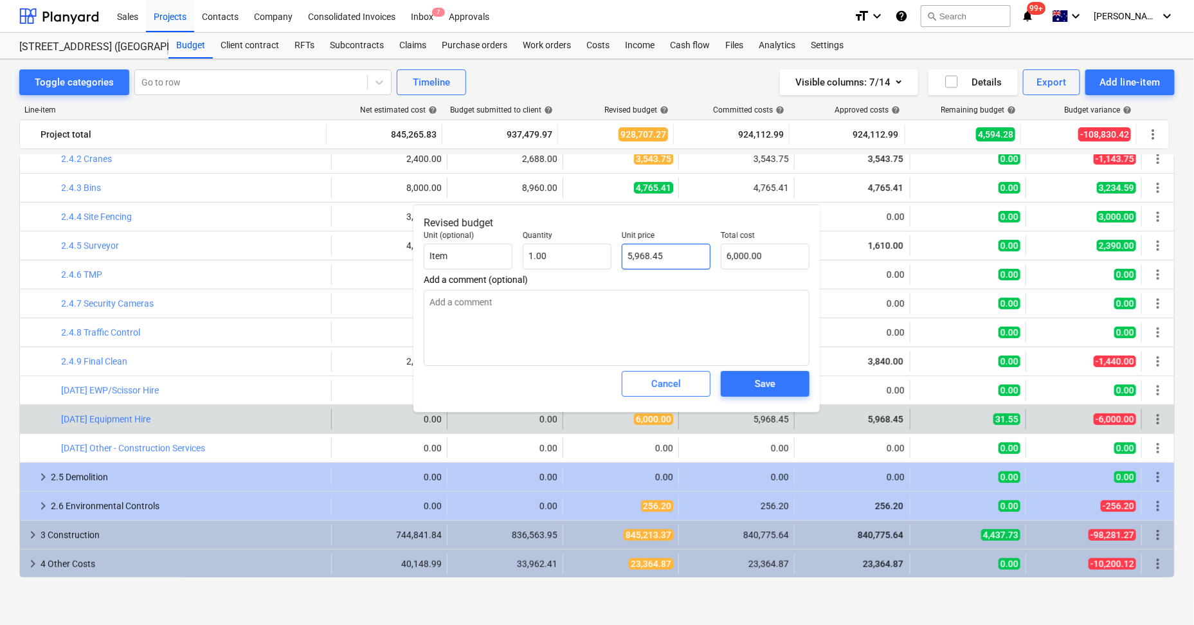
type input "5,968.45"
click at [765, 381] on div "Save" at bounding box center [765, 384] width 21 height 17
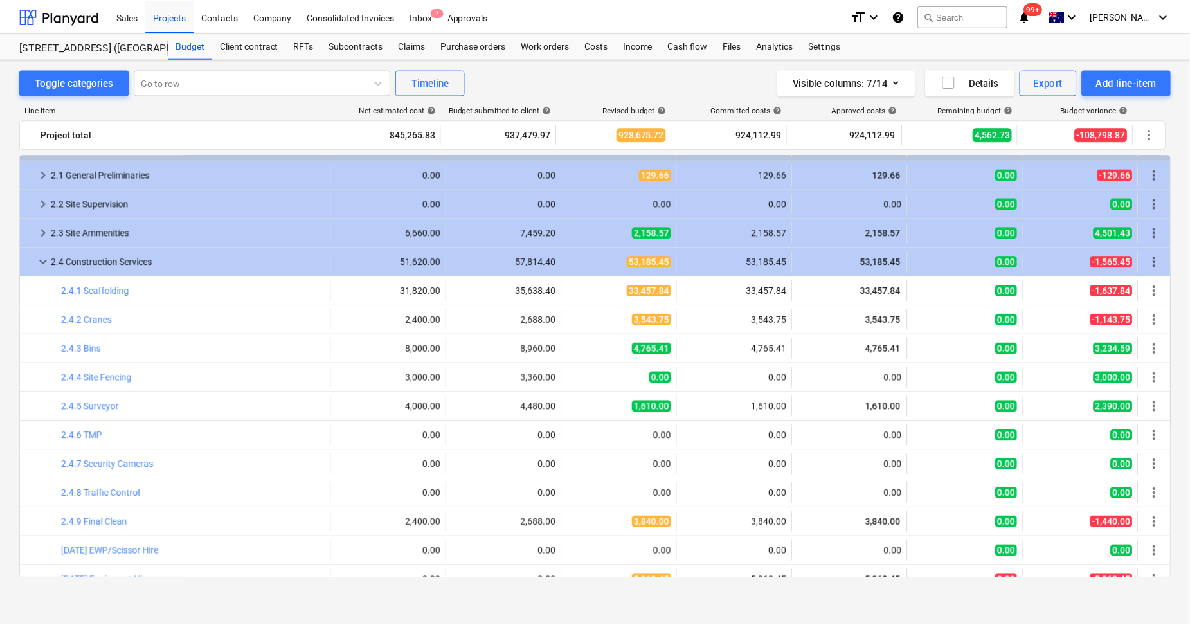
scroll to position [0, 0]
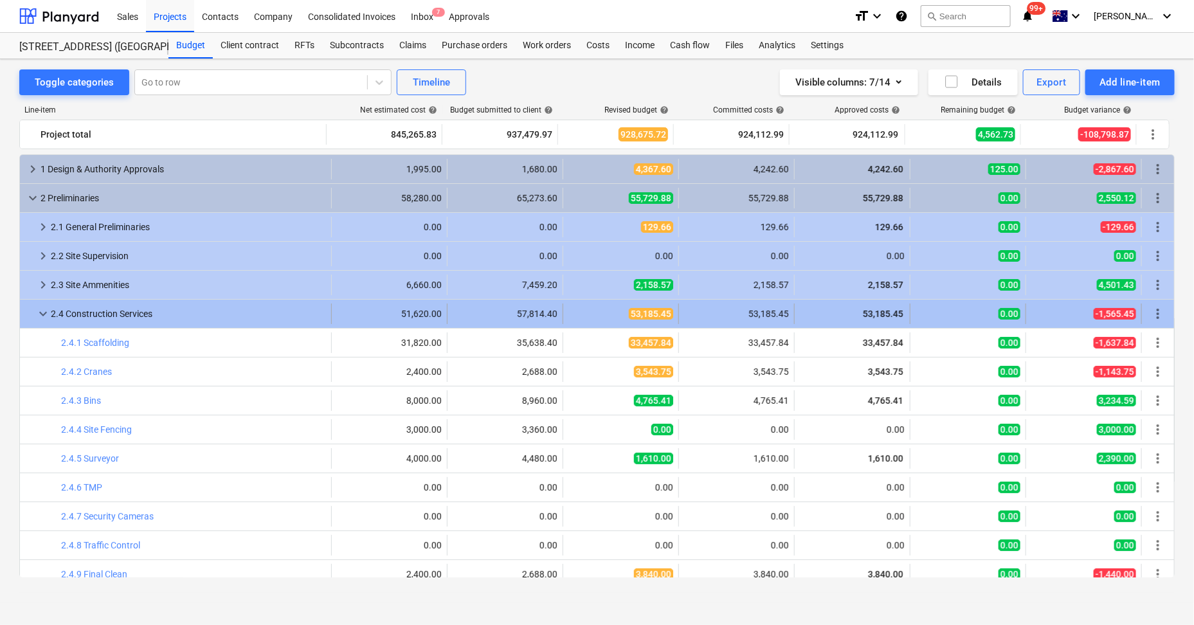
click at [39, 306] on span "keyboard_arrow_down" at bounding box center [42, 313] width 15 height 15
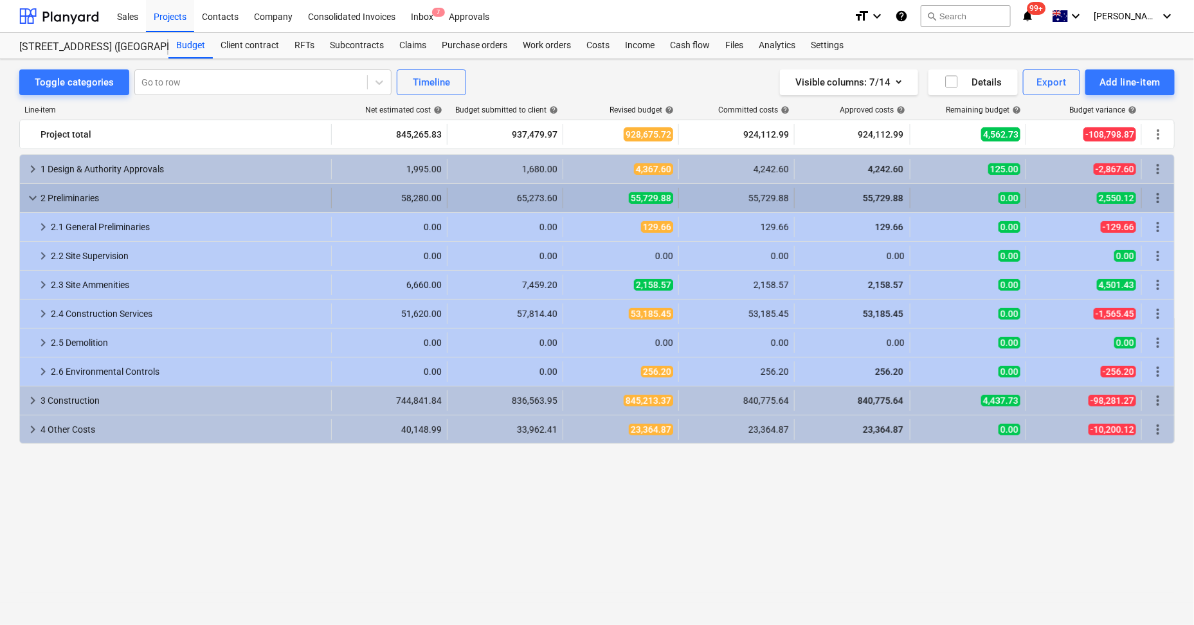
click at [35, 196] on span "keyboard_arrow_down" at bounding box center [32, 197] width 15 height 15
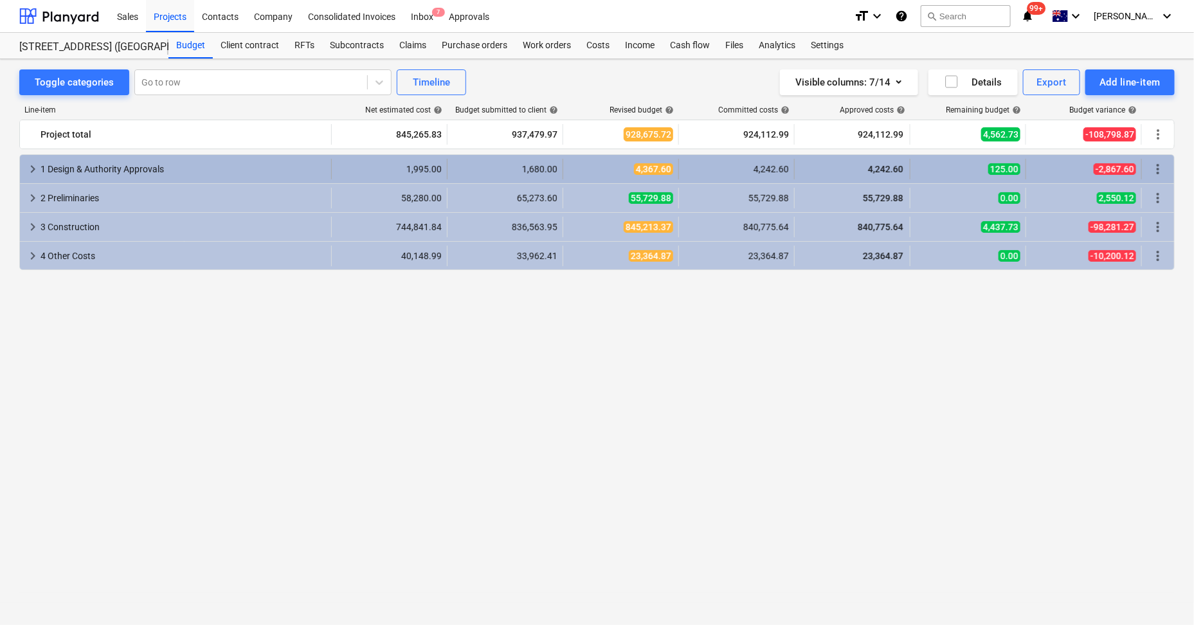
click at [38, 163] on span "keyboard_arrow_right" at bounding box center [32, 168] width 15 height 15
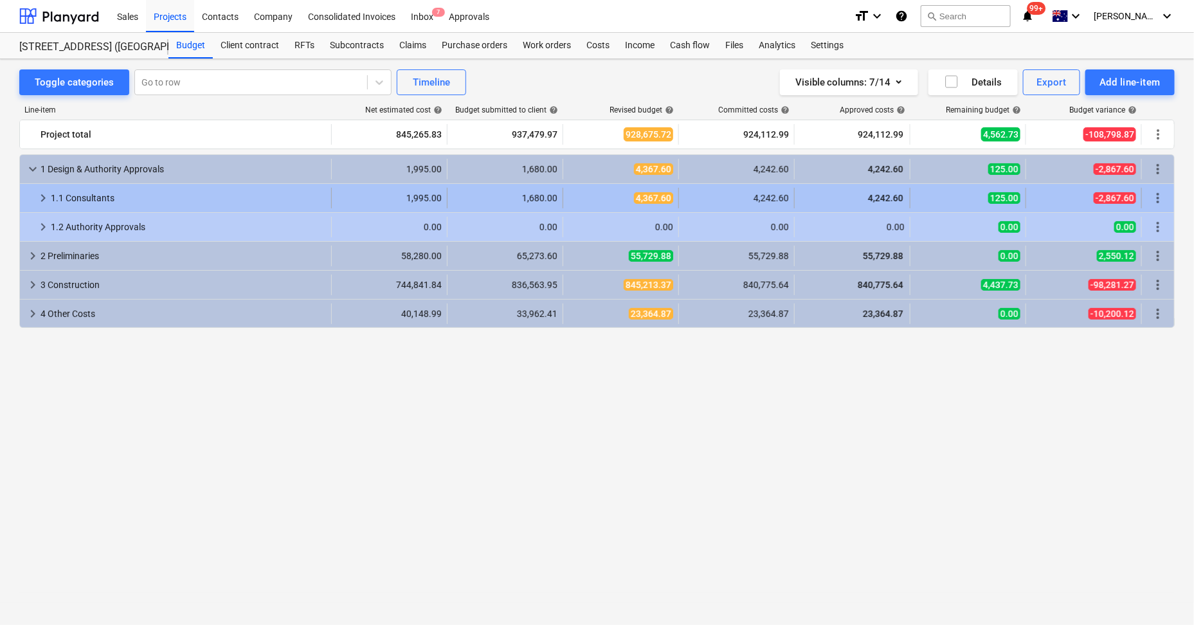
click at [46, 192] on span "keyboard_arrow_right" at bounding box center [42, 197] width 15 height 15
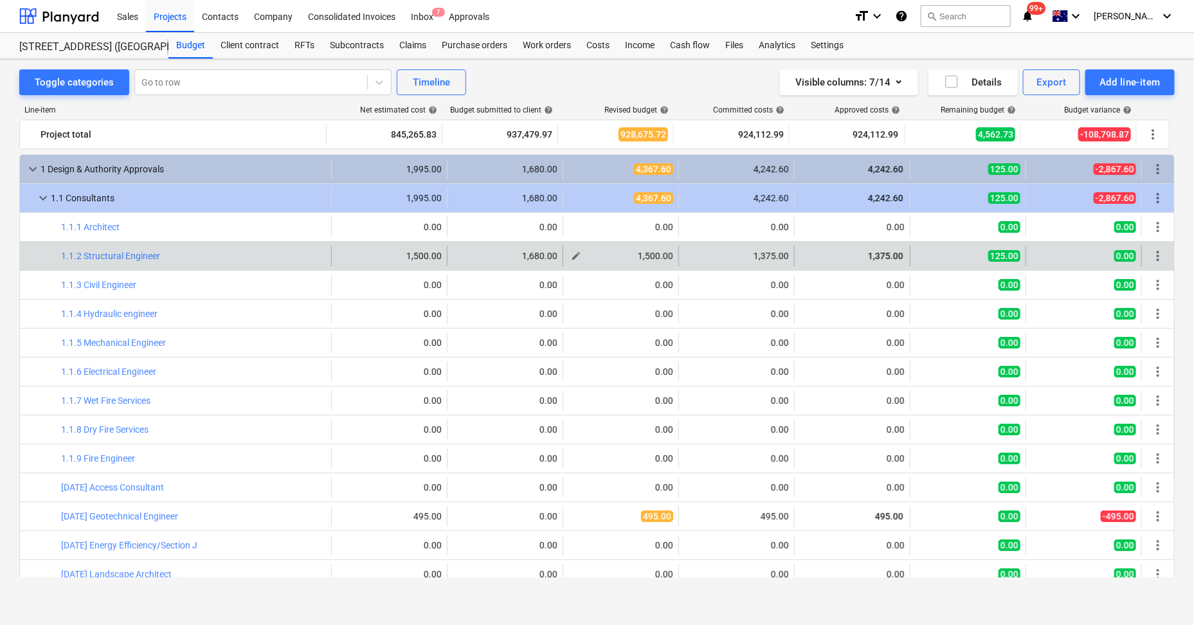
click at [569, 253] on button "edit" at bounding box center [576, 255] width 15 height 15
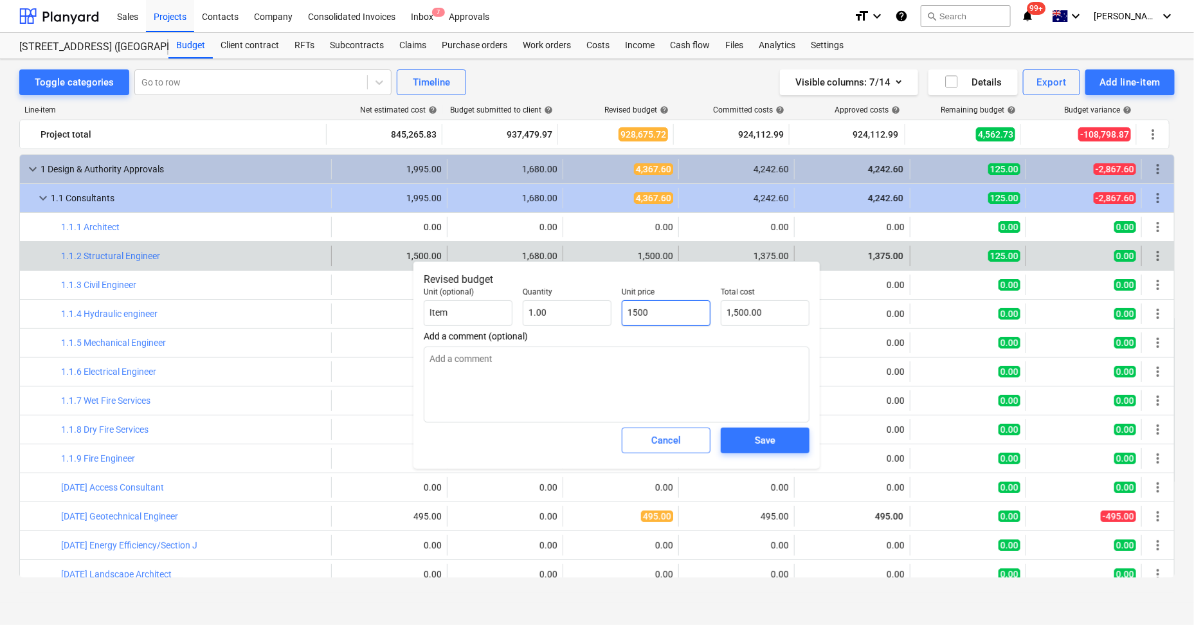
click at [683, 308] on input "1500" at bounding box center [666, 313] width 89 height 26
click at [684, 307] on input "1500" at bounding box center [666, 313] width 89 height 26
type input "1"
type input "1.00"
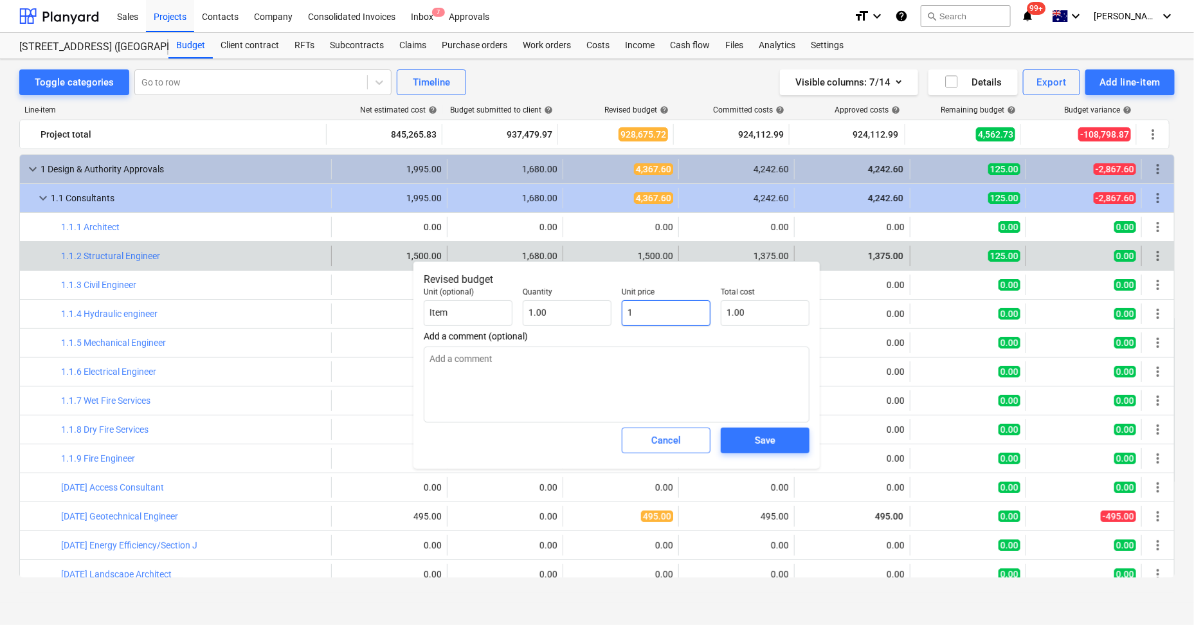
type input "13"
type input "13.00"
type input "137"
type input "137.00"
type input "1375"
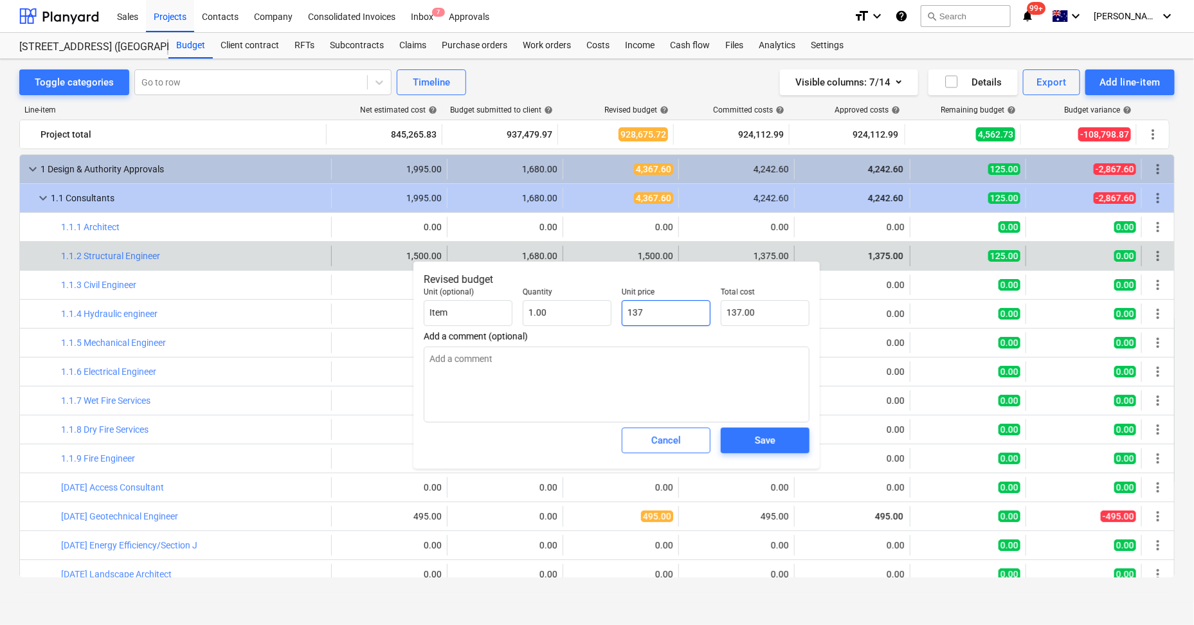
type input "1,375.00"
click at [769, 446] on div "Save" at bounding box center [765, 440] width 21 height 17
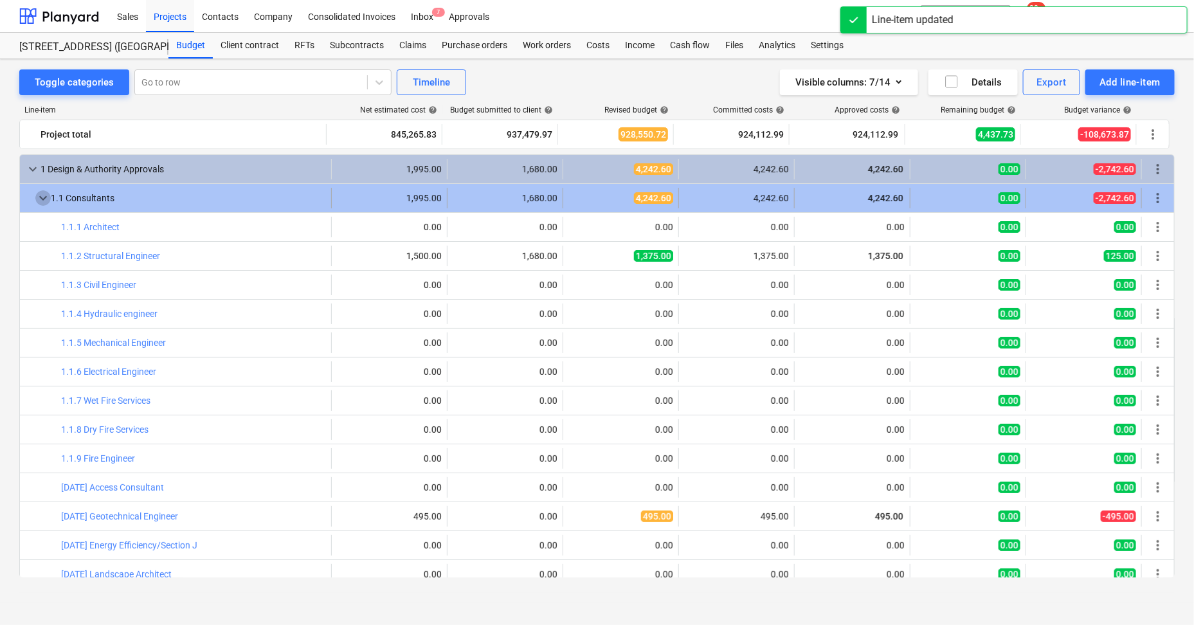
click at [39, 196] on span "keyboard_arrow_down" at bounding box center [42, 197] width 15 height 15
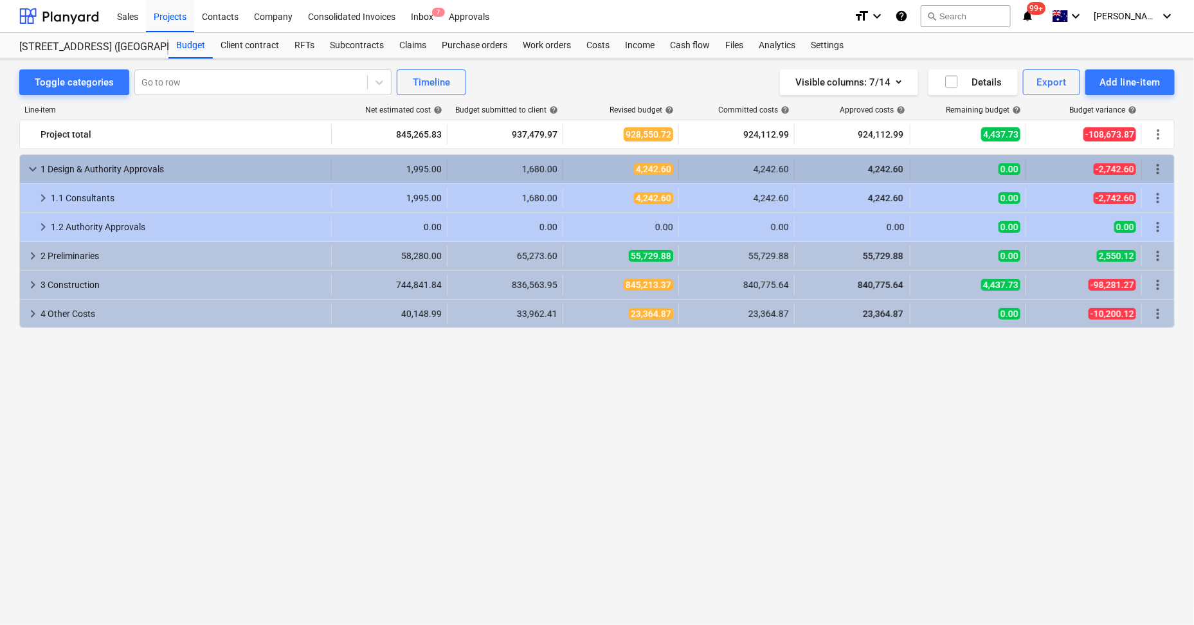
click at [36, 170] on span "keyboard_arrow_down" at bounding box center [32, 168] width 15 height 15
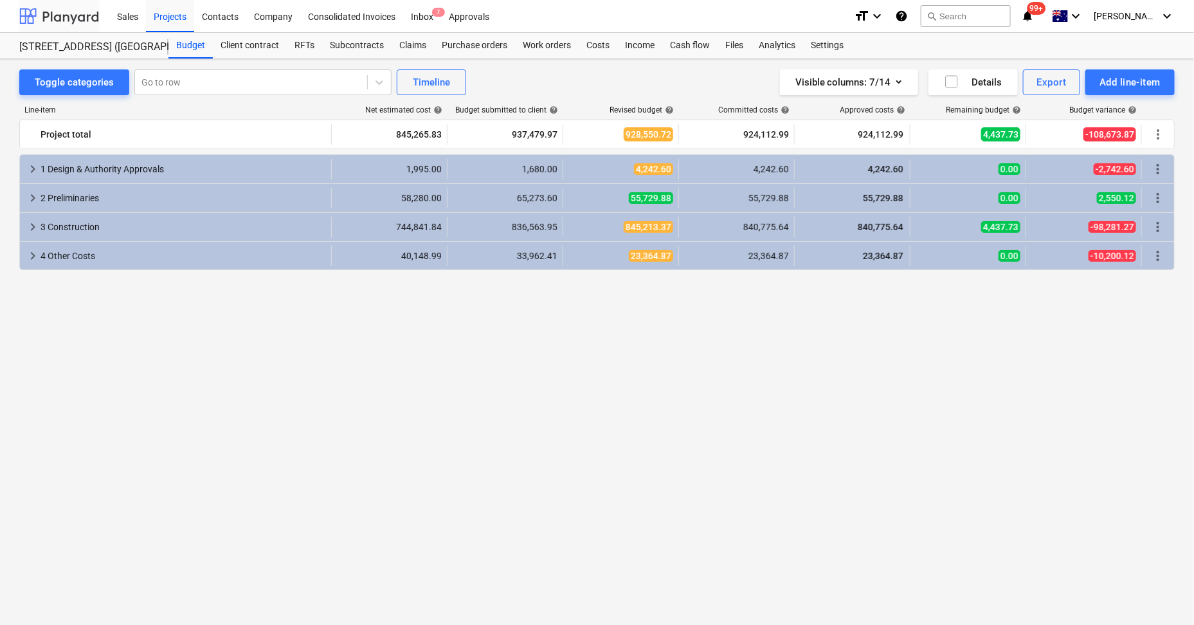
click at [62, 11] on div at bounding box center [59, 16] width 80 height 32
